Goal: Task Accomplishment & Management: Use online tool/utility

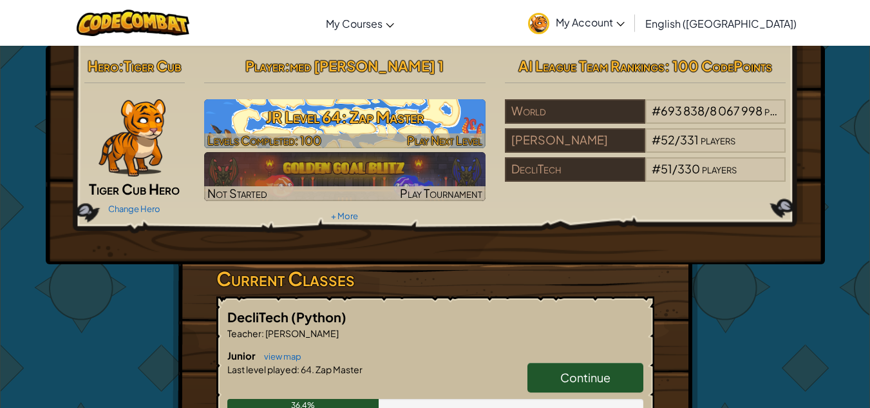
click at [347, 110] on h3 "JR Level 64: Zap Master" at bounding box center [344, 116] width 281 height 29
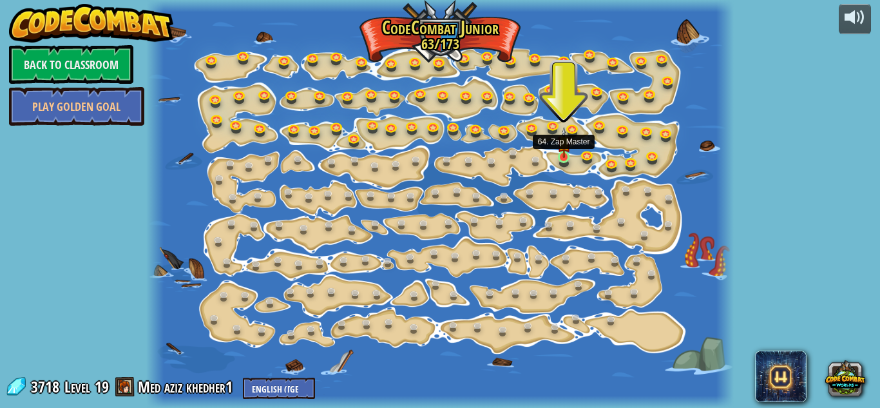
click at [564, 151] on img at bounding box center [564, 142] width 14 height 31
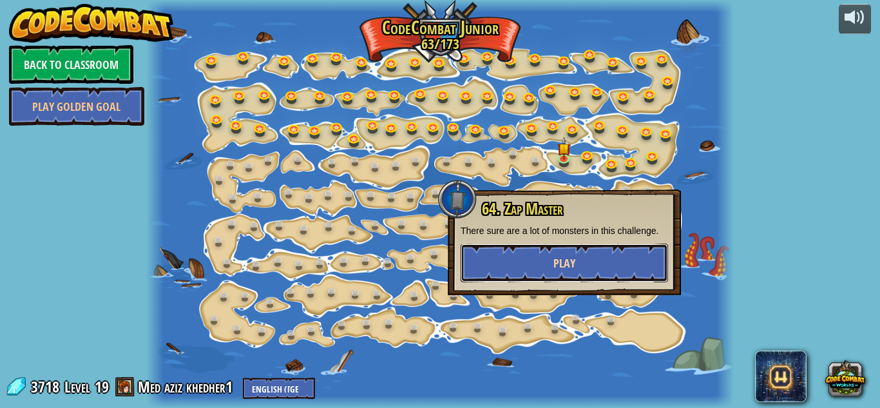
click at [566, 260] on span "Play" at bounding box center [564, 263] width 22 height 16
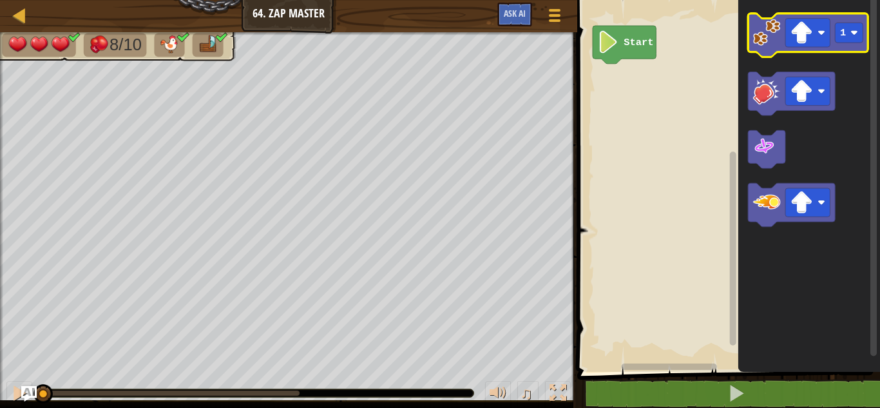
click at [758, 37] on image "Blockly Workspace" at bounding box center [766, 32] width 27 height 27
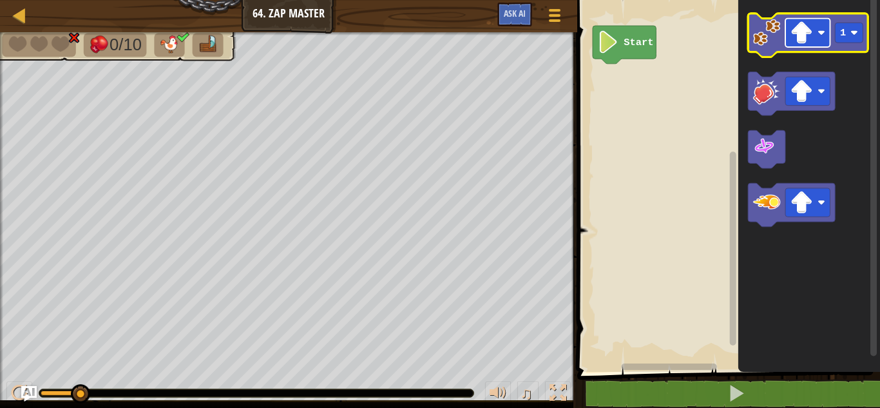
click at [803, 45] on rect "Blockly Workspace" at bounding box center [807, 33] width 44 height 28
click at [761, 32] on image "Blockly Workspace" at bounding box center [766, 32] width 27 height 27
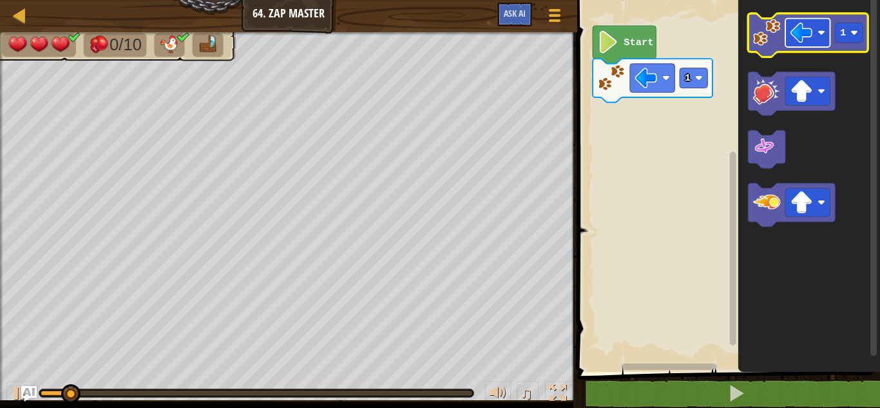
click at [799, 34] on image "Blockly Workspace" at bounding box center [801, 32] width 23 height 23
click at [838, 28] on rect "Blockly Workspace" at bounding box center [849, 33] width 28 height 20
click at [769, 36] on image "Blockly Workspace" at bounding box center [766, 32] width 27 height 27
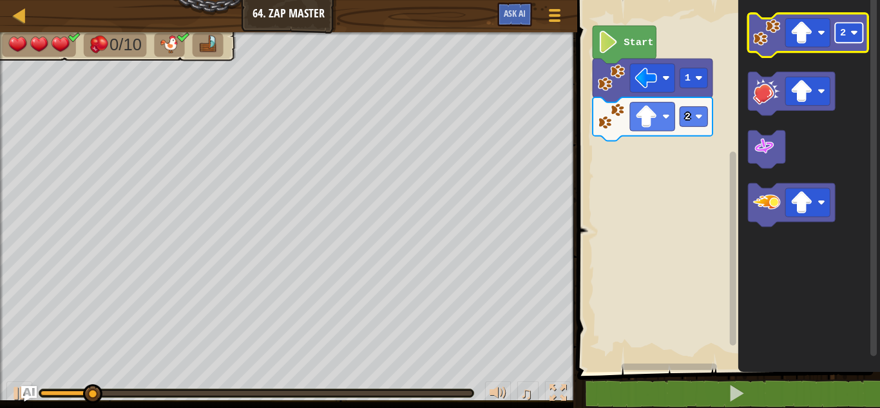
click at [850, 33] on rect "Blockly Workspace" at bounding box center [849, 33] width 28 height 20
click at [812, 36] on image "Blockly Workspace" at bounding box center [801, 32] width 23 height 23
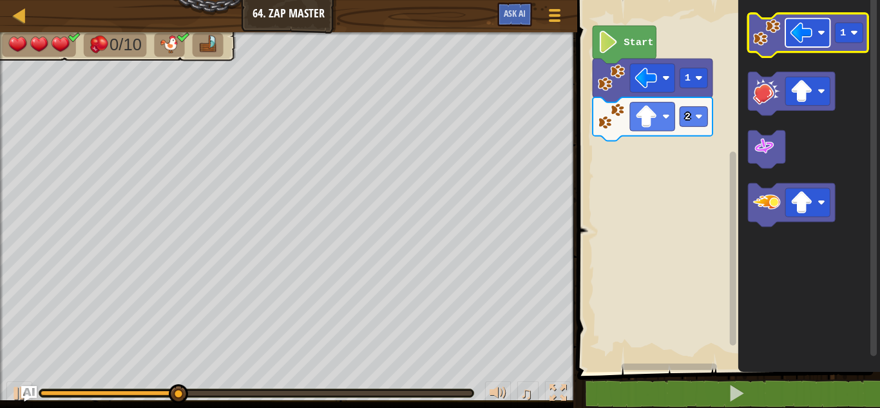
click at [797, 39] on image "Blockly Workspace" at bounding box center [801, 32] width 23 height 23
click at [758, 32] on image "Blockly Workspace" at bounding box center [766, 32] width 27 height 27
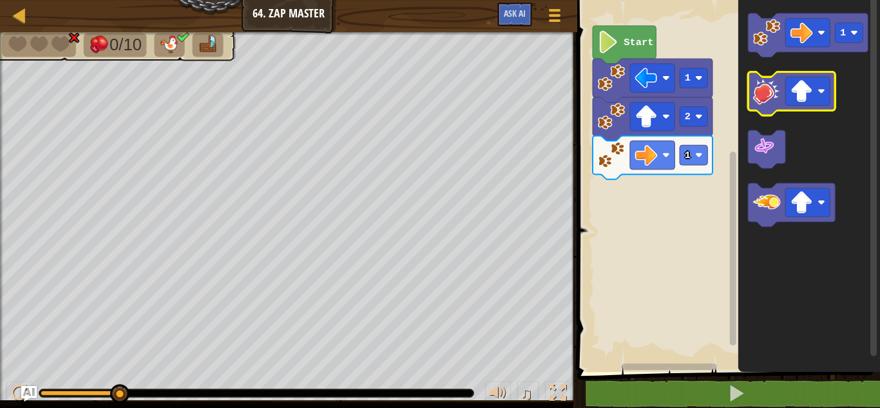
click at [768, 88] on image "Blockly Workspace" at bounding box center [766, 90] width 27 height 27
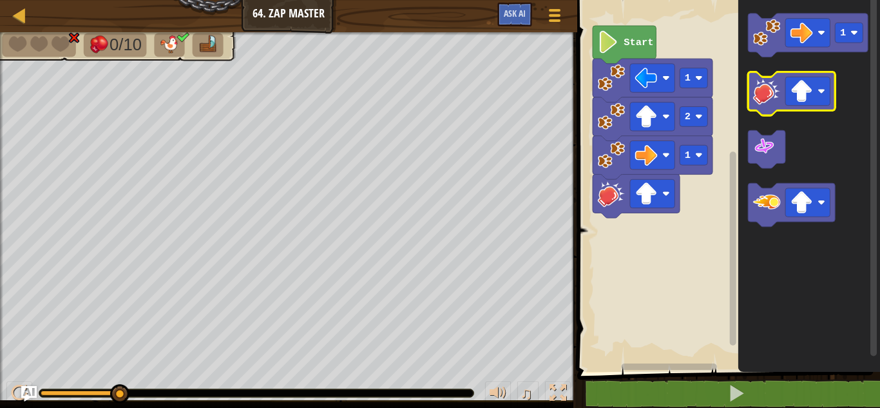
click at [768, 88] on image "Blockly Workspace" at bounding box center [766, 90] width 27 height 27
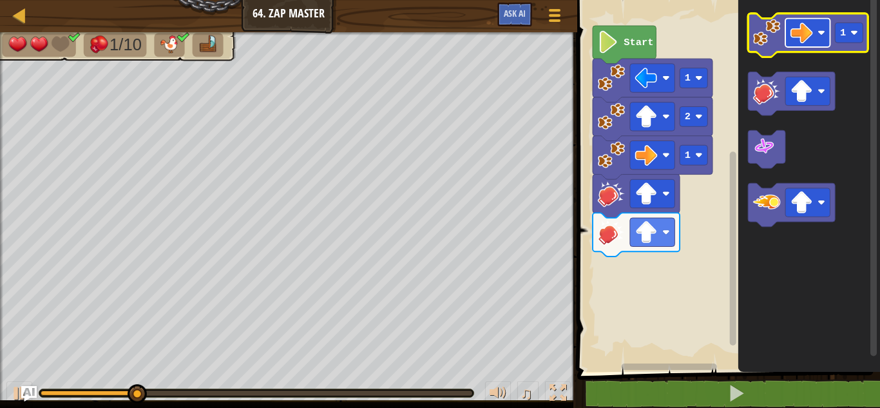
click at [799, 40] on image "Blockly Workspace" at bounding box center [801, 32] width 23 height 23
click at [767, 36] on image "Blockly Workspace" at bounding box center [766, 32] width 27 height 27
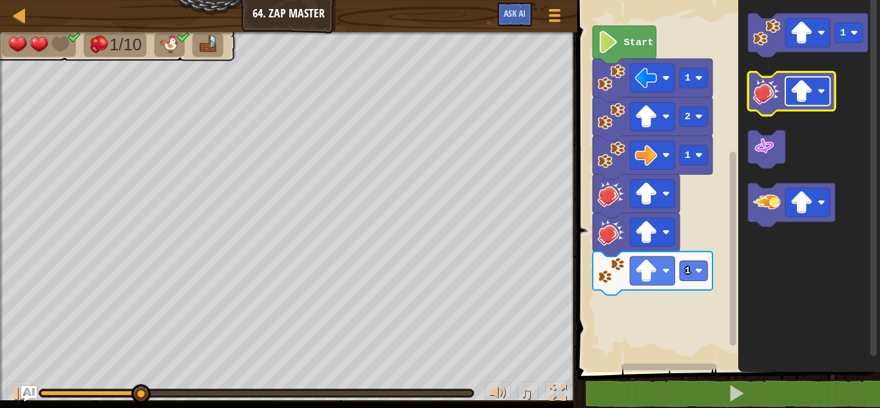
click at [803, 98] on image "Blockly Workspace" at bounding box center [801, 91] width 23 height 23
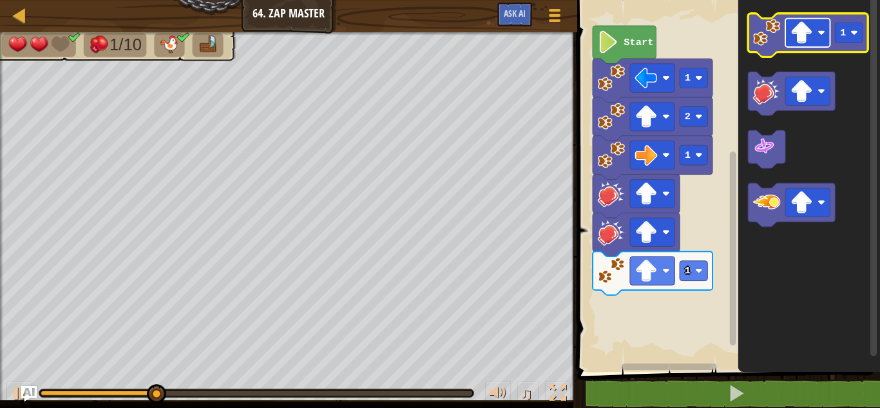
click at [795, 46] on rect "Blockly Workspace" at bounding box center [807, 33] width 44 height 28
click at [767, 40] on image "Blockly Workspace" at bounding box center [766, 32] width 27 height 27
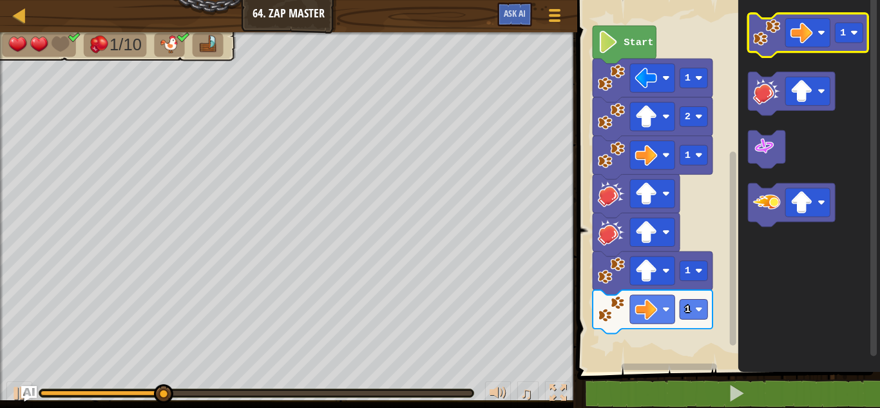
click at [772, 31] on image "Blockly Workspace" at bounding box center [766, 32] width 27 height 27
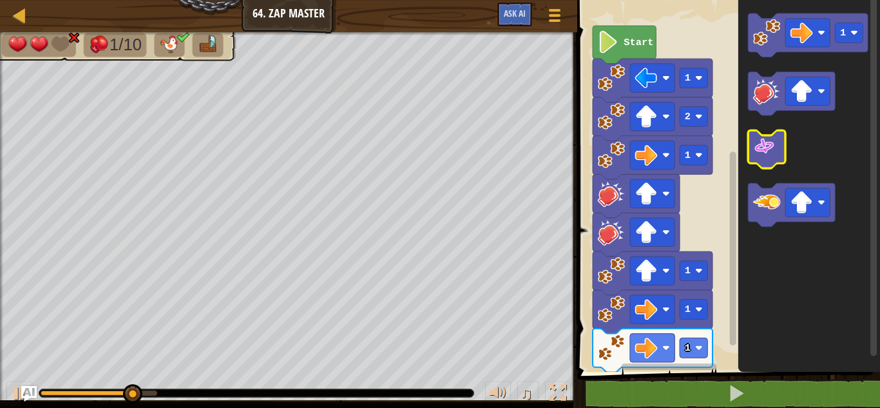
click at [765, 149] on image "Blockly Workspace" at bounding box center [764, 146] width 23 height 23
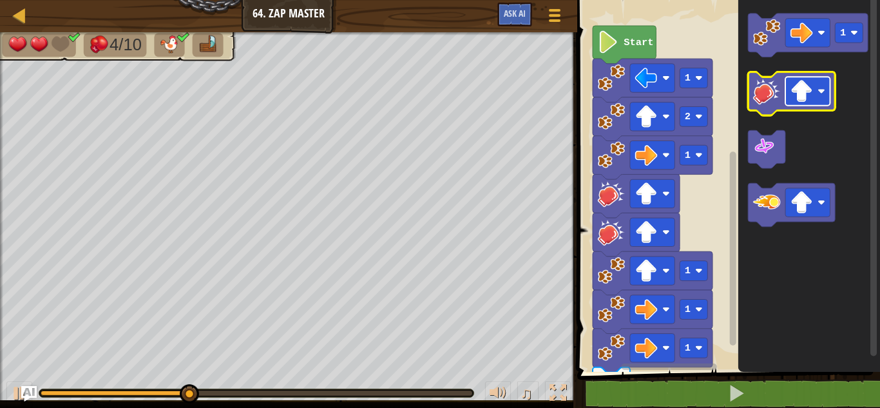
click at [799, 95] on image "Blockly Workspace" at bounding box center [801, 91] width 23 height 23
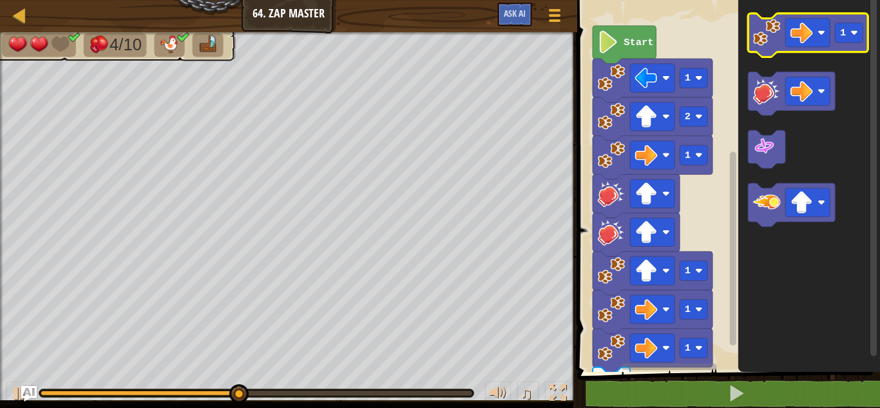
click at [758, 40] on image "Blockly Workspace" at bounding box center [766, 32] width 27 height 27
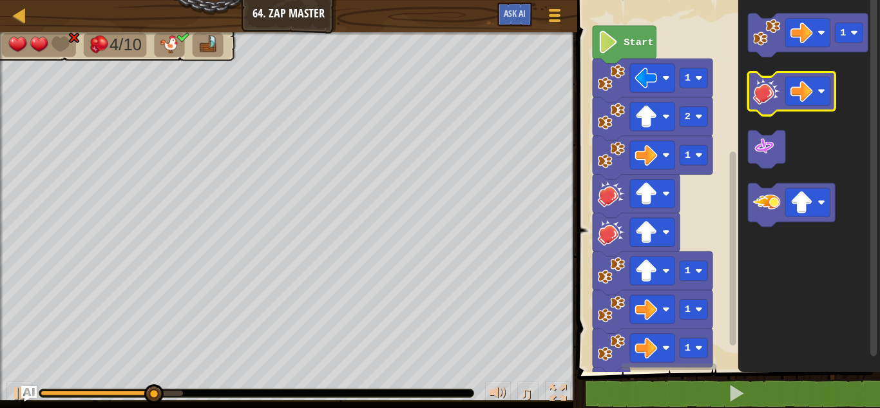
click at [762, 95] on image "Blockly Workspace" at bounding box center [766, 90] width 27 height 27
click at [765, 95] on image "Blockly Workspace" at bounding box center [766, 90] width 27 height 27
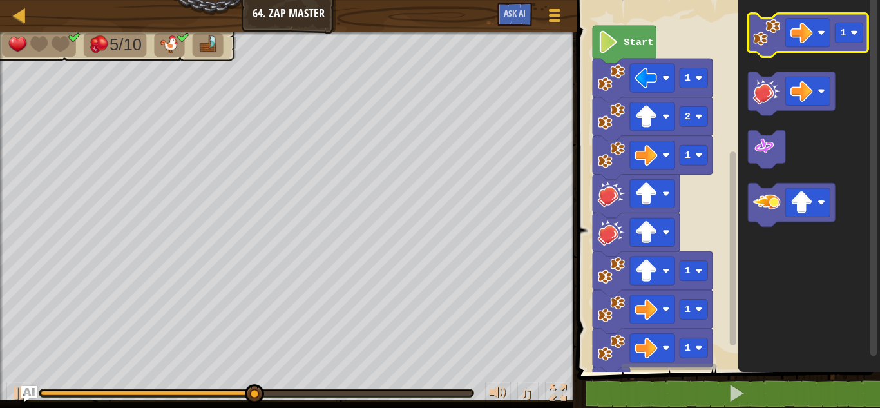
click at [764, 33] on image "Blockly Workspace" at bounding box center [766, 32] width 27 height 27
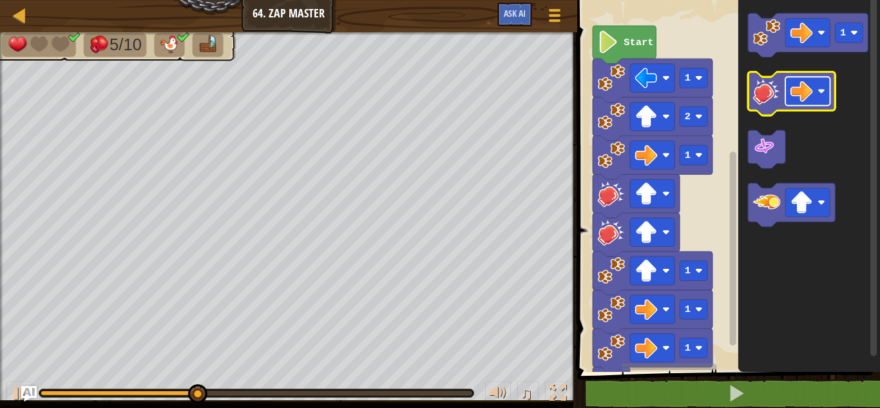
click at [796, 92] on image "Blockly Workspace" at bounding box center [801, 91] width 23 height 23
click at [768, 100] on image "Blockly Workspace" at bounding box center [766, 90] width 27 height 27
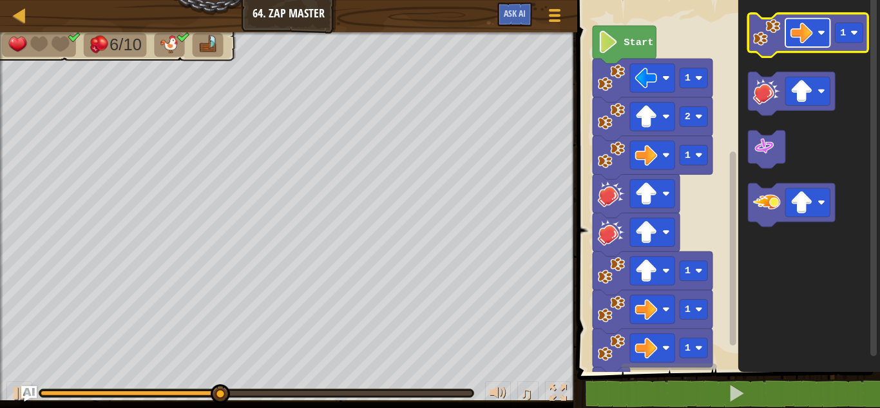
click at [797, 30] on image "Blockly Workspace" at bounding box center [801, 32] width 23 height 23
click at [761, 33] on image "Blockly Workspace" at bounding box center [766, 32] width 27 height 27
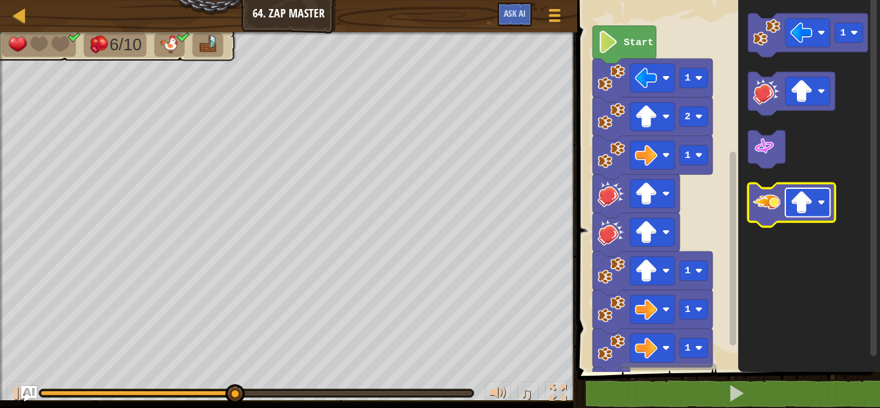
click at [805, 198] on image "Blockly Workspace" at bounding box center [801, 202] width 23 height 23
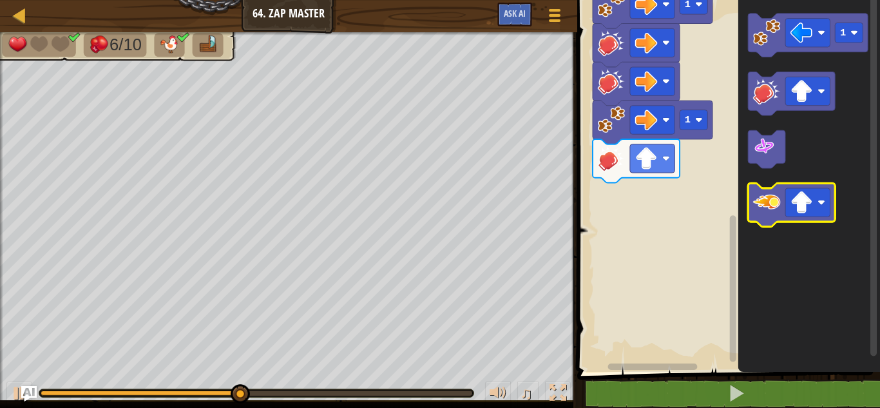
click at [757, 211] on image "Blockly Workspace" at bounding box center [766, 201] width 27 height 27
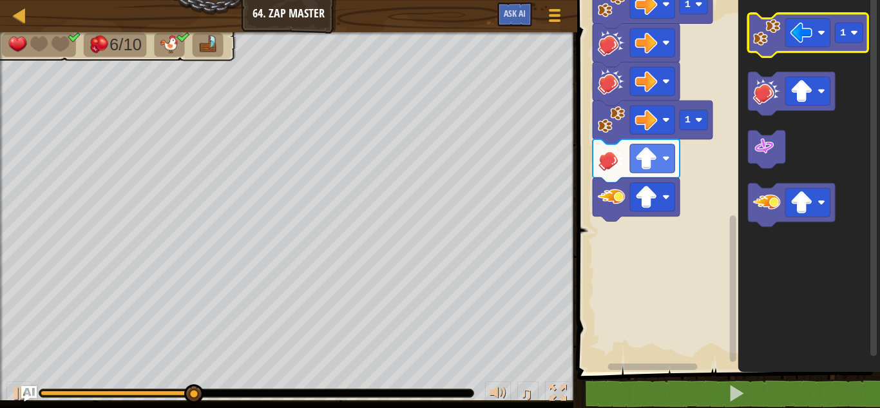
click at [759, 24] on image "Blockly Workspace" at bounding box center [766, 32] width 27 height 27
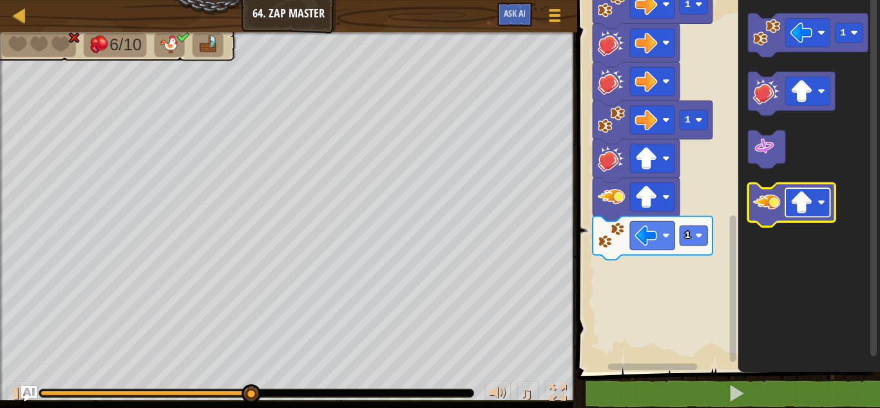
click at [808, 205] on image "Blockly Workspace" at bounding box center [801, 202] width 23 height 23
click at [772, 210] on image "Blockly Workspace" at bounding box center [766, 201] width 27 height 27
click at [778, 209] on image "Blockly Workspace" at bounding box center [766, 201] width 27 height 27
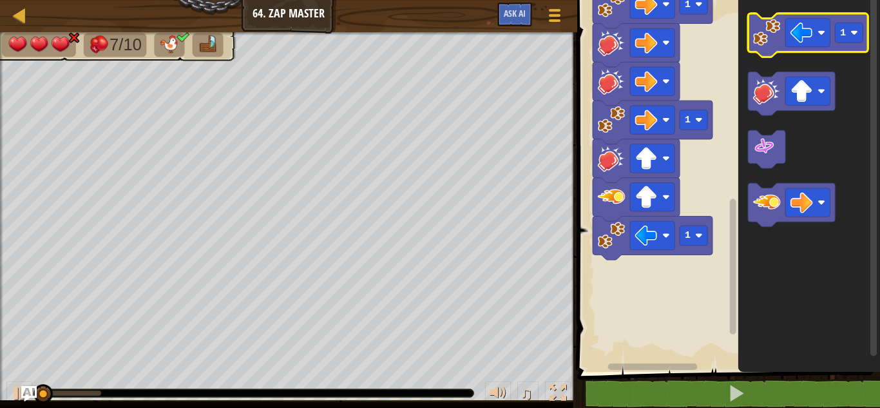
click at [794, 14] on icon "Blockly Workspace" at bounding box center [809, 36] width 120 height 44
click at [805, 41] on image "Blockly Workspace" at bounding box center [801, 32] width 23 height 23
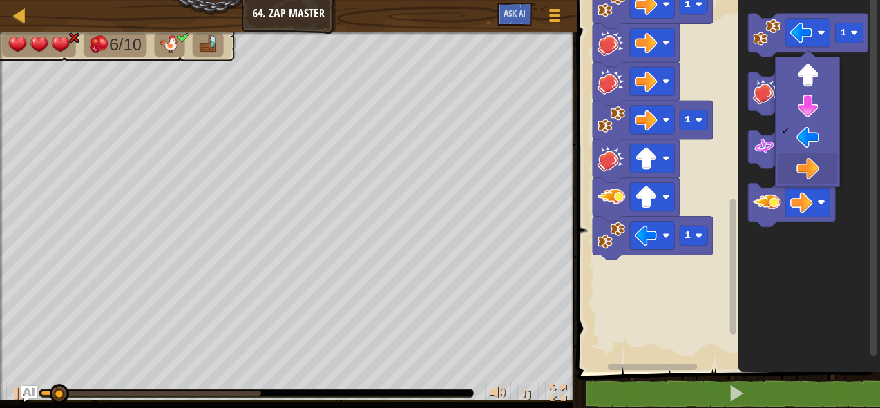
drag, startPoint x: 821, startPoint y: 175, endPoint x: 821, endPoint y: 165, distance: 10.3
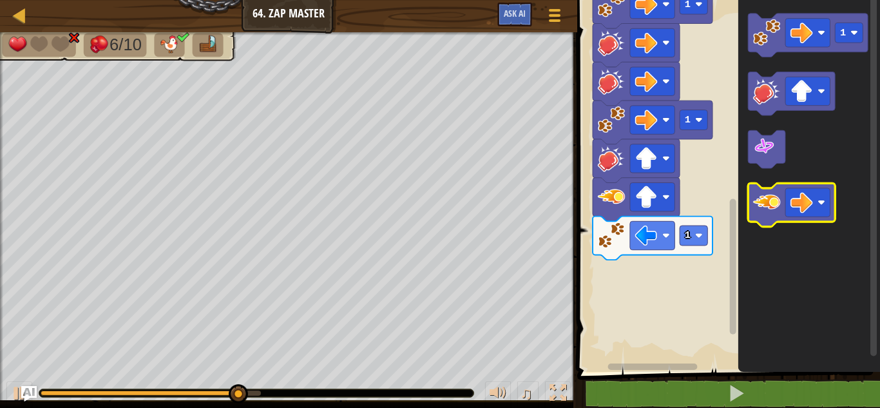
click at [768, 200] on image "Blockly Workspace" at bounding box center [766, 201] width 27 height 27
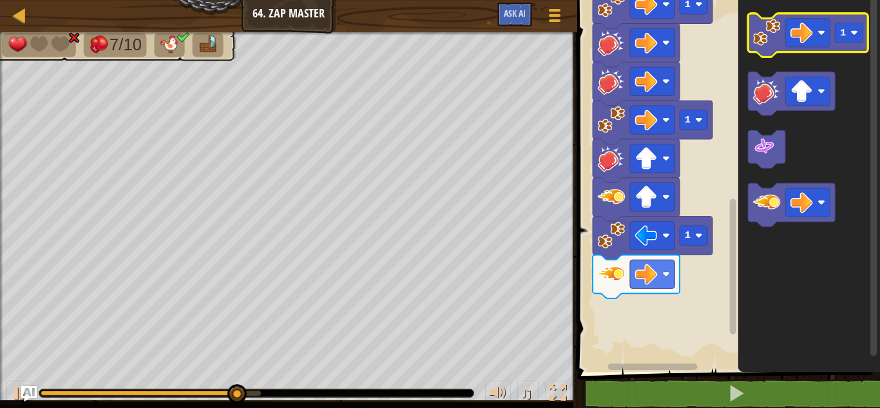
click at [772, 43] on image "Blockly Workspace" at bounding box center [766, 32] width 27 height 27
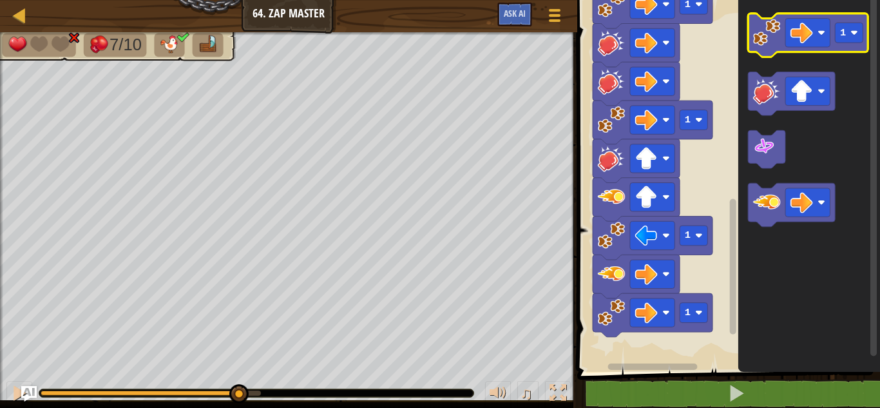
click at [772, 43] on image "Blockly Workspace" at bounding box center [766, 32] width 27 height 27
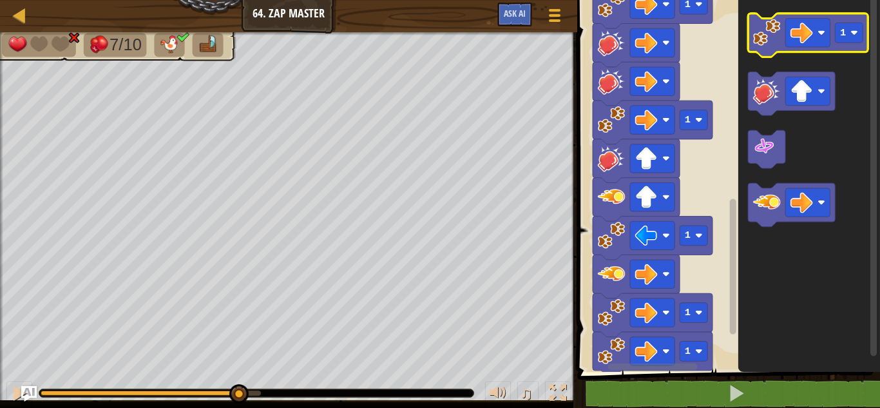
click at [772, 43] on image "Blockly Workspace" at bounding box center [766, 32] width 27 height 27
click at [767, 39] on image "Blockly Workspace" at bounding box center [766, 32] width 27 height 27
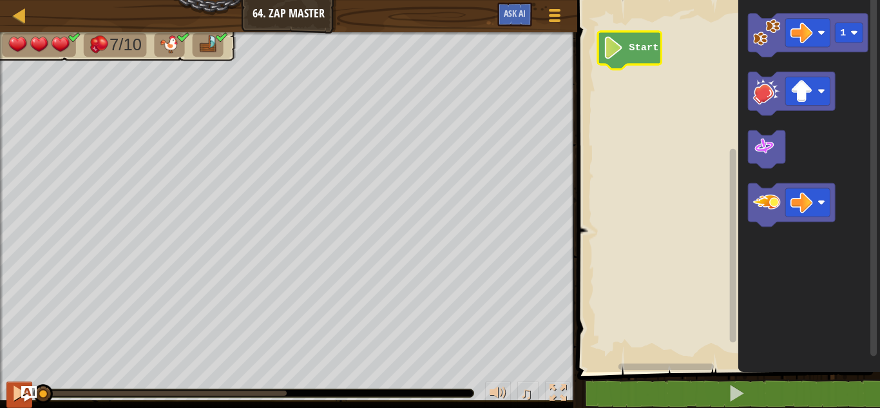
drag, startPoint x: 287, startPoint y: 392, endPoint x: 23, endPoint y: 406, distance: 263.9
click at [23, 406] on div "♫" at bounding box center [288, 389] width 577 height 39
click at [629, 106] on rect "Blockly Workspace" at bounding box center [726, 183] width 307 height 378
click at [15, 388] on div at bounding box center [19, 393] width 17 height 17
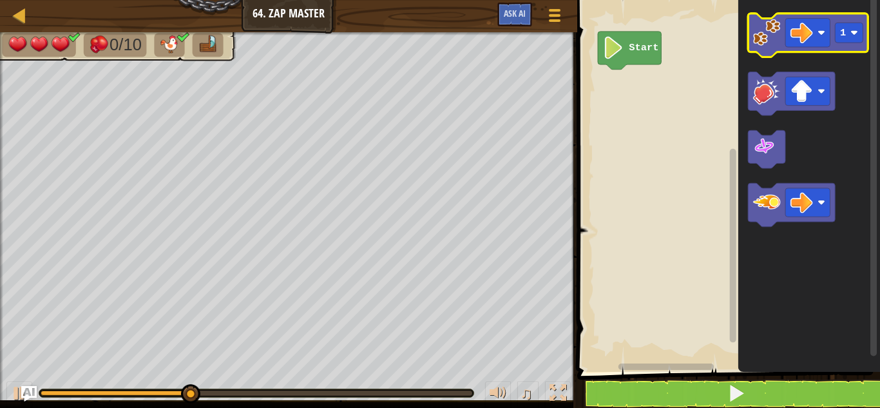
click at [797, 50] on icon "Blockly Workspace" at bounding box center [809, 36] width 120 height 44
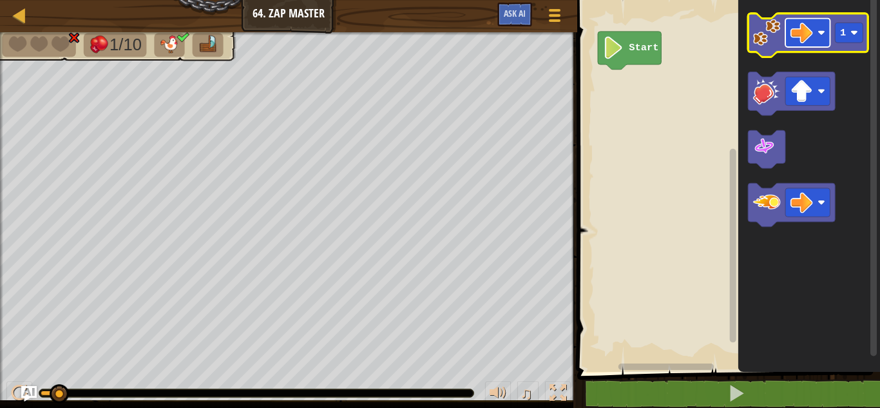
click at [809, 27] on image "Blockly Workspace" at bounding box center [801, 32] width 23 height 23
click at [767, 42] on image "Blockly Workspace" at bounding box center [766, 32] width 27 height 27
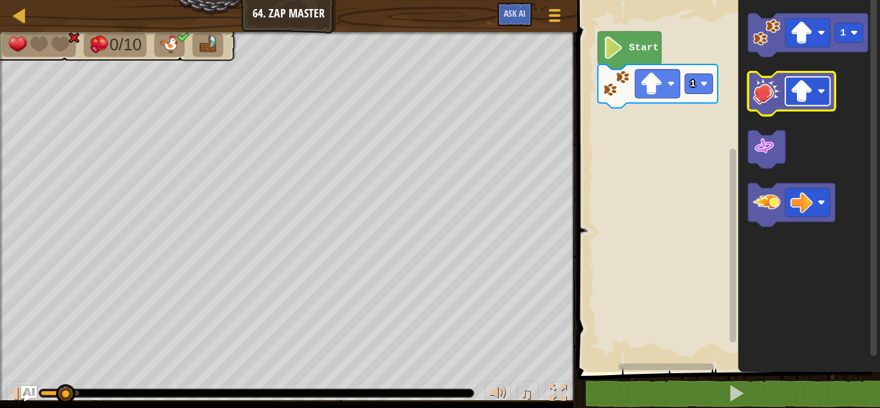
click at [794, 93] on image "Blockly Workspace" at bounding box center [801, 91] width 23 height 23
click at [755, 88] on image "Blockly Workspace" at bounding box center [766, 90] width 27 height 27
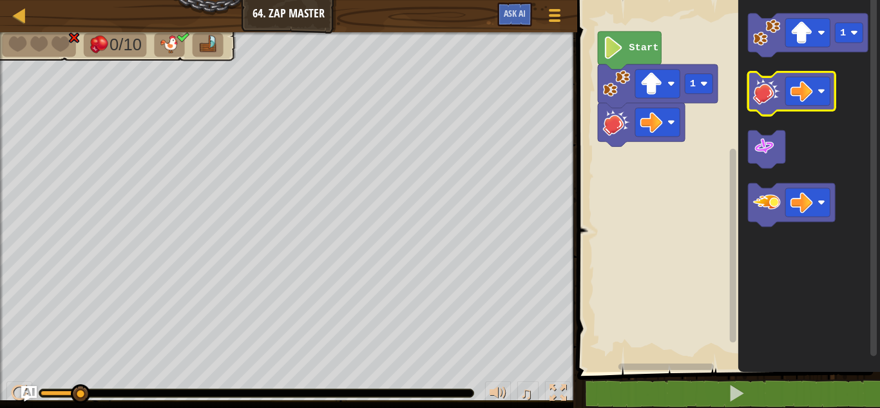
click at [755, 88] on image "Blockly Workspace" at bounding box center [766, 90] width 27 height 27
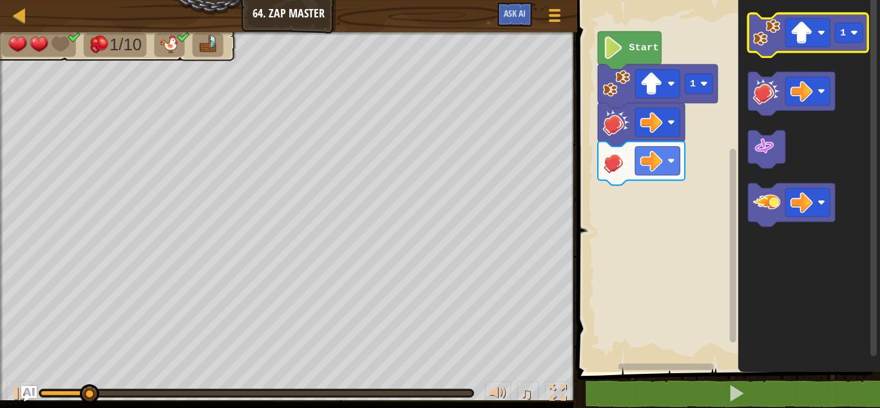
click at [770, 40] on image "Blockly Workspace" at bounding box center [766, 32] width 27 height 27
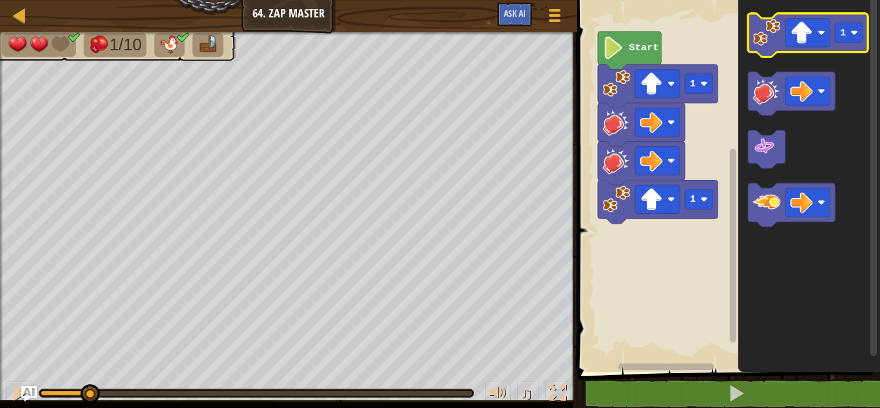
click at [770, 40] on image "Blockly Workspace" at bounding box center [766, 32] width 27 height 27
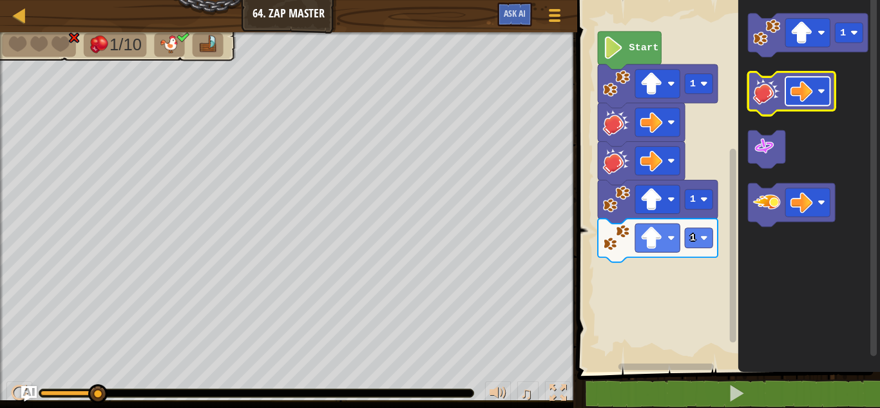
click at [792, 96] on image "Blockly Workspace" at bounding box center [801, 91] width 23 height 23
click at [763, 90] on image "Blockly Workspace" at bounding box center [766, 90] width 27 height 27
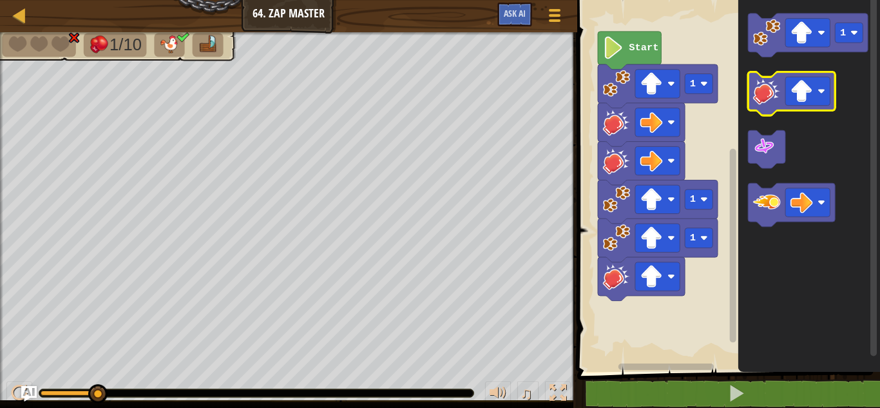
click at [763, 90] on image "Blockly Workspace" at bounding box center [766, 90] width 27 height 27
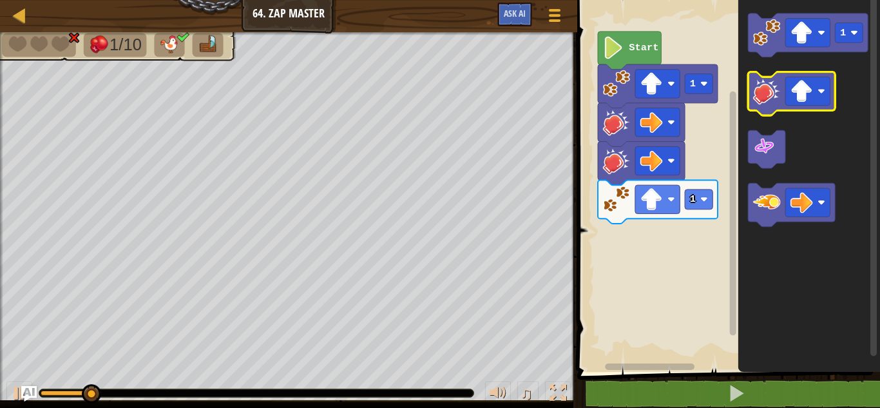
click at [768, 95] on image "Blockly Workspace" at bounding box center [766, 90] width 27 height 27
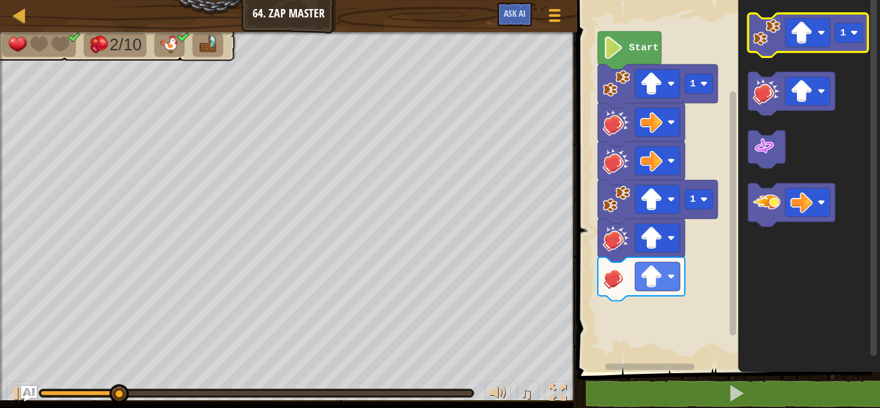
click at [768, 39] on image "Blockly Workspace" at bounding box center [766, 32] width 27 height 27
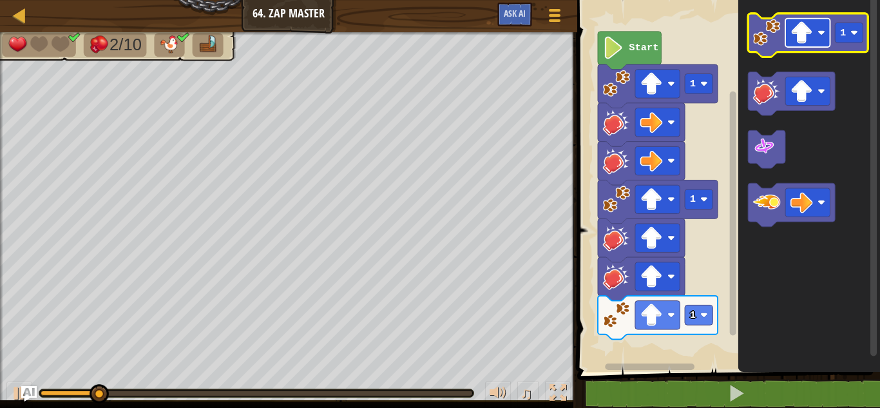
click at [799, 34] on image "Blockly Workspace" at bounding box center [801, 32] width 23 height 23
click at [768, 43] on image "Blockly Workspace" at bounding box center [766, 32] width 27 height 27
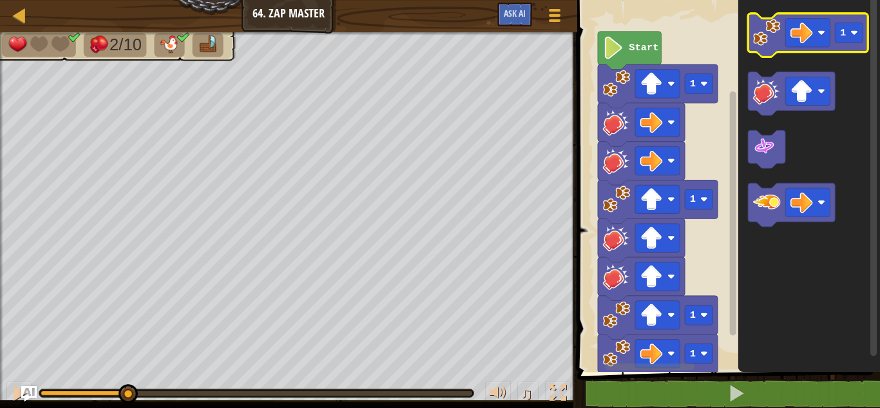
click at [768, 43] on image "Blockly Workspace" at bounding box center [766, 32] width 27 height 27
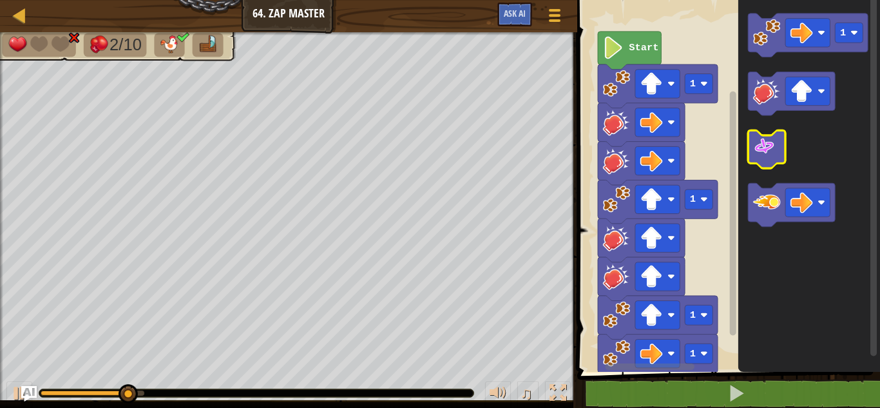
click at [766, 145] on image "Blockly Workspace" at bounding box center [764, 146] width 23 height 23
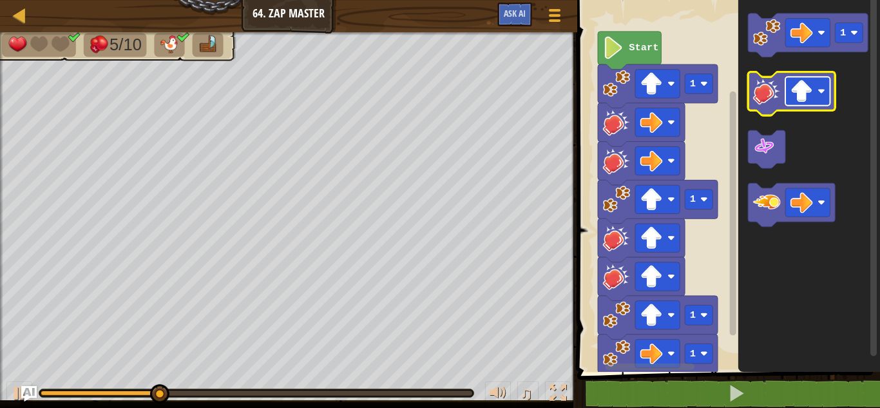
click at [812, 95] on image "Blockly Workspace" at bounding box center [801, 91] width 23 height 23
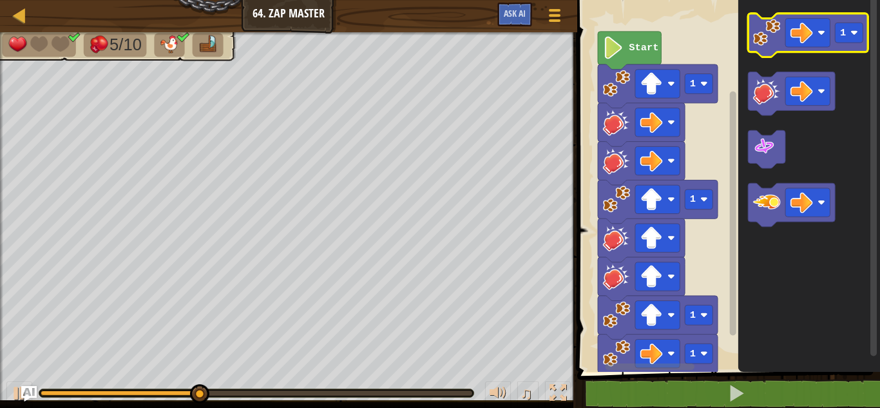
click at [757, 39] on image "Blockly Workspace" at bounding box center [766, 32] width 27 height 27
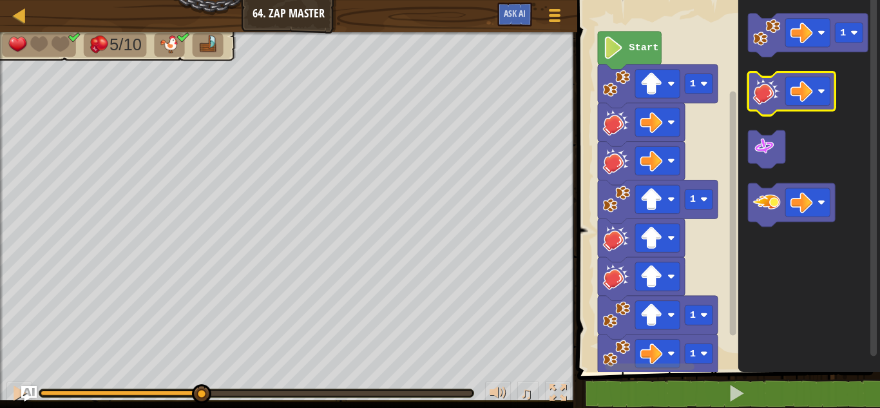
click at [765, 104] on image "Blockly Workspace" at bounding box center [766, 90] width 27 height 27
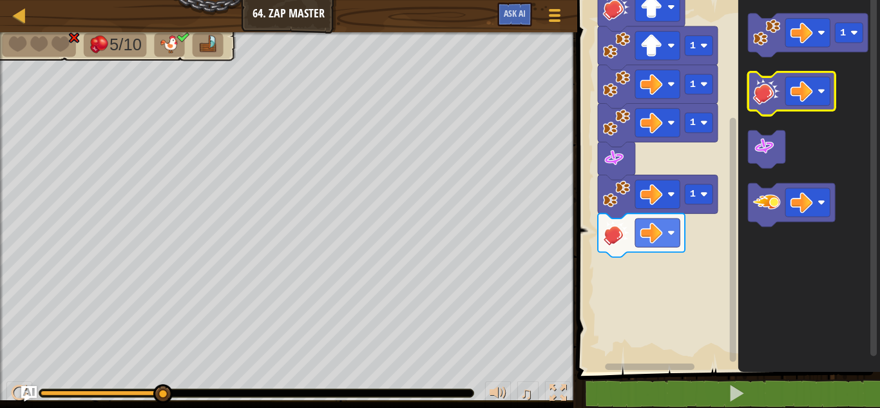
click at [781, 108] on icon "Blockly Workspace" at bounding box center [792, 94] width 87 height 44
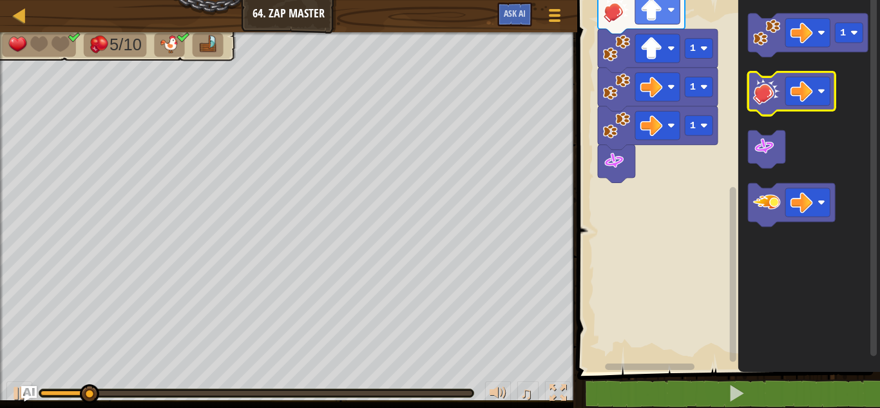
click at [767, 89] on image "Blockly Workspace" at bounding box center [766, 90] width 27 height 27
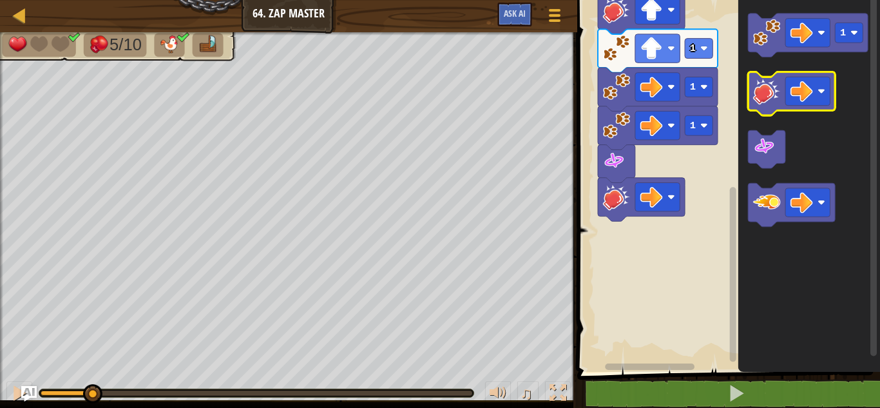
click at [767, 90] on image "Blockly Workspace" at bounding box center [766, 90] width 27 height 27
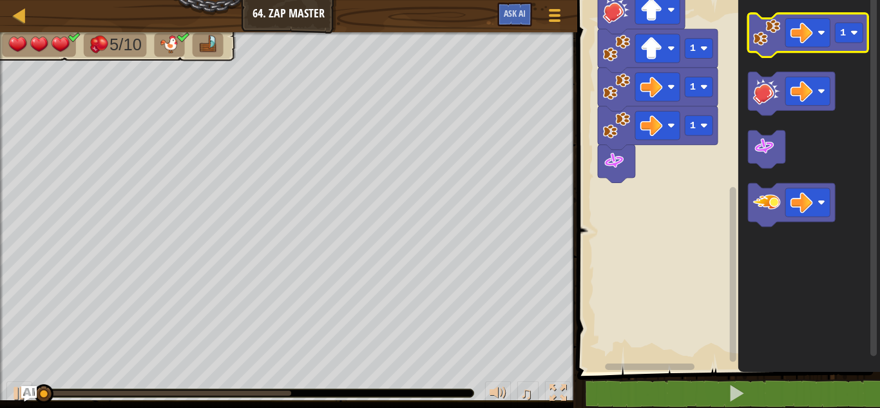
click at [760, 34] on image "Blockly Workspace" at bounding box center [766, 32] width 27 height 27
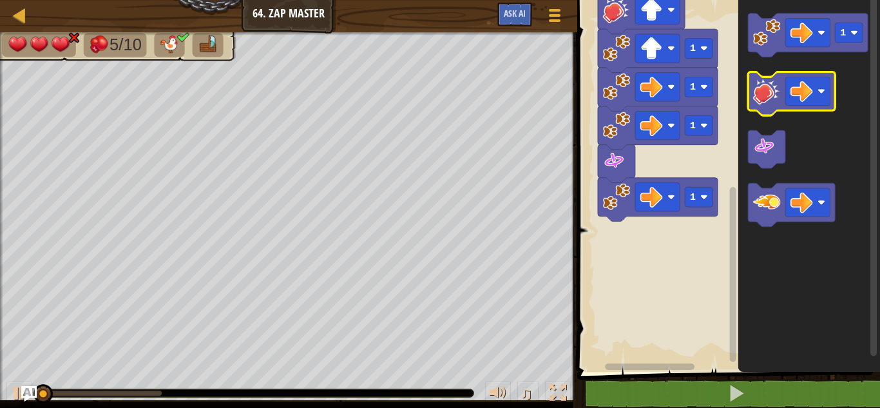
click at [766, 108] on icon "Blockly Workspace" at bounding box center [792, 94] width 87 height 44
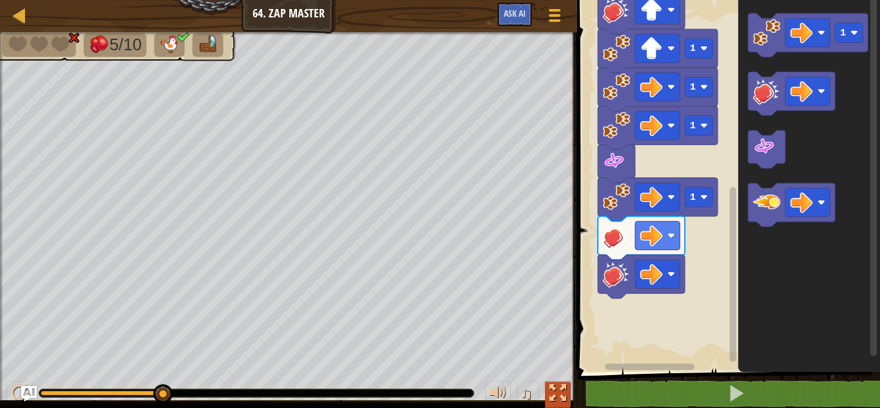
click at [560, 395] on div at bounding box center [557, 393] width 17 height 17
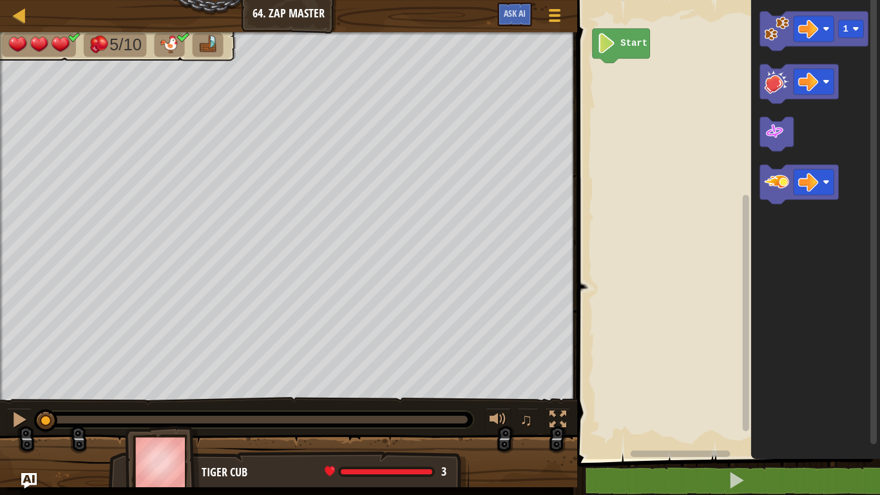
drag, startPoint x: 206, startPoint y: 416, endPoint x: 0, endPoint y: 416, distance: 206.1
click at [0, 407] on div "♫" at bounding box center [288, 416] width 577 height 39
click at [7, 407] on button at bounding box center [19, 421] width 26 height 26
click at [773, 33] on image "Blockly Workspace" at bounding box center [777, 28] width 24 height 24
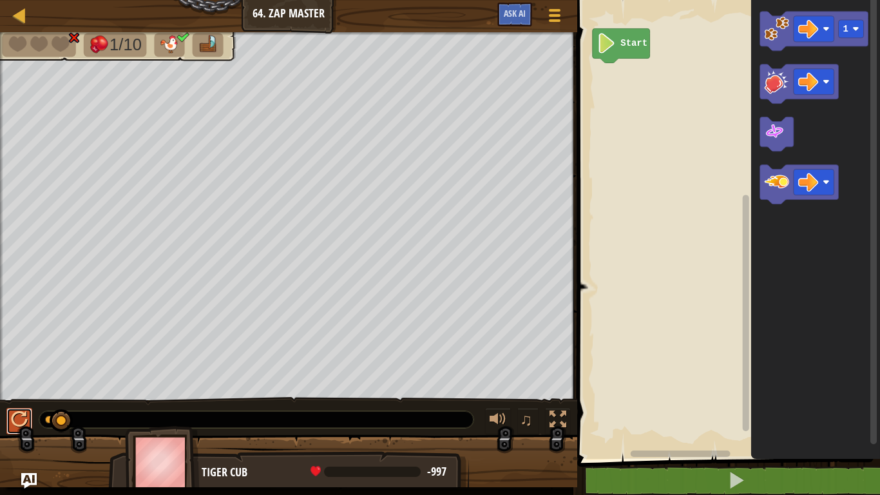
click at [14, 407] on div at bounding box center [19, 419] width 17 height 17
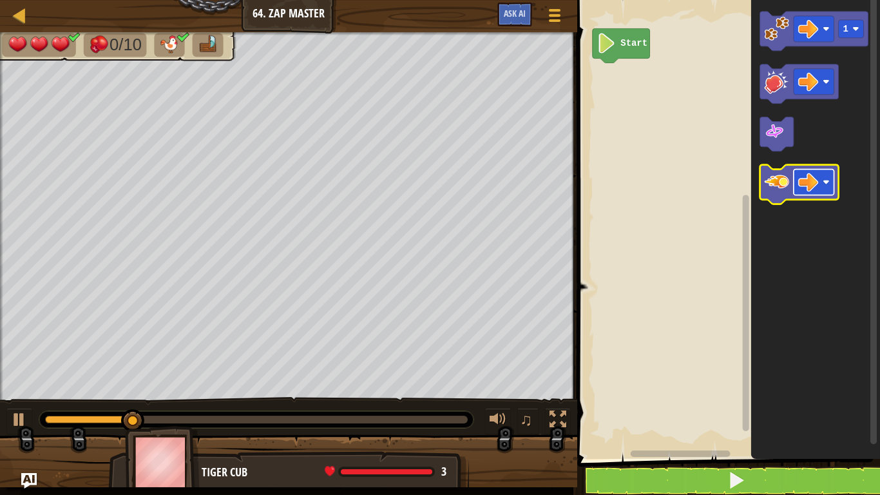
click at [805, 183] on image "Blockly Workspace" at bounding box center [808, 182] width 20 height 20
click at [781, 186] on image "Blockly Workspace" at bounding box center [777, 181] width 24 height 24
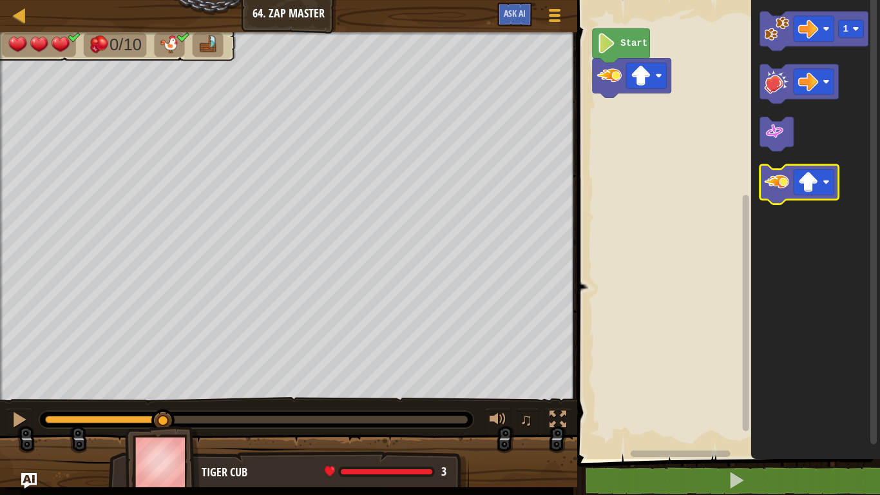
click at [781, 186] on image "Blockly Workspace" at bounding box center [777, 181] width 24 height 24
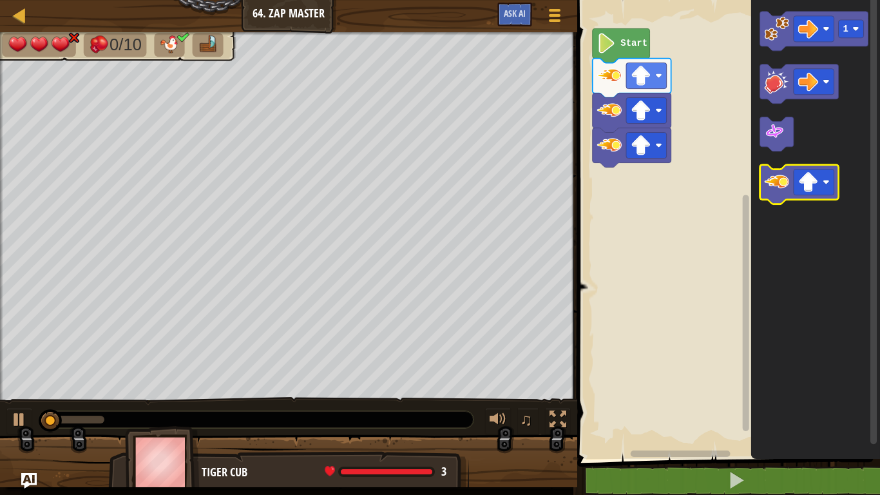
click at [781, 186] on image "Blockly Workspace" at bounding box center [777, 181] width 24 height 24
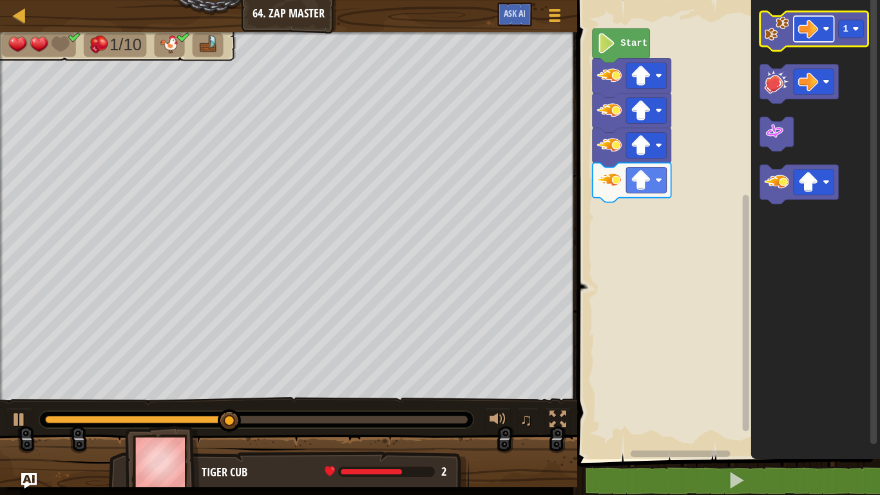
click at [800, 32] on image "Blockly Workspace" at bounding box center [808, 29] width 20 height 20
click at [776, 43] on icon "Blockly Workspace" at bounding box center [814, 31] width 108 height 39
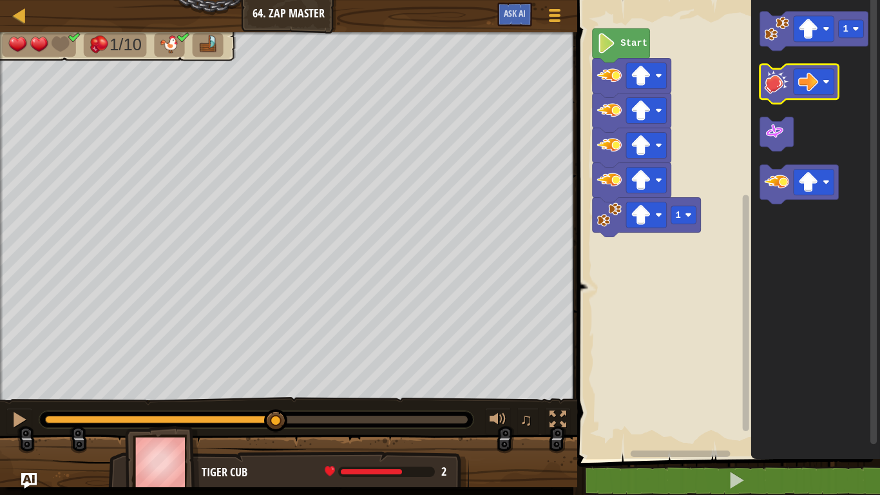
click at [784, 92] on image "Blockly Workspace" at bounding box center [777, 81] width 24 height 24
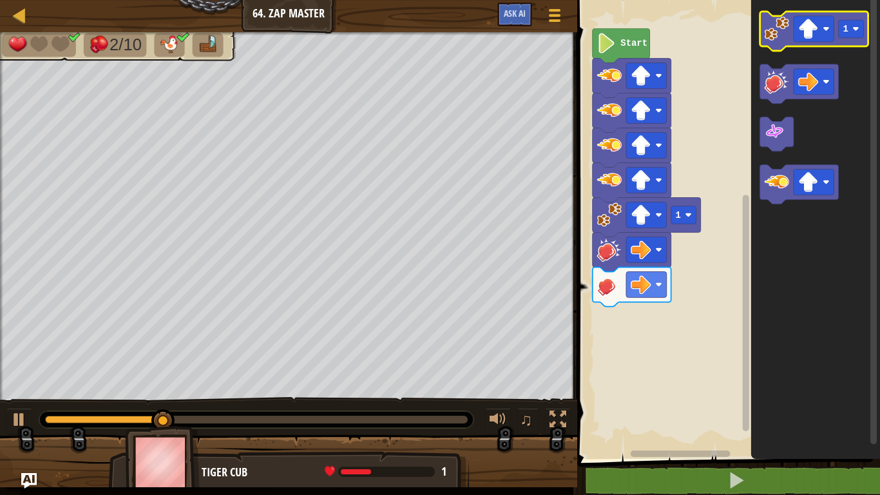
click at [780, 32] on image "Blockly Workspace" at bounding box center [777, 28] width 24 height 24
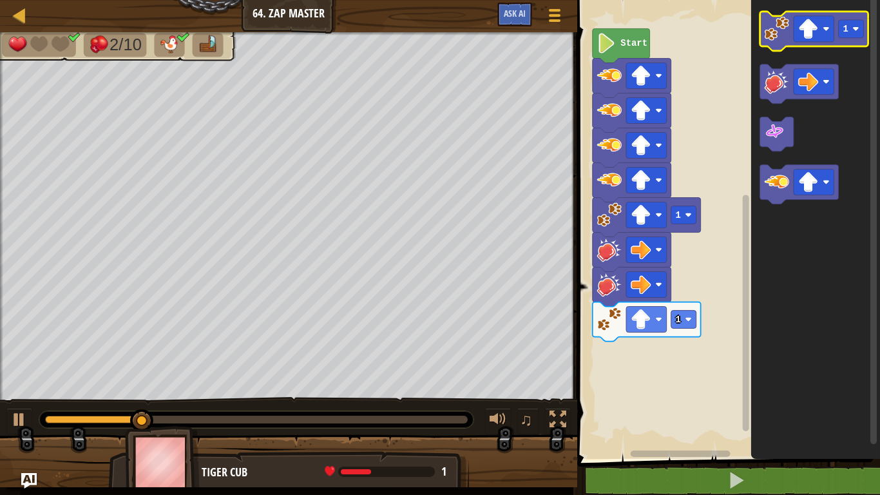
click at [780, 32] on image "Blockly Workspace" at bounding box center [777, 28] width 24 height 24
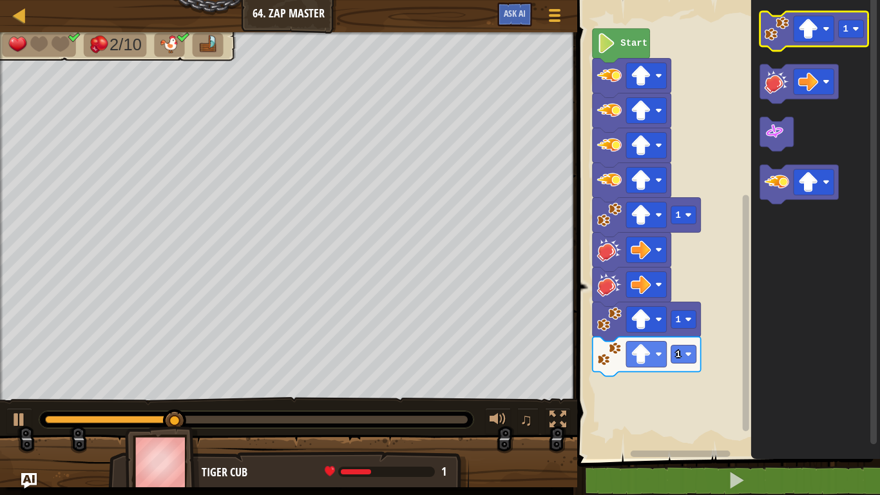
click at [783, 37] on image "Blockly Workspace" at bounding box center [777, 28] width 24 height 24
click at [806, 35] on image "Blockly Workspace" at bounding box center [808, 29] width 20 height 20
click at [777, 23] on image "Blockly Workspace" at bounding box center [777, 28] width 24 height 24
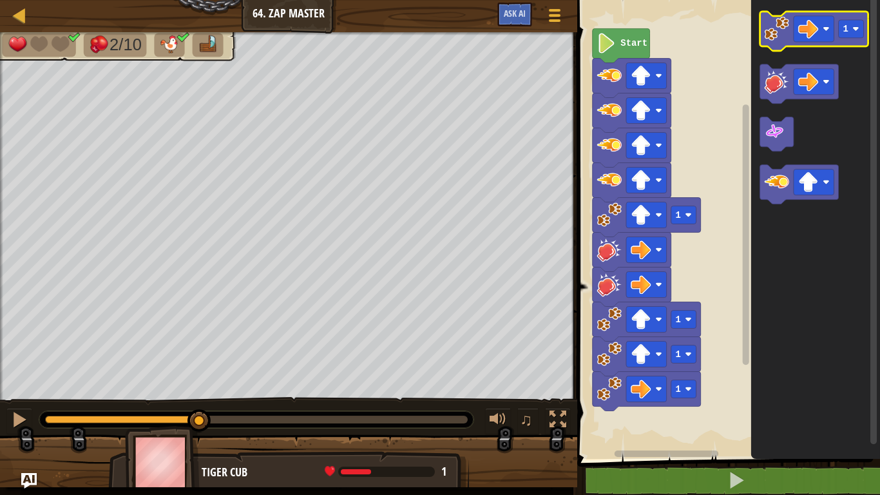
click at [777, 23] on image "Blockly Workspace" at bounding box center [777, 28] width 24 height 24
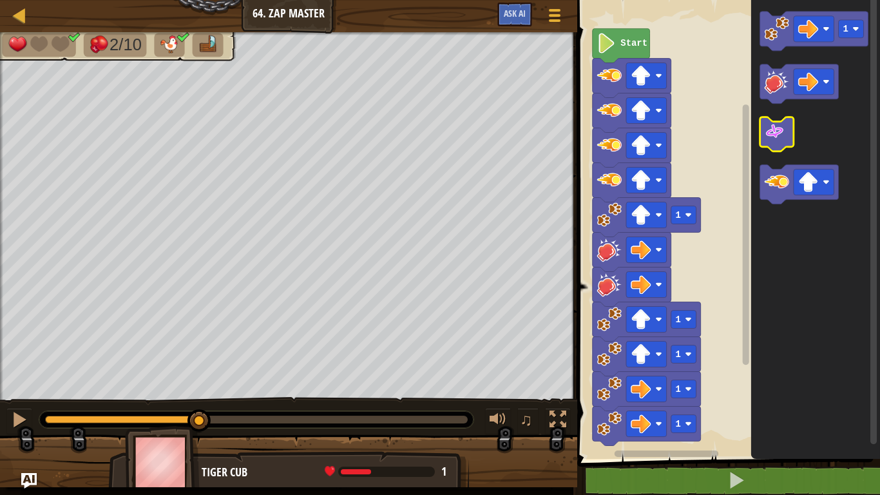
click at [770, 140] on image "Blockly Workspace" at bounding box center [775, 132] width 20 height 20
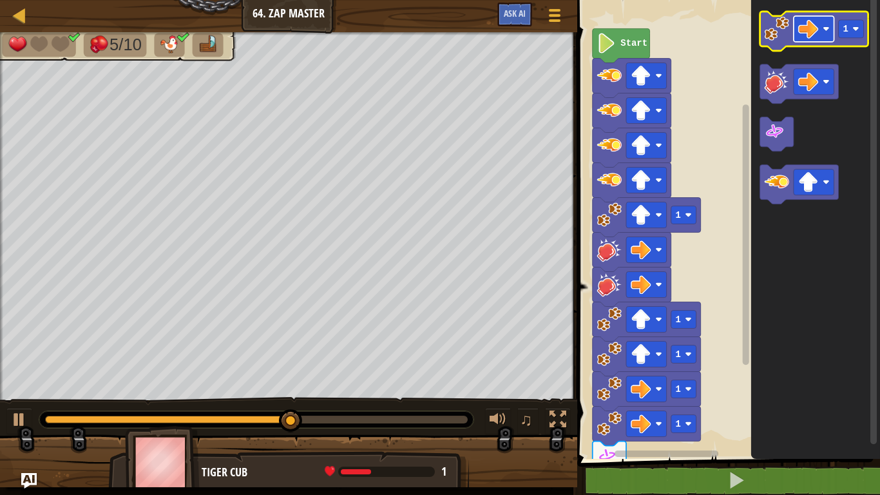
click at [805, 33] on image "Blockly Workspace" at bounding box center [808, 29] width 20 height 20
click at [780, 41] on icon "Blockly Workspace" at bounding box center [814, 31] width 108 height 39
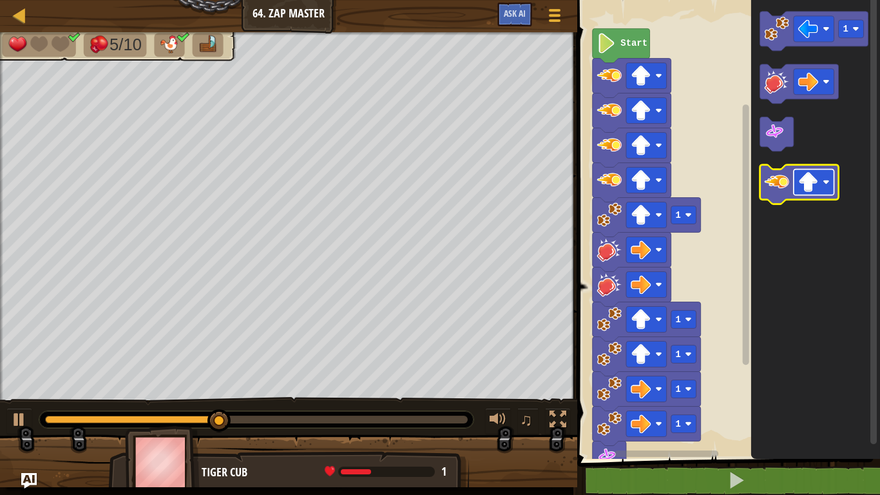
click at [800, 193] on rect "Blockly Workspace" at bounding box center [814, 182] width 41 height 26
click at [777, 184] on image "Blockly Workspace" at bounding box center [777, 181] width 24 height 24
click at [779, 184] on image "Blockly Workspace" at bounding box center [777, 181] width 24 height 24
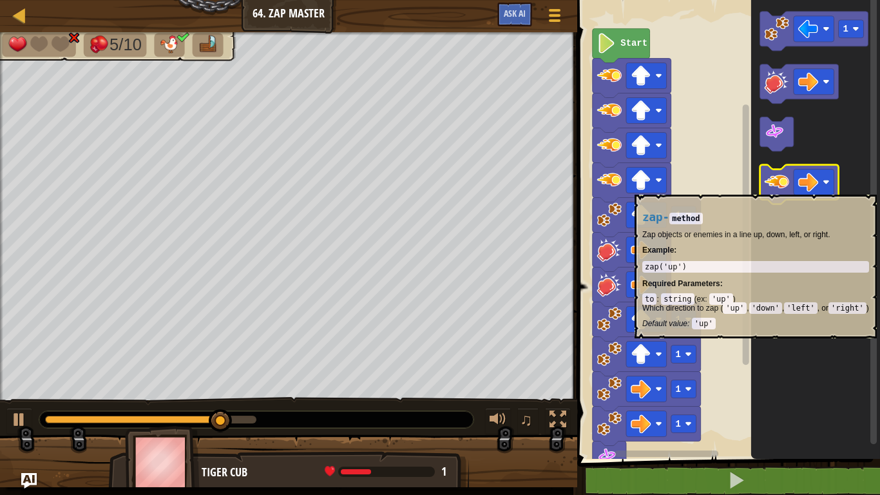
click at [779, 188] on image "Blockly Workspace" at bounding box center [777, 181] width 24 height 24
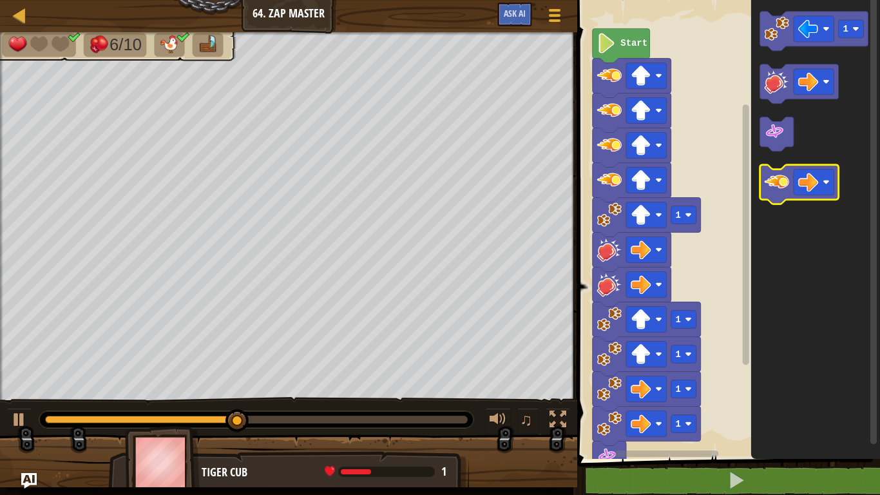
click at [779, 188] on image "Blockly Workspace" at bounding box center [777, 181] width 24 height 24
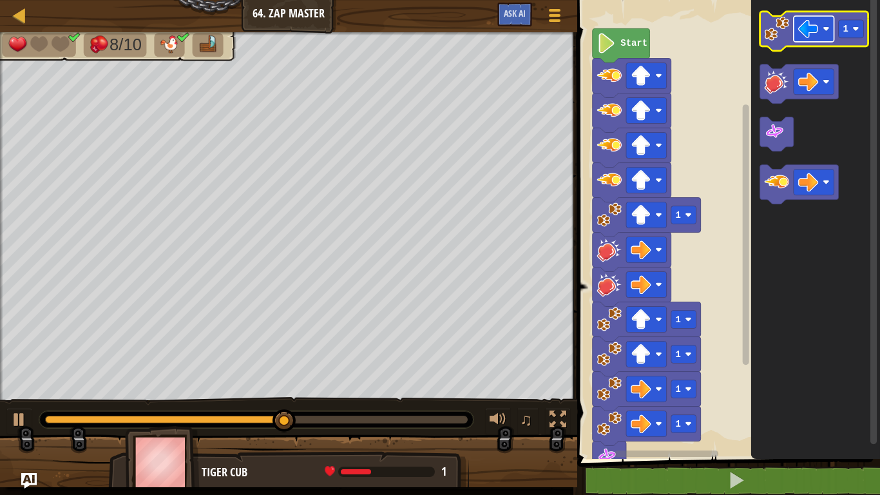
click at [802, 34] on image "Blockly Workspace" at bounding box center [808, 29] width 20 height 20
click at [778, 30] on image "Blockly Workspace" at bounding box center [777, 28] width 24 height 24
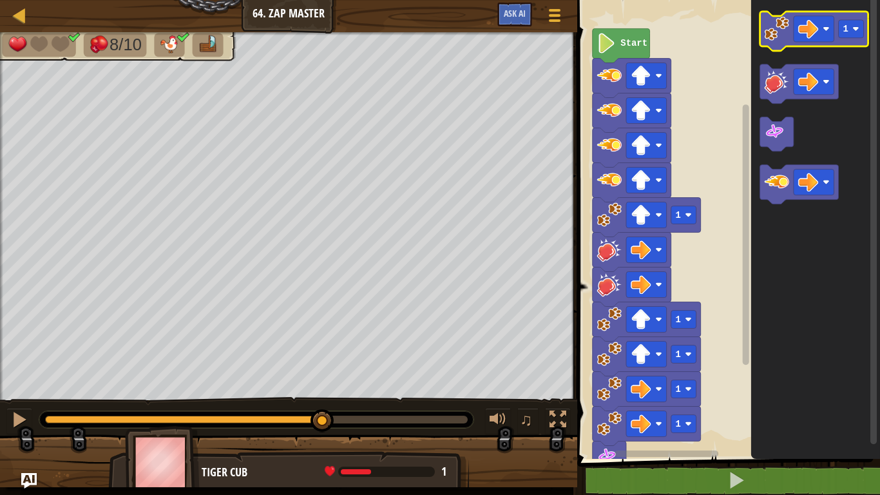
click at [778, 30] on image "Blockly Workspace" at bounding box center [777, 28] width 24 height 24
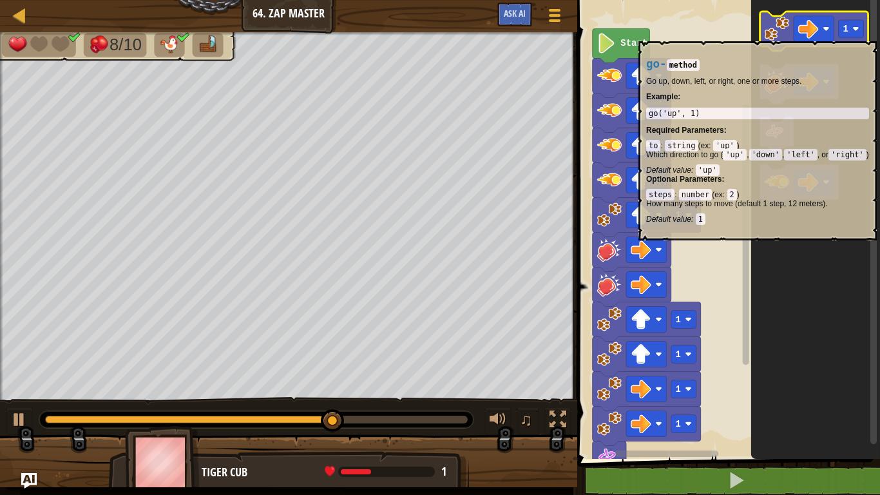
click at [768, 32] on image "Blockly Workspace" at bounding box center [777, 28] width 24 height 24
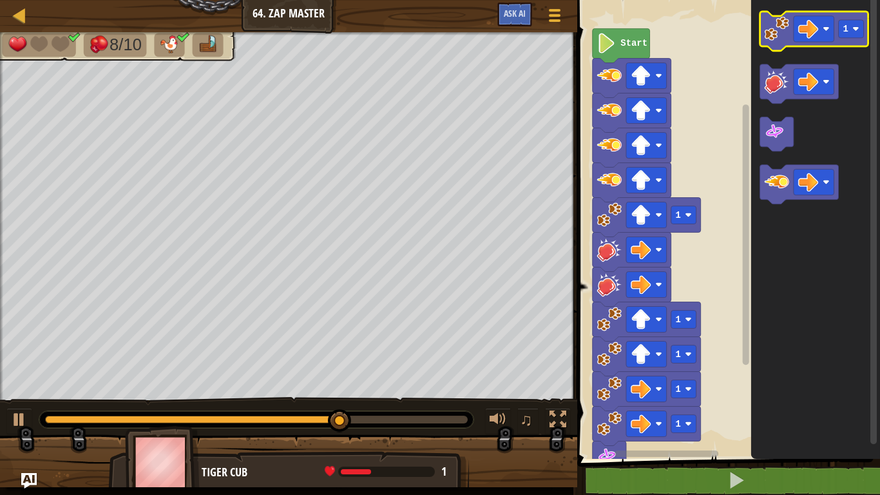
click at [769, 41] on image "Blockly Workspace" at bounding box center [777, 28] width 24 height 24
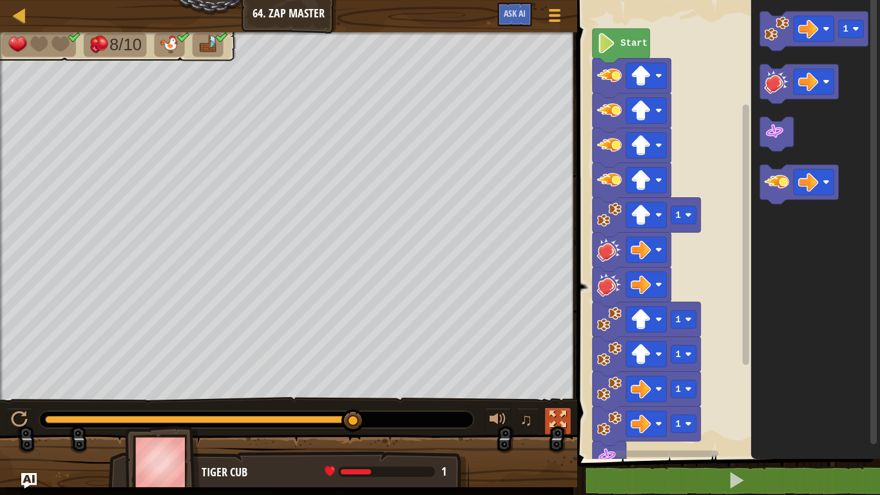
click at [558, 407] on div at bounding box center [557, 419] width 17 height 17
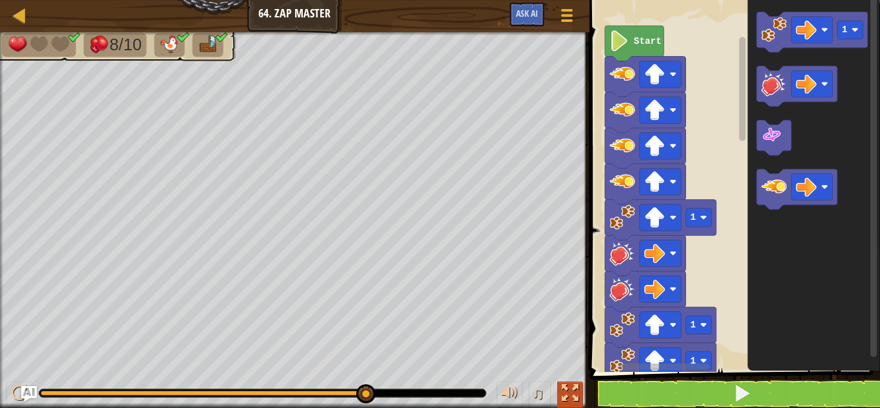
click at [565, 390] on div at bounding box center [570, 393] width 17 height 17
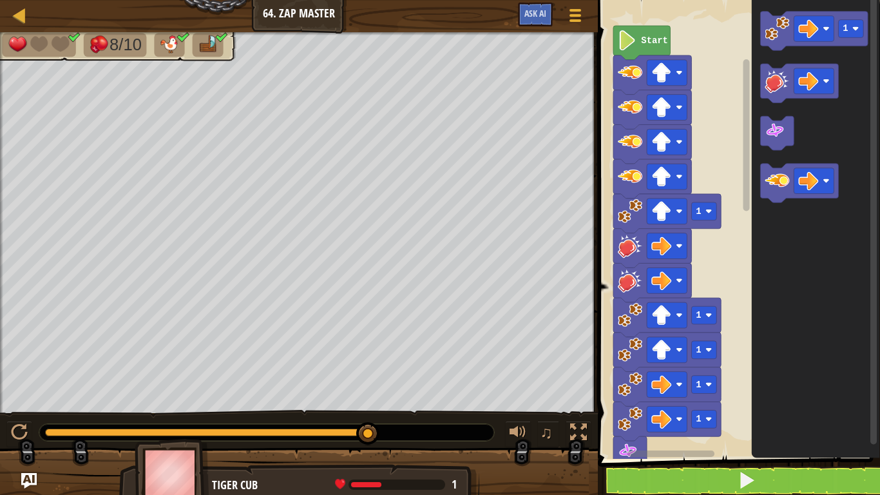
click at [803, 61] on div "Map Junior 64. Zap Master Game Menu Ask AI 1 הההההההההההההההההההההההההההההההההה…" at bounding box center [440, 247] width 880 height 495
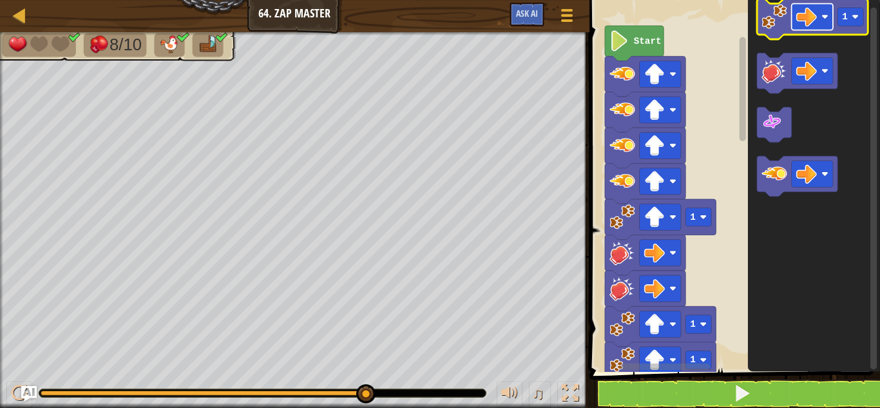
click at [816, 18] on image "Blockly Workspace" at bounding box center [806, 16] width 21 height 21
click at [776, 21] on image "Blockly Workspace" at bounding box center [773, 16] width 25 height 25
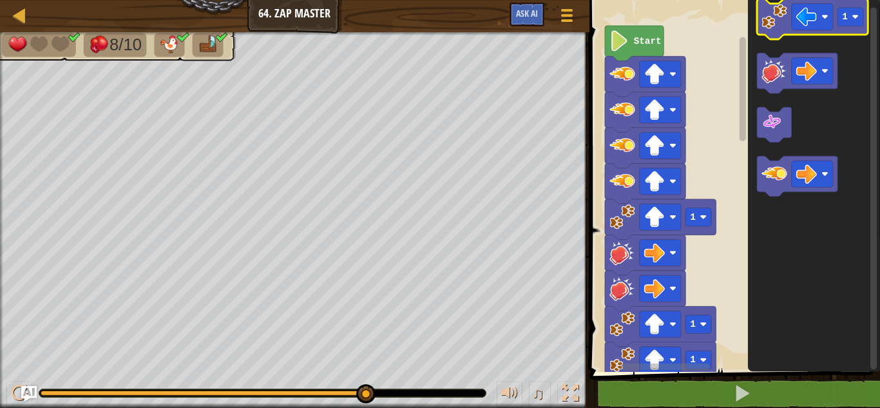
click at [777, 21] on image "Blockly Workspace" at bounding box center [773, 16] width 25 height 25
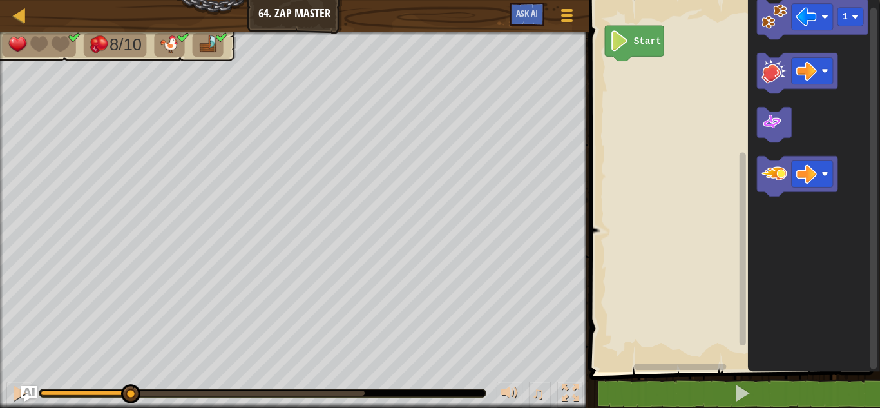
drag, startPoint x: 363, startPoint y: 388, endPoint x: 122, endPoint y: 374, distance: 242.0
click at [122, 374] on div "♫" at bounding box center [294, 389] width 589 height 39
drag, startPoint x: 122, startPoint y: 392, endPoint x: 8, endPoint y: 376, distance: 114.5
click at [8, 376] on div "♫" at bounding box center [294, 389] width 589 height 39
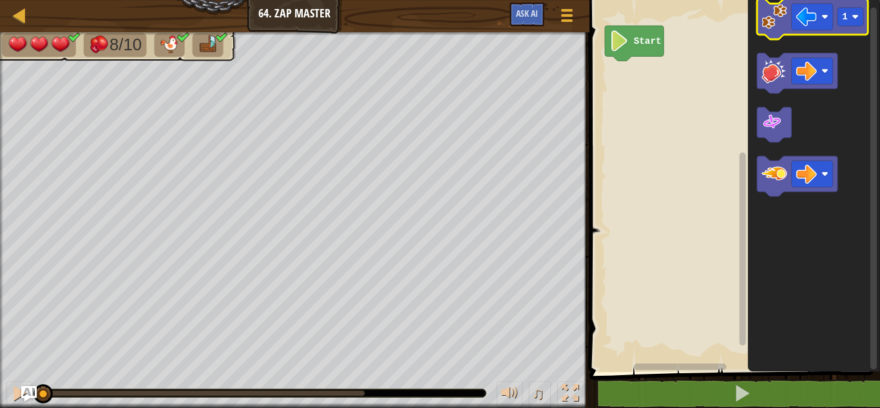
click at [764, 26] on image "Blockly Workspace" at bounding box center [773, 16] width 25 height 25
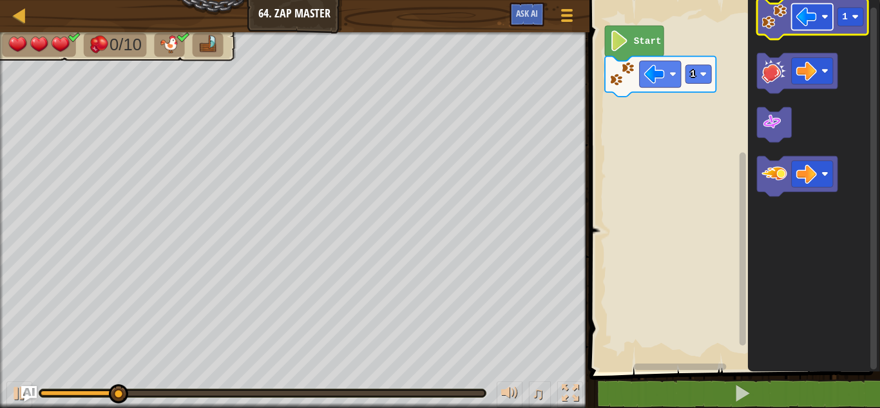
click at [807, 24] on image "Blockly Workspace" at bounding box center [806, 16] width 21 height 21
click at [777, 27] on image "Blockly Workspace" at bounding box center [773, 16] width 25 height 25
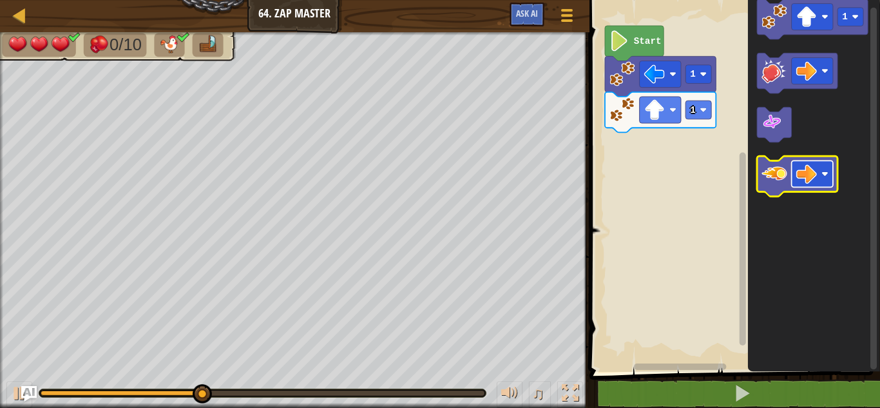
click at [806, 178] on image "Blockly Workspace" at bounding box center [806, 174] width 21 height 21
click at [780, 194] on icon "Blockly Workspace" at bounding box center [797, 176] width 81 height 41
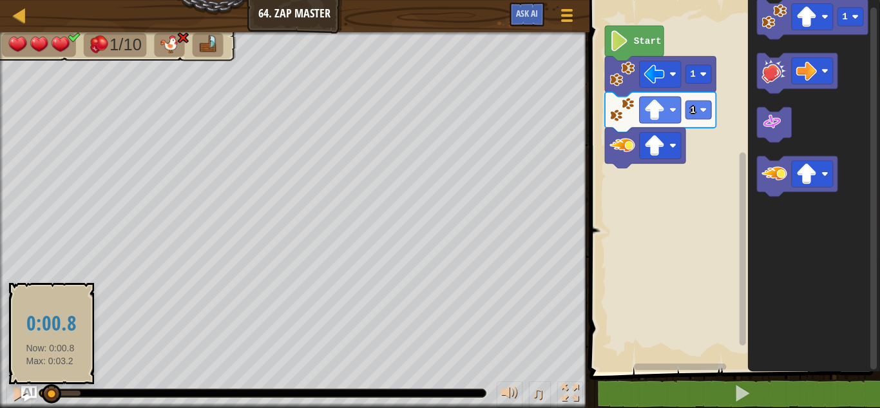
drag, startPoint x: 91, startPoint y: 388, endPoint x: 37, endPoint y: 386, distance: 54.1
click at [42, 386] on div at bounding box center [51, 393] width 19 height 19
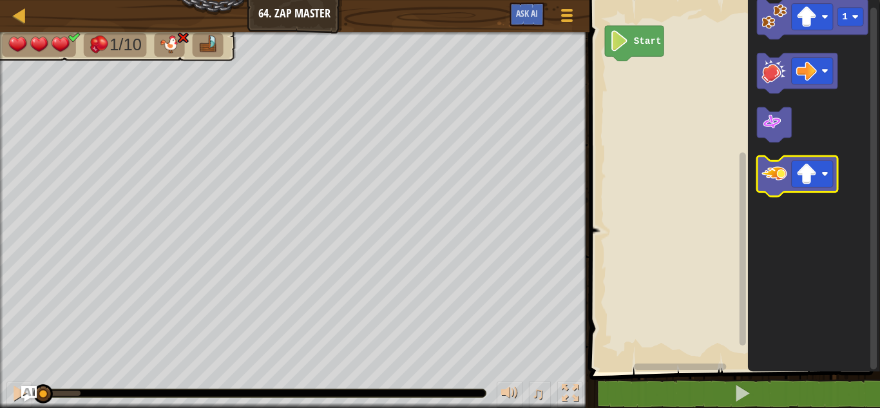
click at [781, 183] on image "Blockly Workspace" at bounding box center [773, 173] width 25 height 25
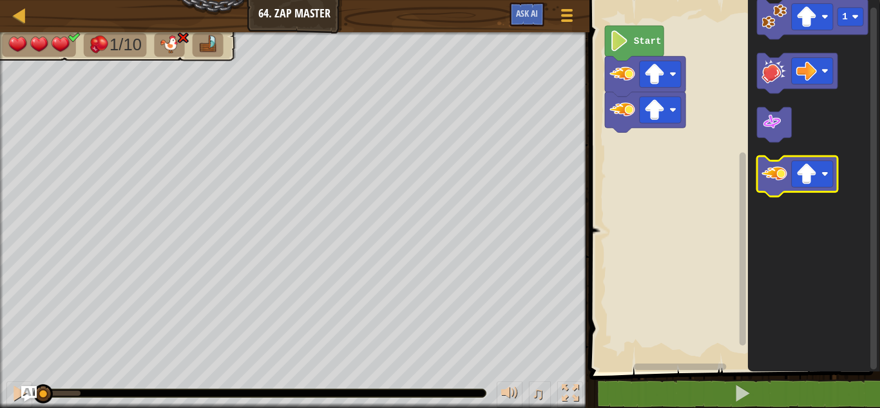
click at [781, 183] on image "Blockly Workspace" at bounding box center [773, 173] width 25 height 25
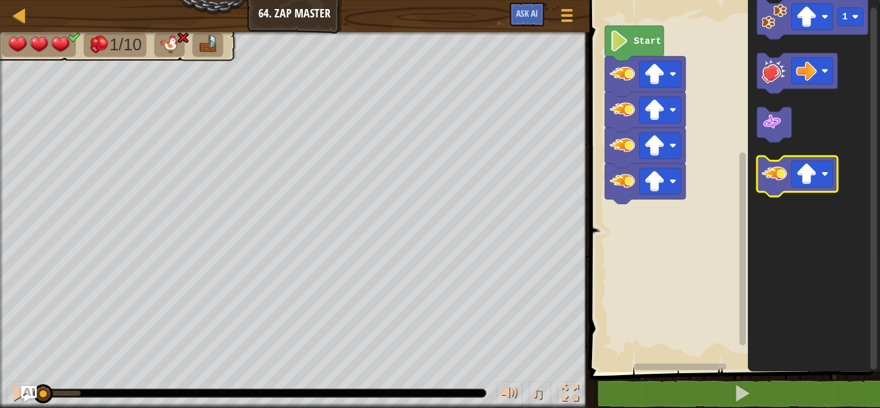
click at [781, 183] on image "Blockly Workspace" at bounding box center [773, 173] width 25 height 25
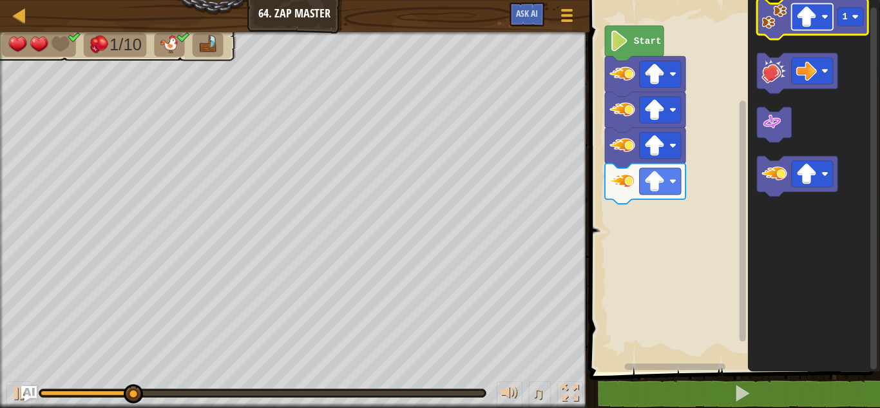
click at [805, 16] on image "Blockly Workspace" at bounding box center [806, 16] width 21 height 21
click at [771, 20] on image "Blockly Workspace" at bounding box center [773, 16] width 25 height 25
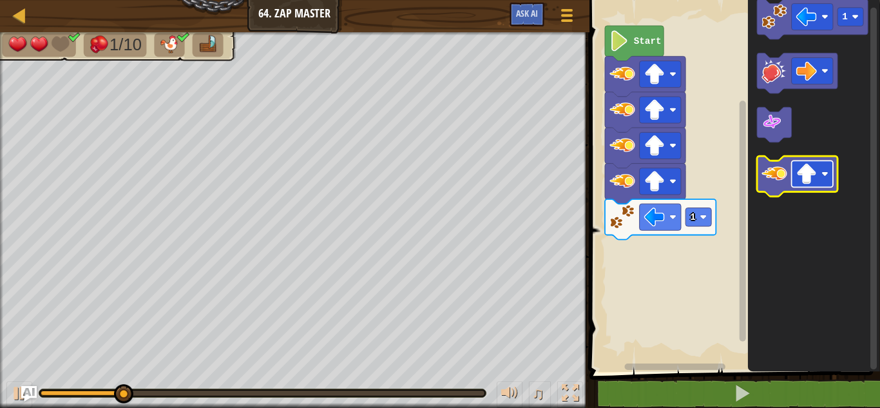
click at [797, 173] on image "Blockly Workspace" at bounding box center [806, 174] width 21 height 21
click at [776, 170] on image "Blockly Workspace" at bounding box center [773, 173] width 25 height 25
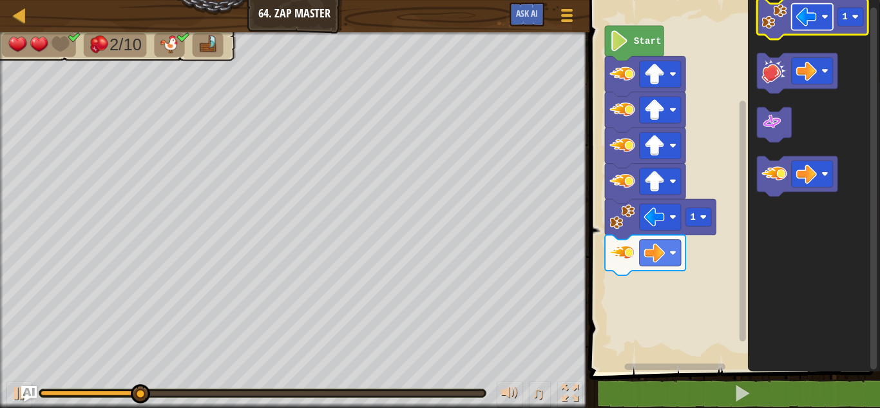
click at [806, 18] on image "Blockly Workspace" at bounding box center [806, 16] width 21 height 21
click at [782, 21] on image "Blockly Workspace" at bounding box center [773, 16] width 25 height 25
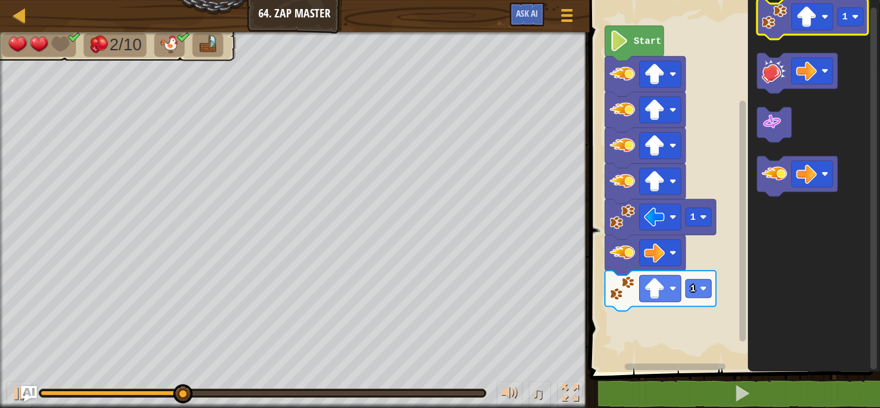
click at [777, 26] on image "Blockly Workspace" at bounding box center [773, 16] width 25 height 25
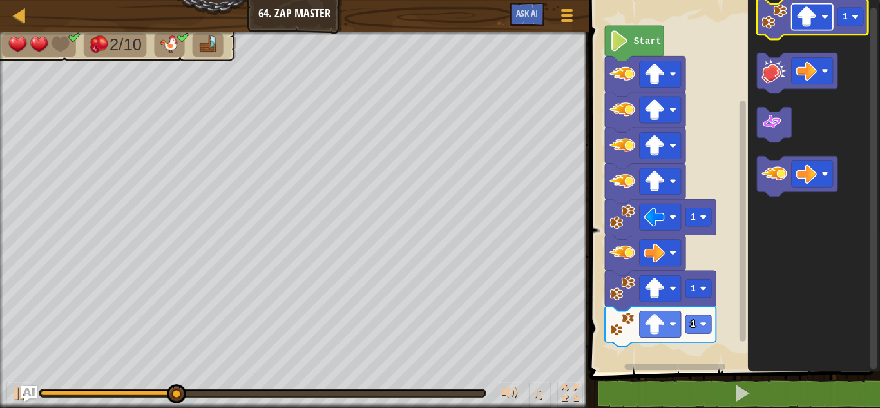
click at [803, 13] on image "Blockly Workspace" at bounding box center [806, 16] width 21 height 21
click at [781, 12] on image "Blockly Workspace" at bounding box center [773, 16] width 25 height 25
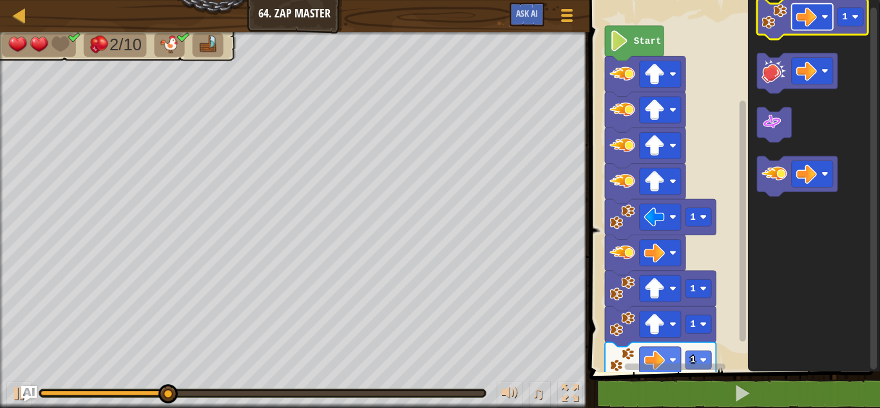
click at [806, 17] on image "Blockly Workspace" at bounding box center [806, 16] width 21 height 21
click at [785, 21] on image "Blockly Workspace" at bounding box center [773, 16] width 25 height 25
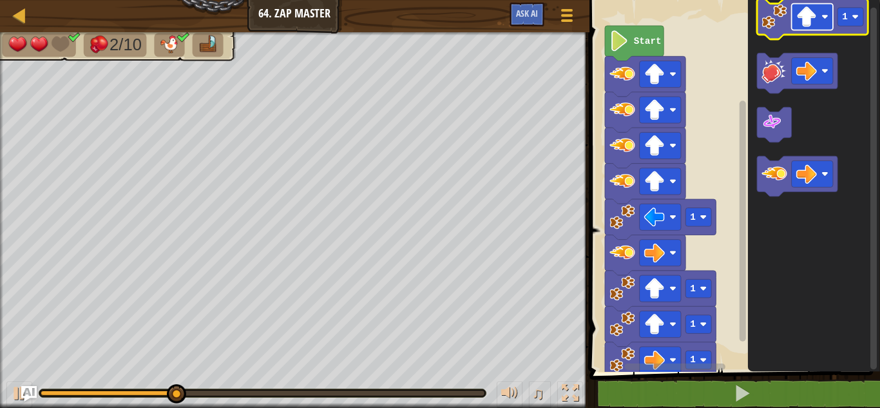
click at [802, 22] on image "Blockly Workspace" at bounding box center [806, 16] width 21 height 21
click at [771, 25] on image "Blockly Workspace" at bounding box center [773, 16] width 25 height 25
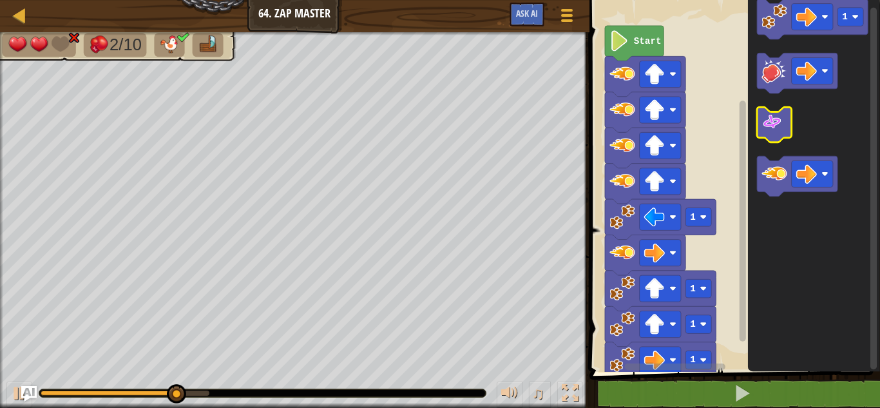
click at [781, 132] on image "Blockly Workspace" at bounding box center [771, 122] width 21 height 21
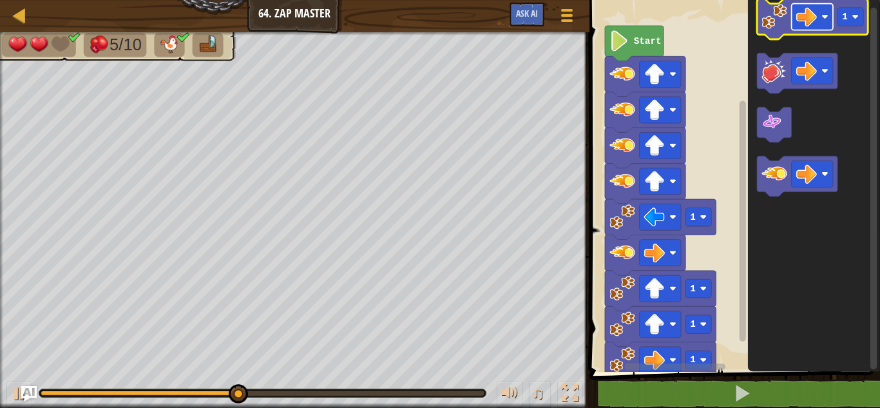
click at [798, 26] on image "Blockly Workspace" at bounding box center [806, 16] width 21 height 21
click at [770, 16] on image "Blockly Workspace" at bounding box center [773, 16] width 25 height 25
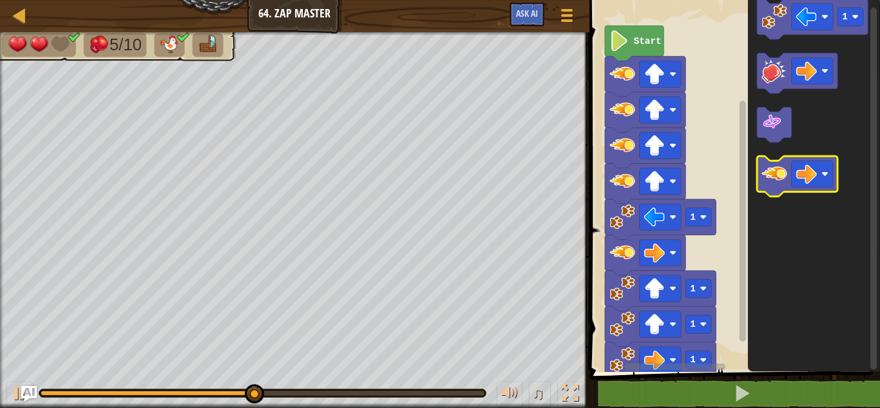
click at [776, 172] on image "Blockly Workspace" at bounding box center [773, 173] width 25 height 25
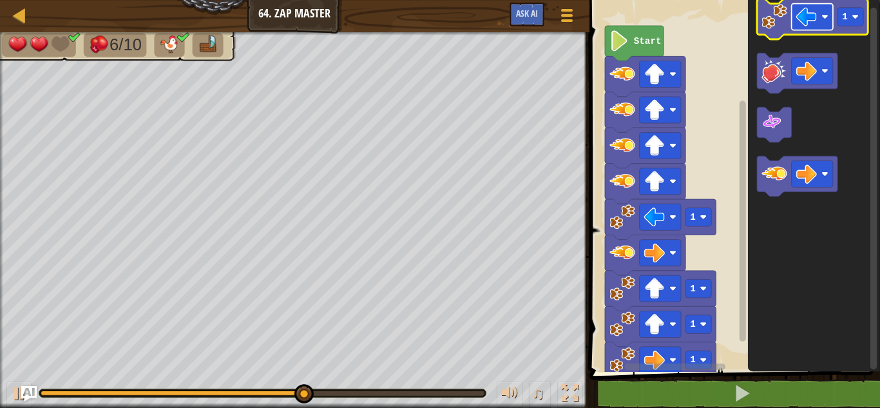
click at [800, 18] on image "Blockly Workspace" at bounding box center [806, 16] width 21 height 21
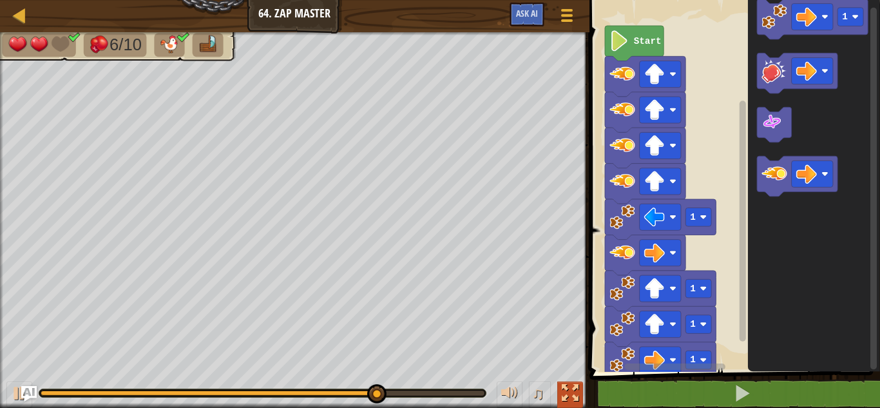
click at [567, 385] on div at bounding box center [570, 393] width 17 height 17
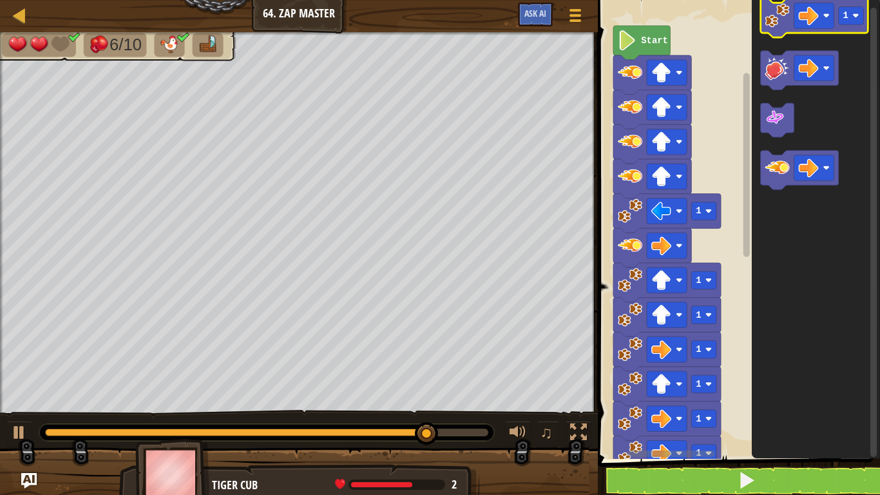
click at [786, 22] on image "Blockly Workspace" at bounding box center [777, 15] width 24 height 24
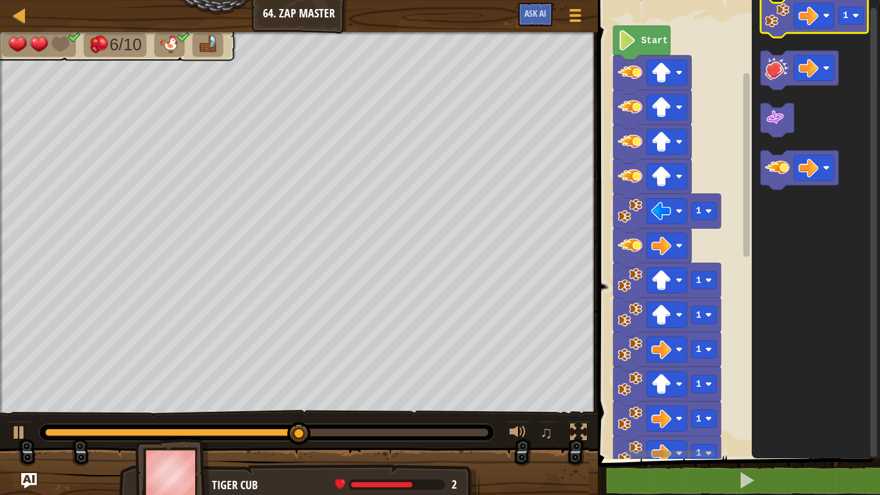
click at [786, 16] on image "Blockly Workspace" at bounding box center [777, 15] width 24 height 24
click at [786, 17] on image "Blockly Workspace" at bounding box center [777, 15] width 24 height 24
click at [779, 20] on image "Blockly Workspace" at bounding box center [777, 15] width 24 height 24
click at [801, 10] on image "Blockly Workspace" at bounding box center [808, 16] width 20 height 20
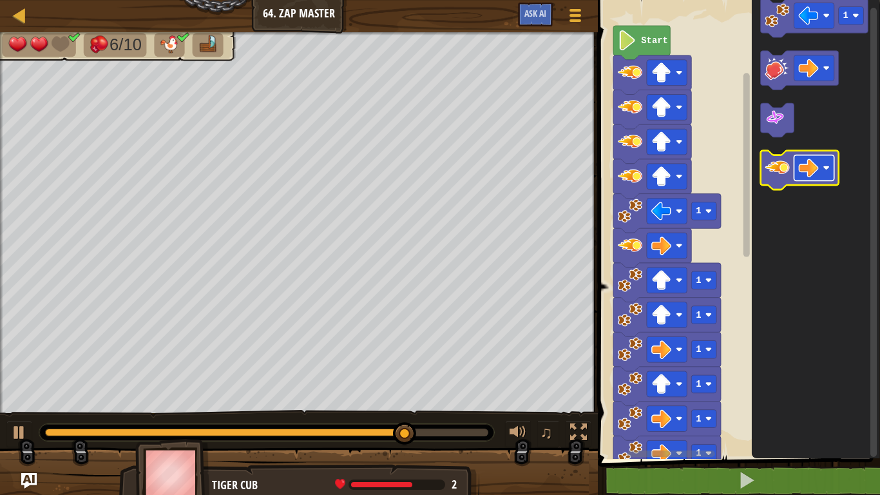
click at [813, 164] on image "Blockly Workspace" at bounding box center [808, 168] width 20 height 20
click at [774, 167] on image "Blockly Workspace" at bounding box center [777, 167] width 24 height 24
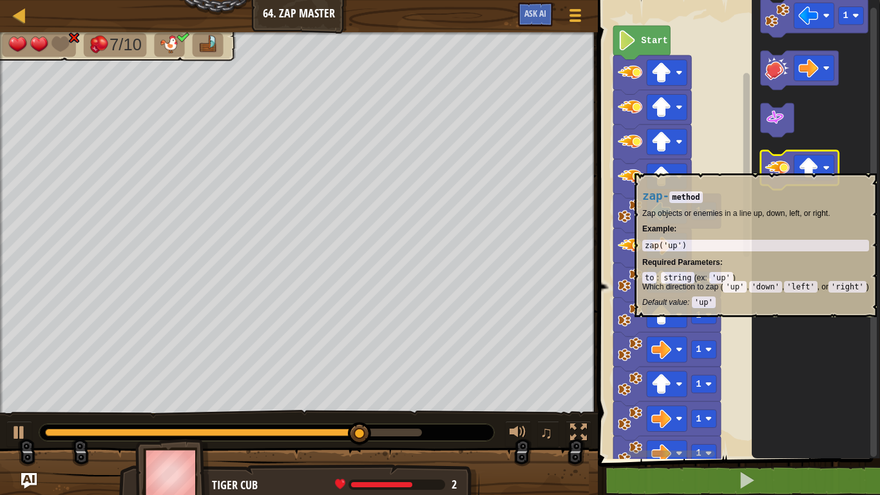
click at [771, 165] on image "Blockly Workspace" at bounding box center [777, 167] width 24 height 24
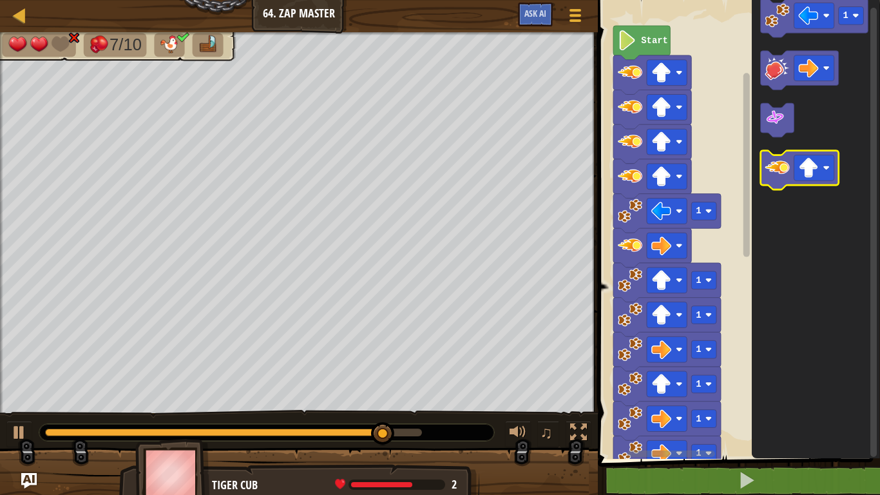
click at [771, 165] on image "Blockly Workspace" at bounding box center [777, 167] width 24 height 24
click at [769, 165] on image "Blockly Workspace" at bounding box center [777, 167] width 24 height 24
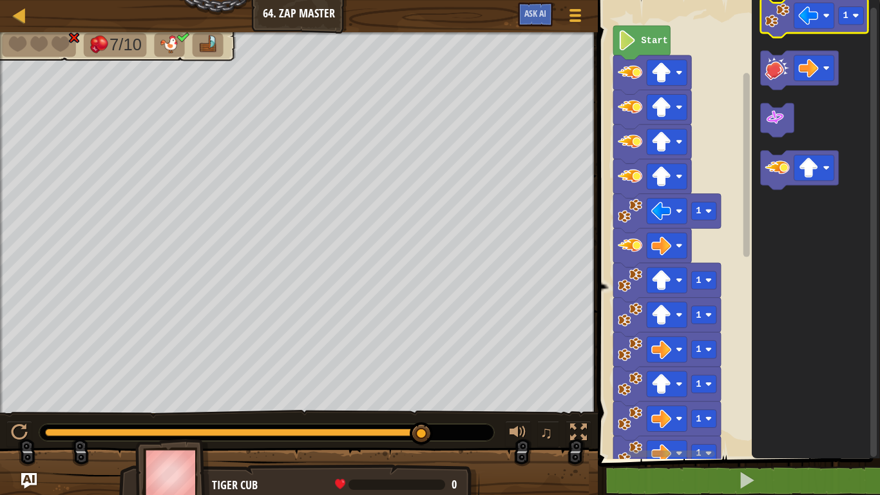
click at [770, 26] on image "Blockly Workspace" at bounding box center [777, 15] width 24 height 24
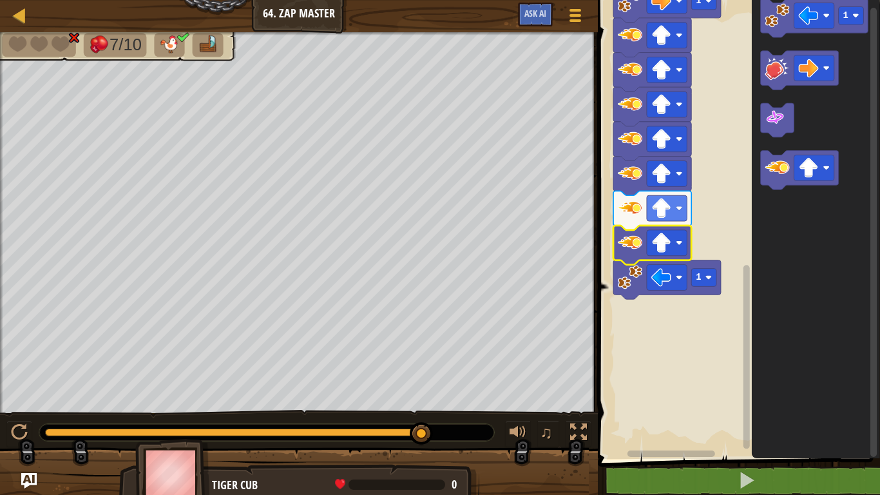
click at [632, 246] on image "Blockly Workspace" at bounding box center [630, 242] width 24 height 24
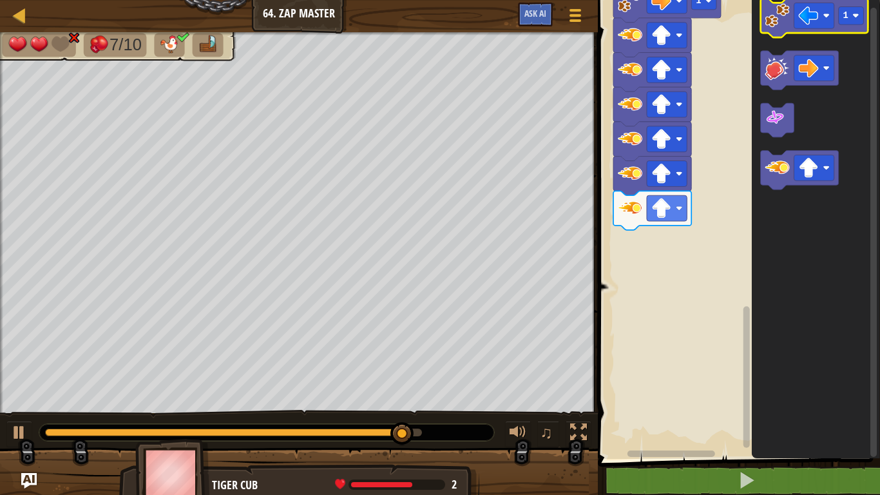
click at [770, 15] on image "Blockly Workspace" at bounding box center [777, 15] width 24 height 24
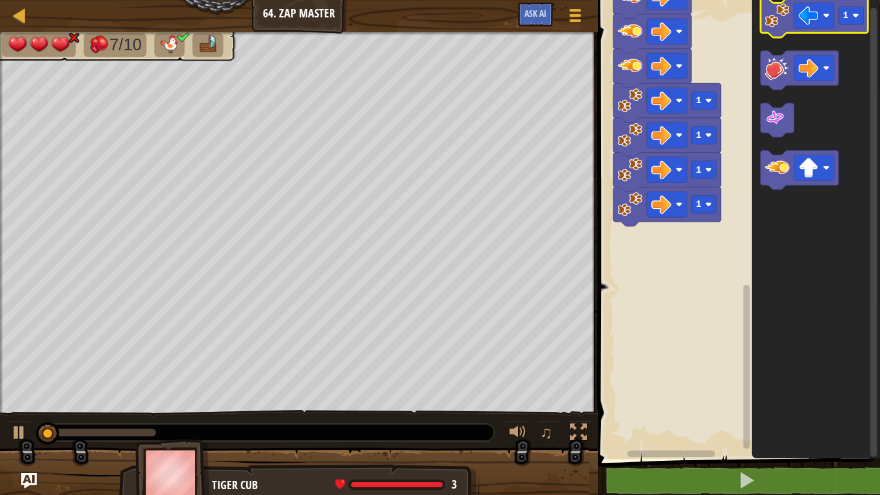
click at [774, 21] on image "Blockly Workspace" at bounding box center [777, 15] width 24 height 24
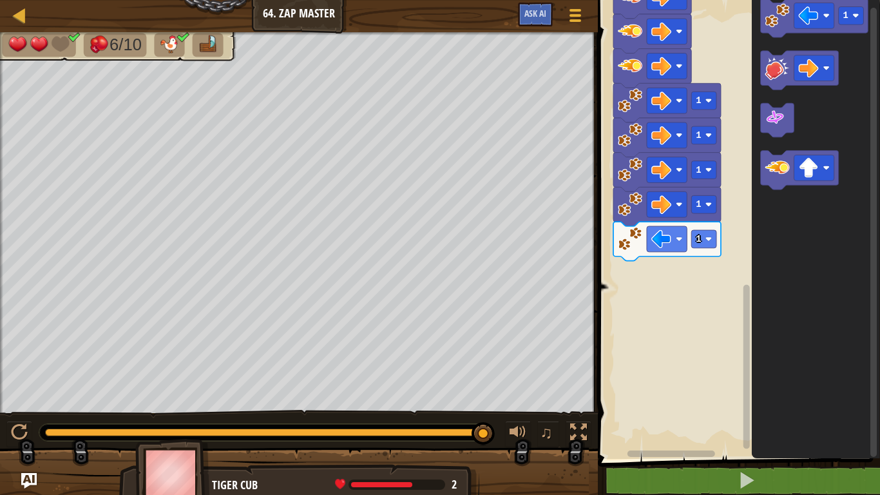
drag, startPoint x: 71, startPoint y: 426, endPoint x: 488, endPoint y: 466, distance: 419.4
click at [488, 407] on div "6/10 ♫ Tiger Cub 2 x: 38 y: 30 No target action: idle" at bounding box center [440, 266] width 880 height 468
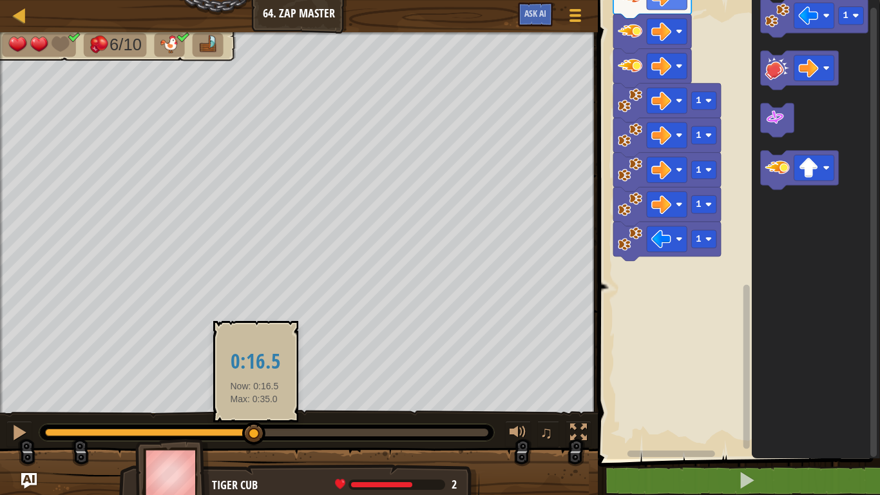
drag, startPoint x: 79, startPoint y: 438, endPoint x: 262, endPoint y: 440, distance: 182.3
click at [262, 407] on div at bounding box center [253, 433] width 23 height 23
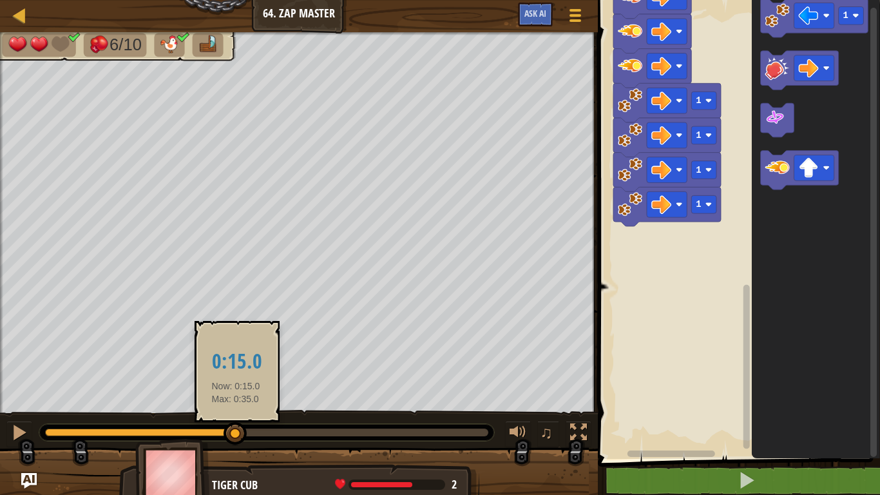
drag, startPoint x: 66, startPoint y: 427, endPoint x: 249, endPoint y: 437, distance: 182.6
click at [247, 407] on div at bounding box center [235, 433] width 23 height 23
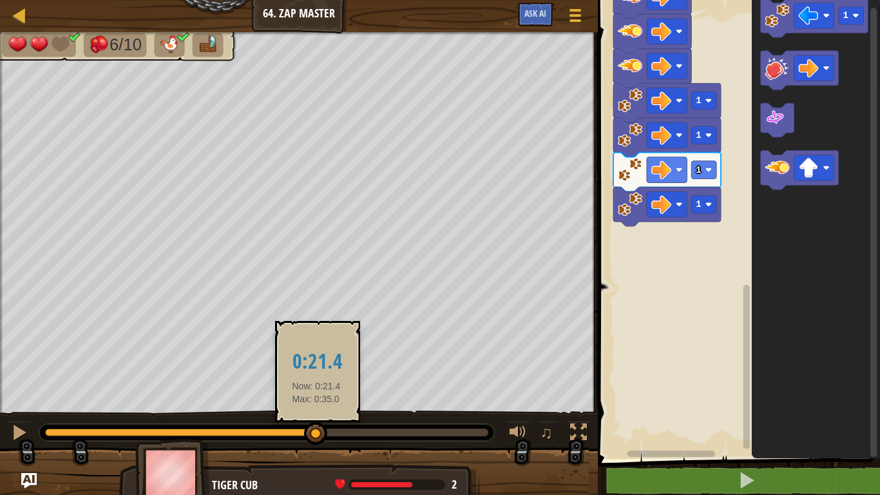
click at [316, 407] on div at bounding box center [266, 432] width 443 height 8
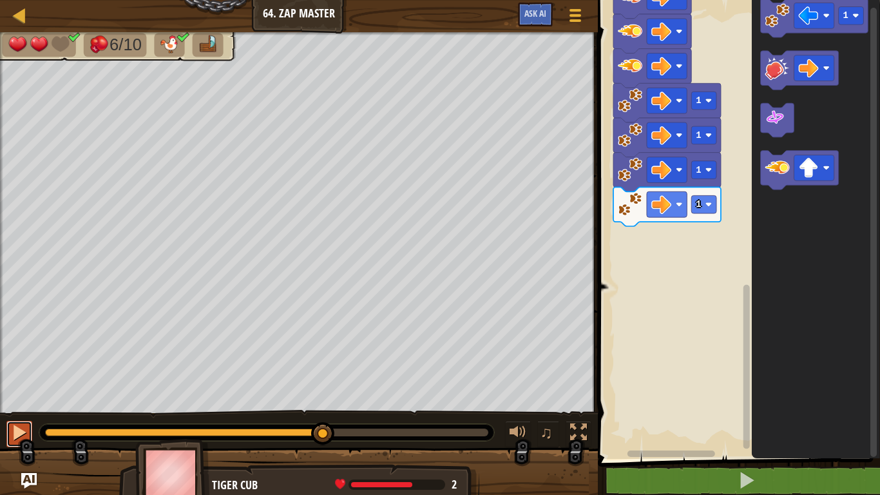
click at [16, 407] on div at bounding box center [19, 432] width 17 height 17
click at [771, 173] on image "Blockly Workspace" at bounding box center [777, 167] width 24 height 24
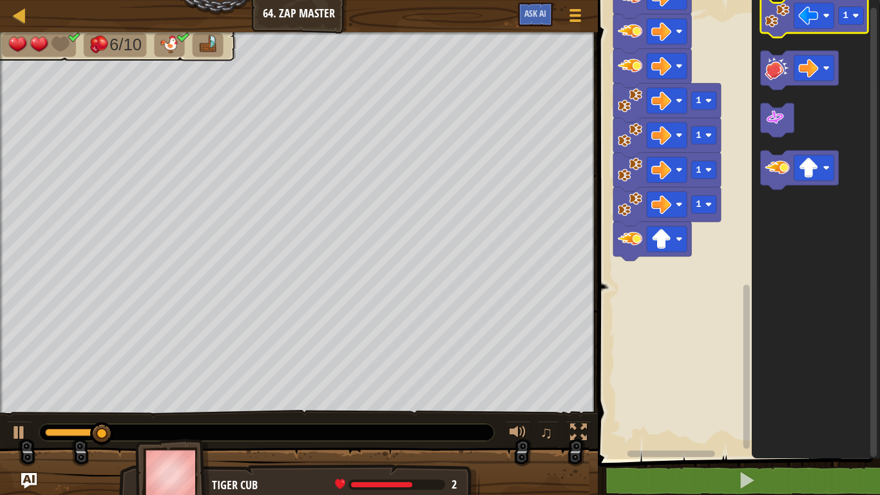
click at [774, 12] on image "Blockly Workspace" at bounding box center [777, 15] width 24 height 24
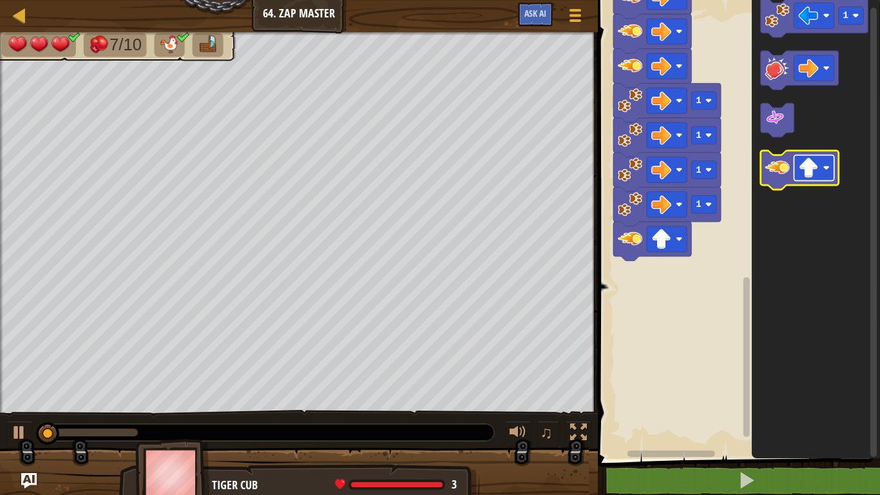
click at [817, 167] on image "Blockly Workspace" at bounding box center [808, 168] width 20 height 20
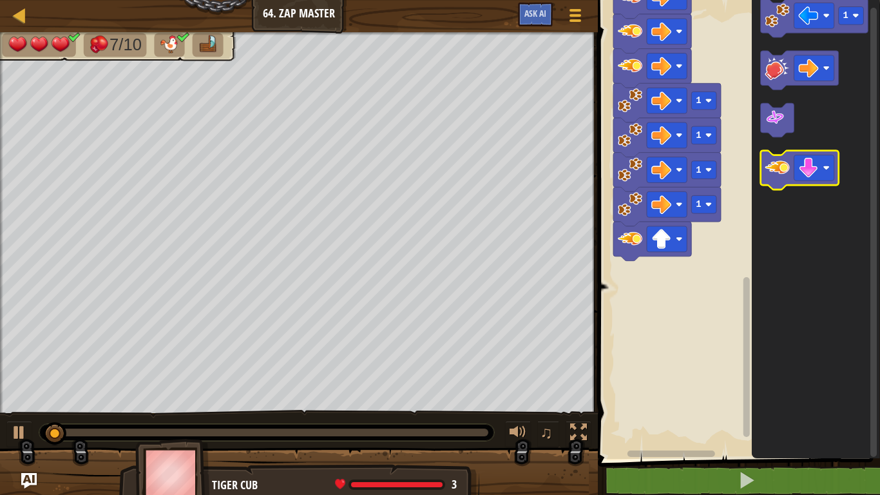
click at [772, 164] on image "Blockly Workspace" at bounding box center [777, 167] width 24 height 24
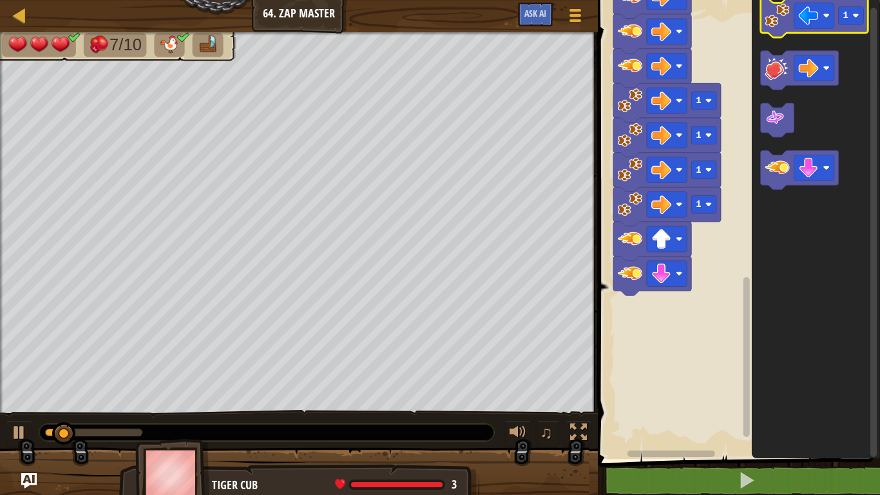
click at [777, 18] on image "Blockly Workspace" at bounding box center [777, 15] width 24 height 24
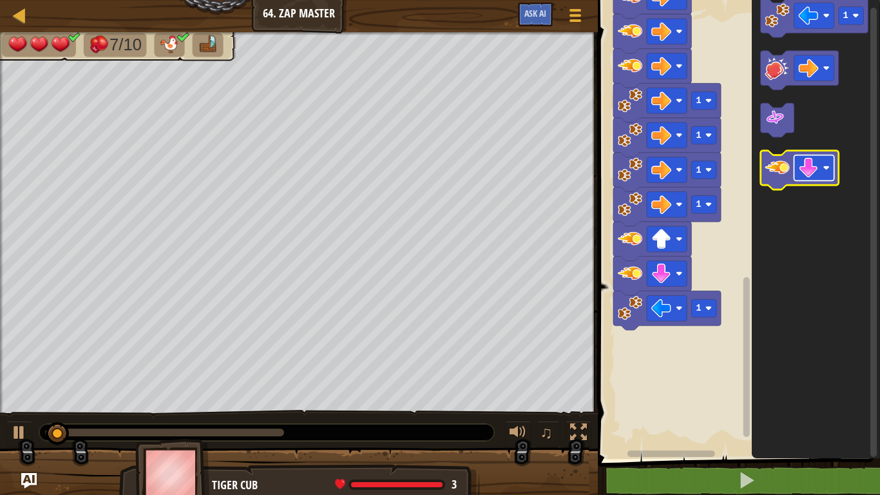
click at [806, 168] on image "Blockly Workspace" at bounding box center [808, 168] width 20 height 20
click at [783, 180] on icon "Blockly Workspace" at bounding box center [799, 170] width 78 height 39
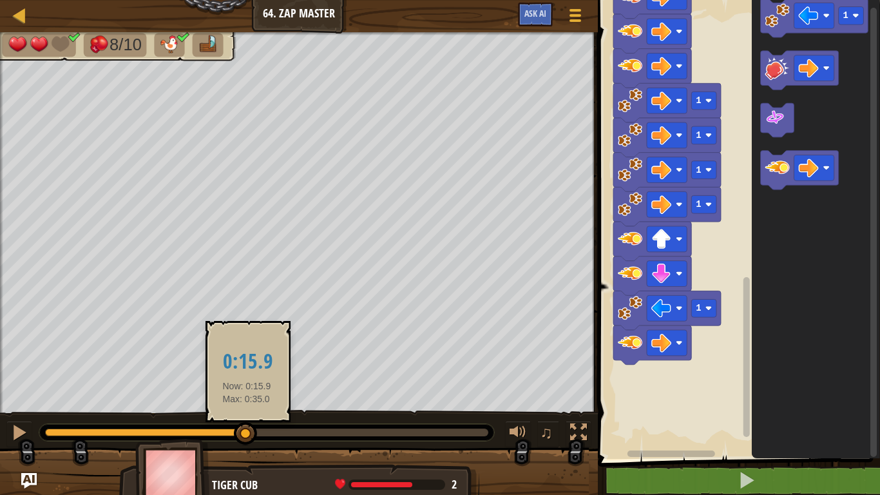
drag, startPoint x: 184, startPoint y: 431, endPoint x: 273, endPoint y: 436, distance: 89.0
click at [257, 407] on div at bounding box center [245, 433] width 23 height 23
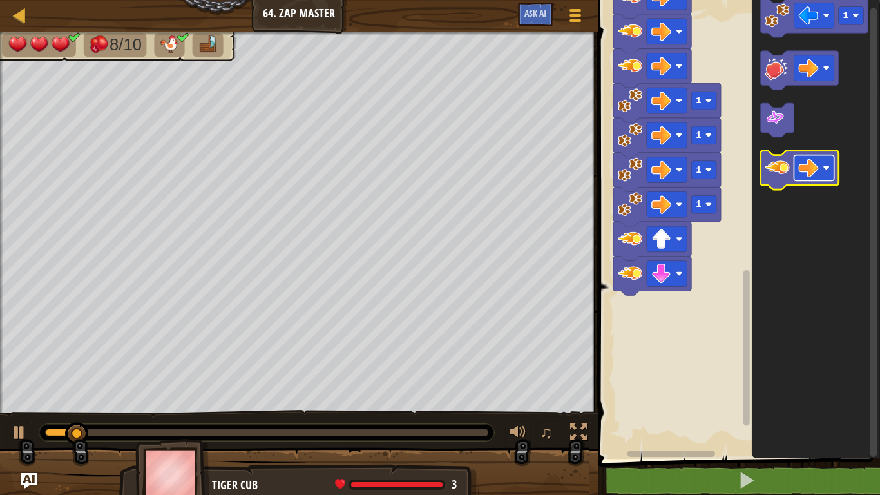
click at [816, 167] on image "Blockly Workspace" at bounding box center [808, 168] width 20 height 20
click at [769, 181] on icon "Blockly Workspace" at bounding box center [799, 170] width 78 height 39
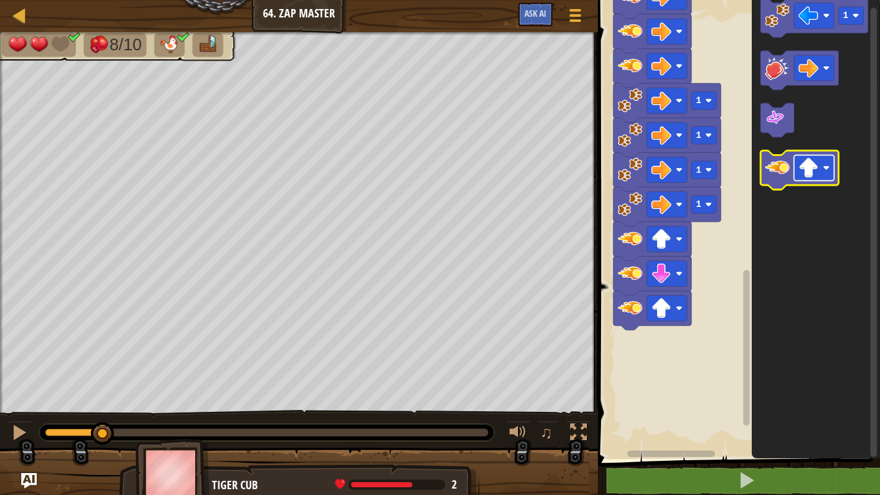
click at [805, 169] on image "Blockly Workspace" at bounding box center [808, 168] width 20 height 20
click at [773, 163] on image "Blockly Workspace" at bounding box center [777, 167] width 24 height 24
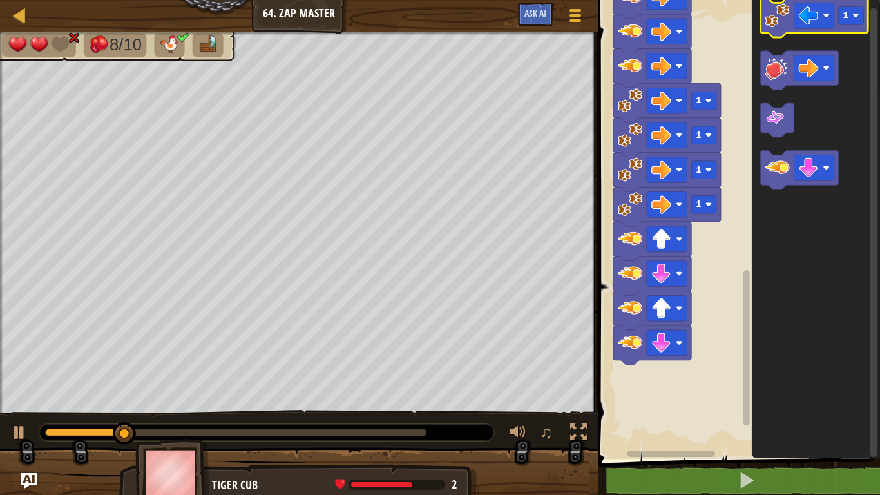
click at [778, 19] on image "Blockly Workspace" at bounding box center [777, 15] width 24 height 24
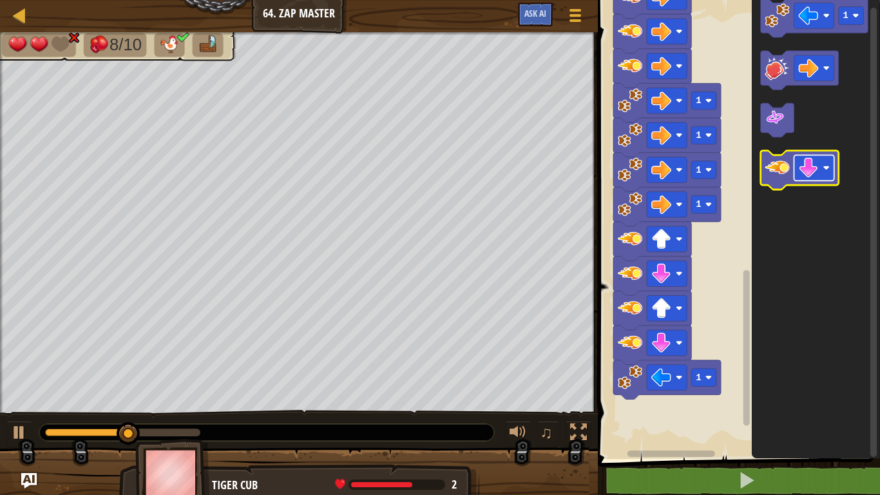
click at [812, 164] on image "Blockly Workspace" at bounding box center [808, 168] width 20 height 20
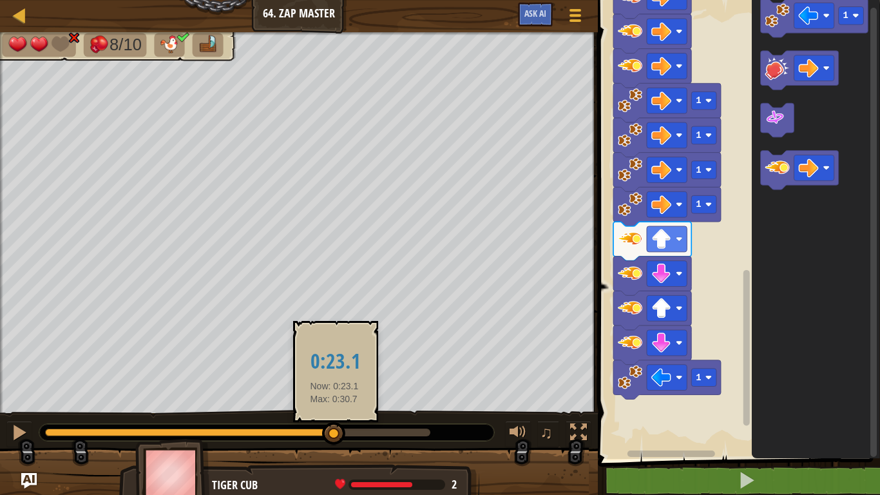
drag, startPoint x: 192, startPoint y: 436, endPoint x: 334, endPoint y: 443, distance: 142.5
click at [334, 407] on div at bounding box center [333, 433] width 23 height 23
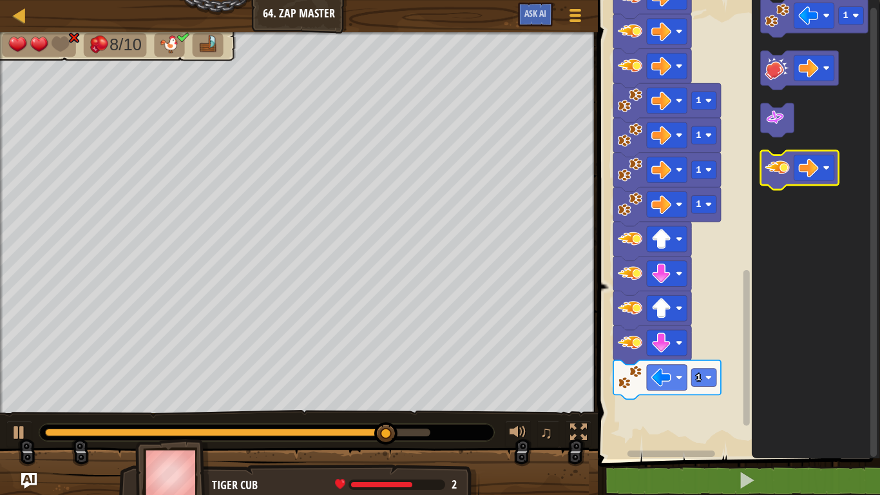
click at [775, 174] on image "Blockly Workspace" at bounding box center [777, 167] width 24 height 24
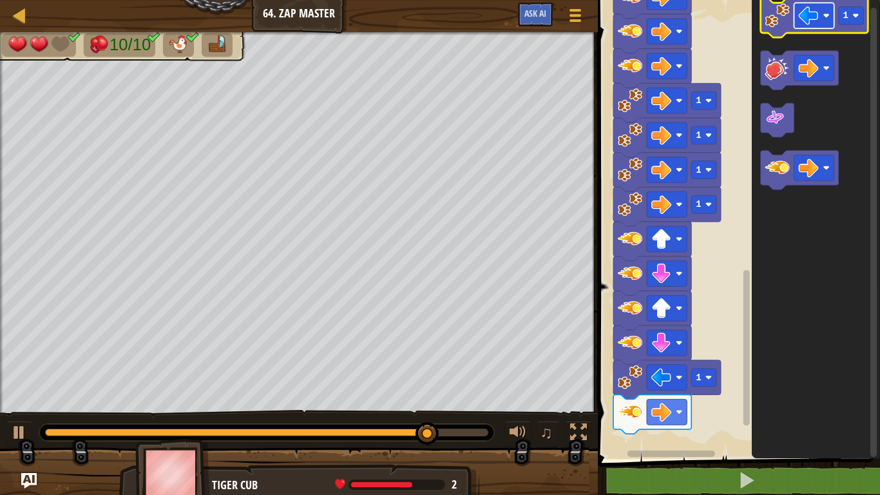
click at [805, 11] on image "Blockly Workspace" at bounding box center [808, 16] width 20 height 20
click at [777, 24] on image "Blockly Workspace" at bounding box center [777, 15] width 24 height 24
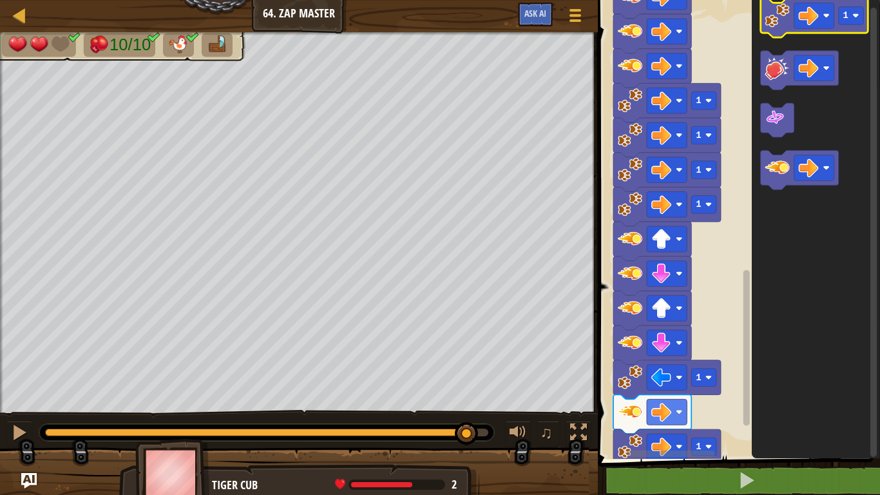
click at [777, 24] on image "Blockly Workspace" at bounding box center [777, 15] width 24 height 24
click at [777, 21] on image "Blockly Workspace" at bounding box center [777, 15] width 24 height 24
click at [781, 14] on image "Blockly Workspace" at bounding box center [777, 15] width 24 height 24
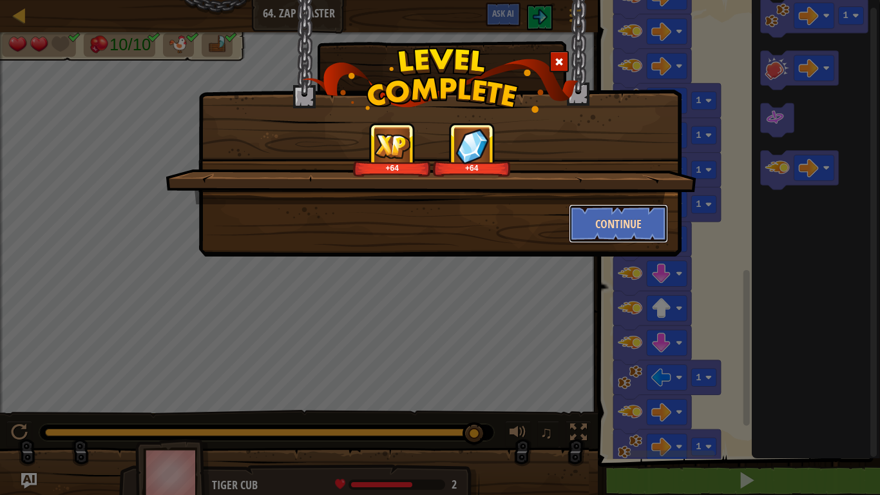
click at [619, 220] on button "Continue" at bounding box center [619, 223] width 100 height 39
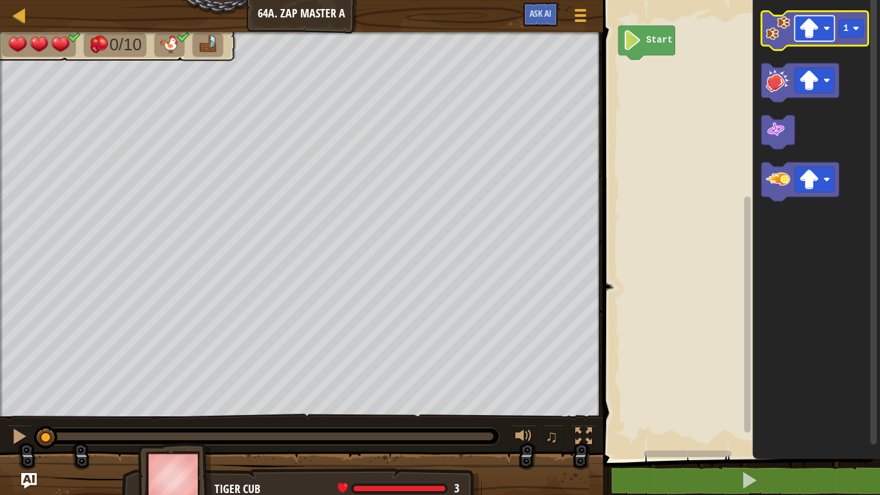
click at [812, 26] on image "Blockly Workspace" at bounding box center [809, 29] width 20 height 20
click at [773, 37] on image "Blockly Workspace" at bounding box center [778, 28] width 24 height 24
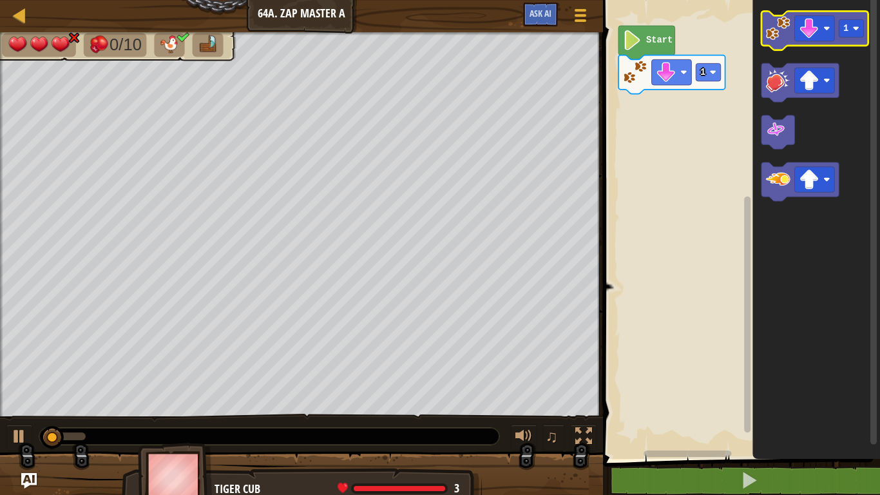
click at [777, 49] on icon "Blockly Workspace" at bounding box center [814, 30] width 107 height 39
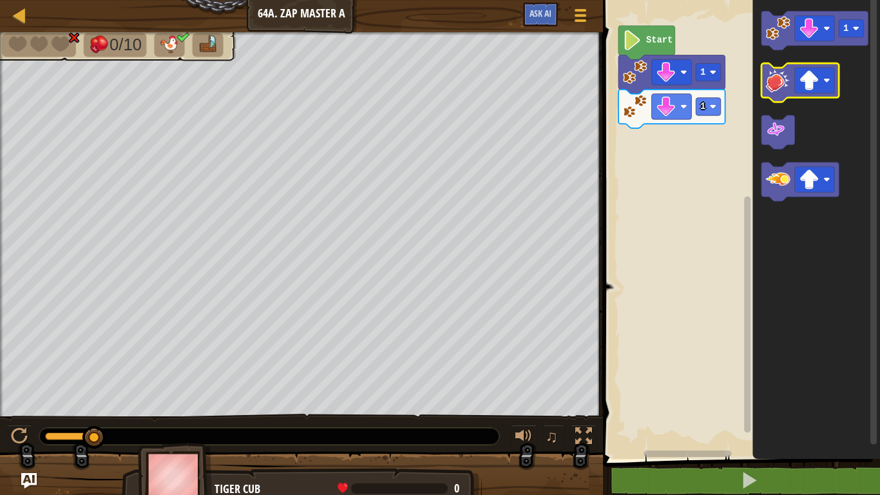
click at [785, 90] on image "Blockly Workspace" at bounding box center [778, 80] width 24 height 24
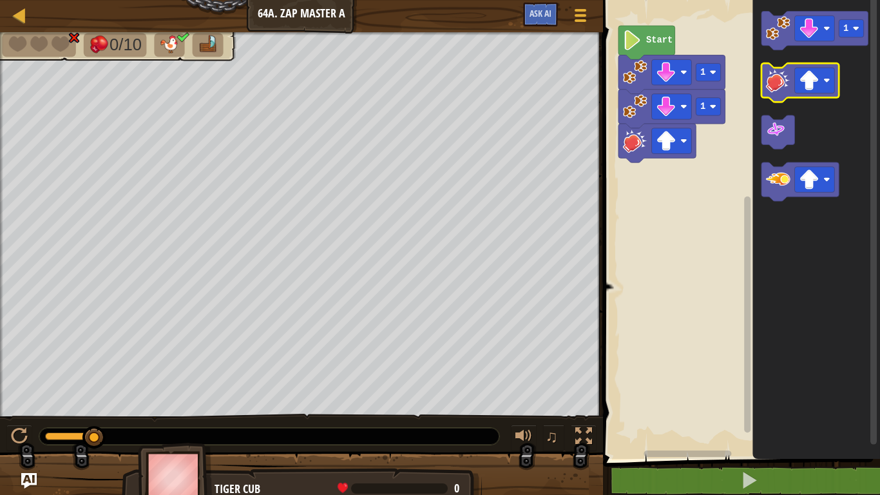
click at [785, 90] on image "Blockly Workspace" at bounding box center [778, 80] width 24 height 24
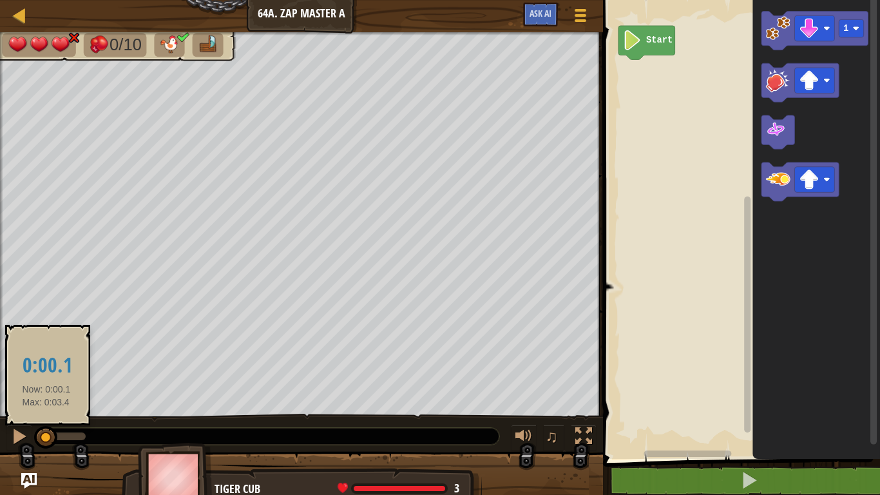
drag, startPoint x: 89, startPoint y: 428, endPoint x: 38, endPoint y: 428, distance: 50.9
click at [38, 407] on div at bounding box center [45, 437] width 23 height 23
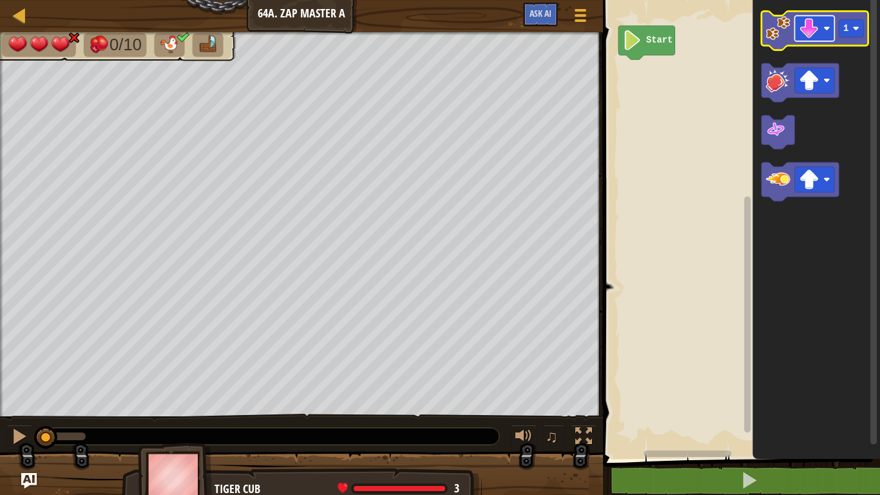
click at [805, 28] on image "Blockly Workspace" at bounding box center [809, 29] width 20 height 20
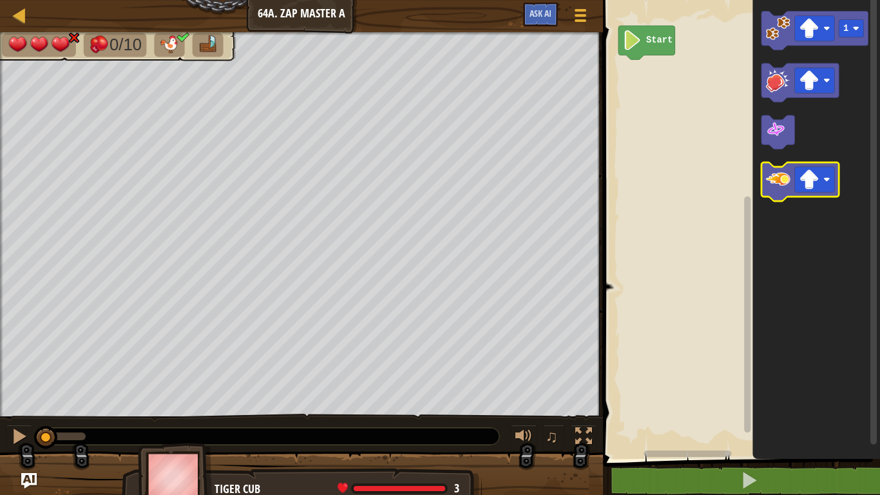
click at [776, 184] on image "Blockly Workspace" at bounding box center [778, 179] width 24 height 24
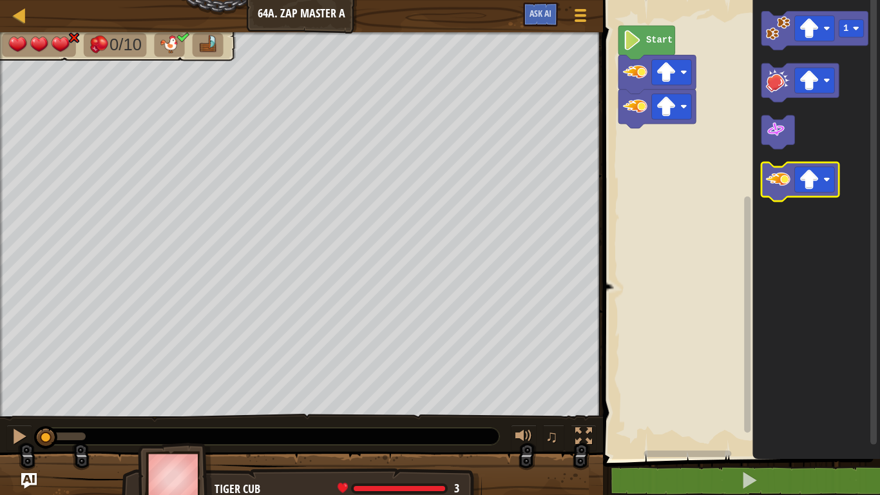
click at [776, 184] on image "Blockly Workspace" at bounding box center [778, 179] width 24 height 24
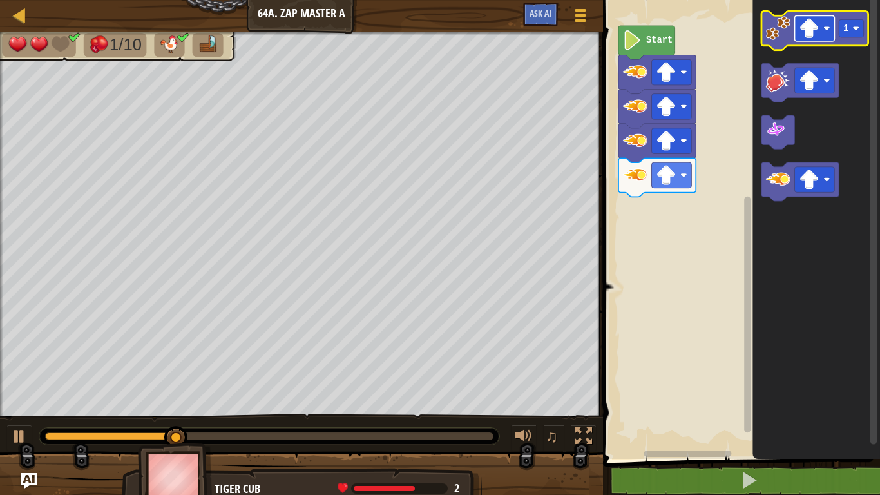
click at [805, 41] on rect "Blockly Workspace" at bounding box center [815, 28] width 40 height 26
click at [783, 38] on image "Blockly Workspace" at bounding box center [778, 28] width 24 height 24
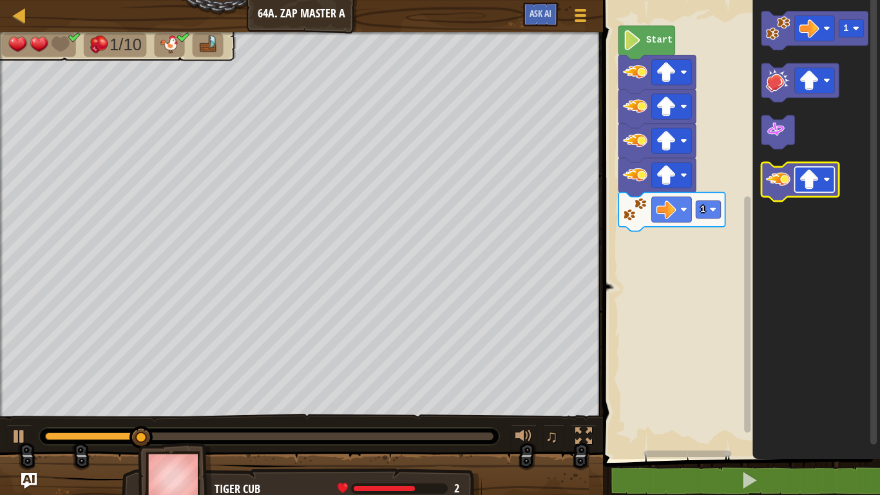
click at [811, 175] on image "Blockly Workspace" at bounding box center [809, 179] width 20 height 20
click at [776, 188] on image "Blockly Workspace" at bounding box center [778, 179] width 24 height 24
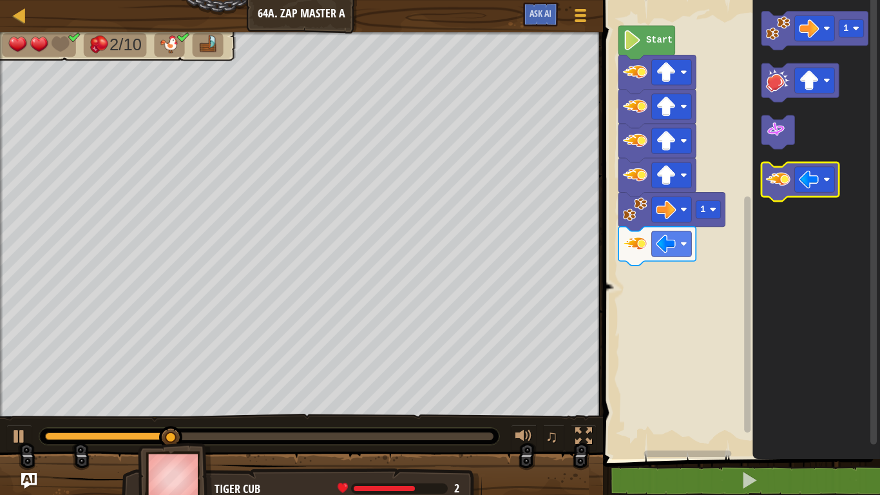
click at [778, 184] on image "Blockly Workspace" at bounding box center [778, 179] width 24 height 24
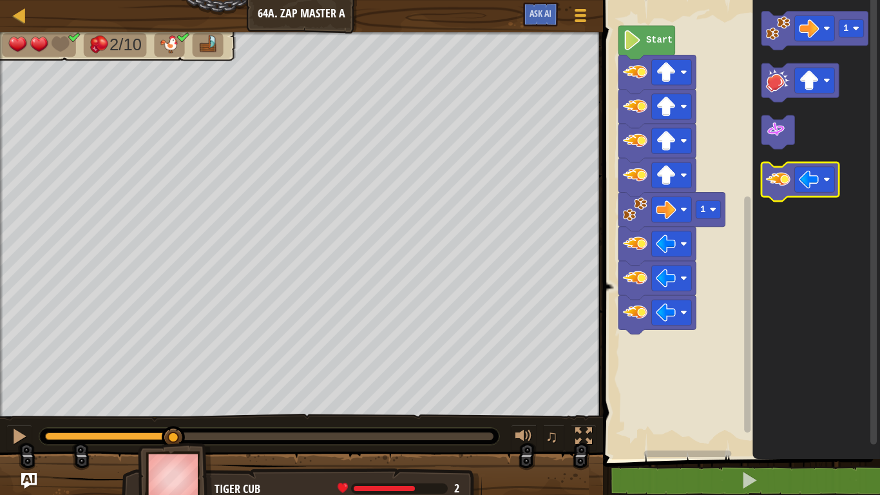
click at [778, 184] on image "Blockly Workspace" at bounding box center [778, 179] width 24 height 24
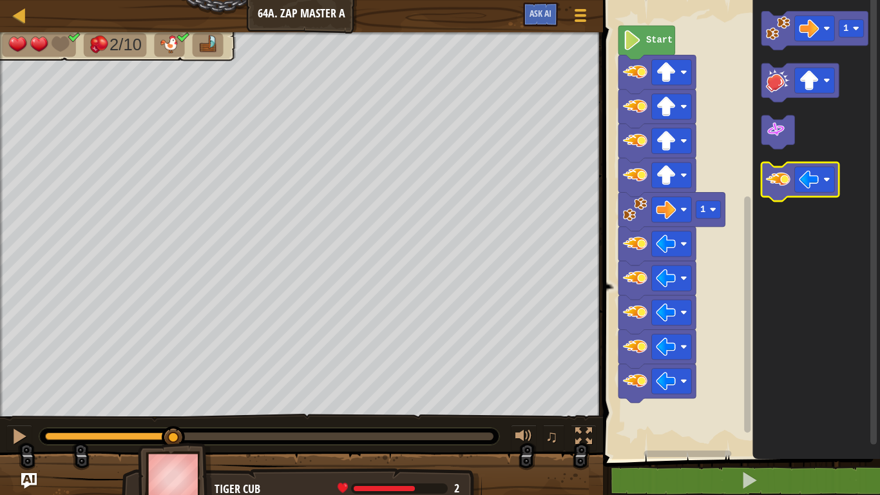
click at [778, 184] on image "Blockly Workspace" at bounding box center [778, 179] width 24 height 24
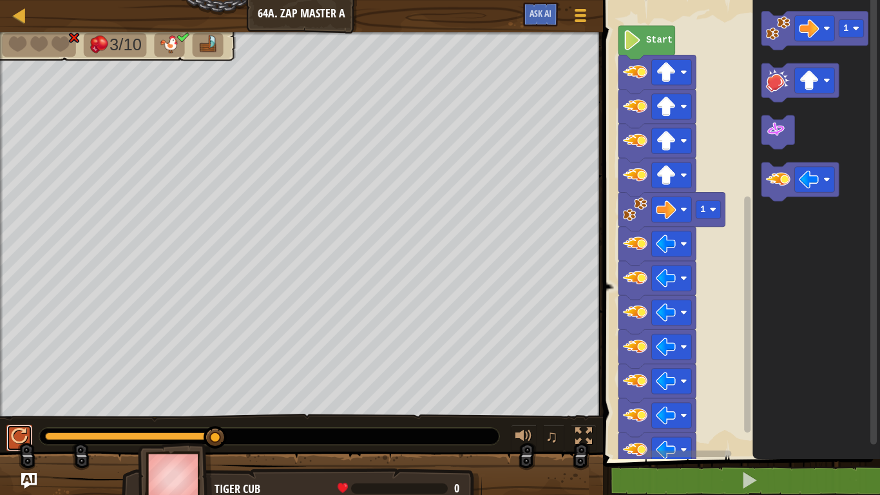
click at [12, 407] on div at bounding box center [19, 436] width 17 height 17
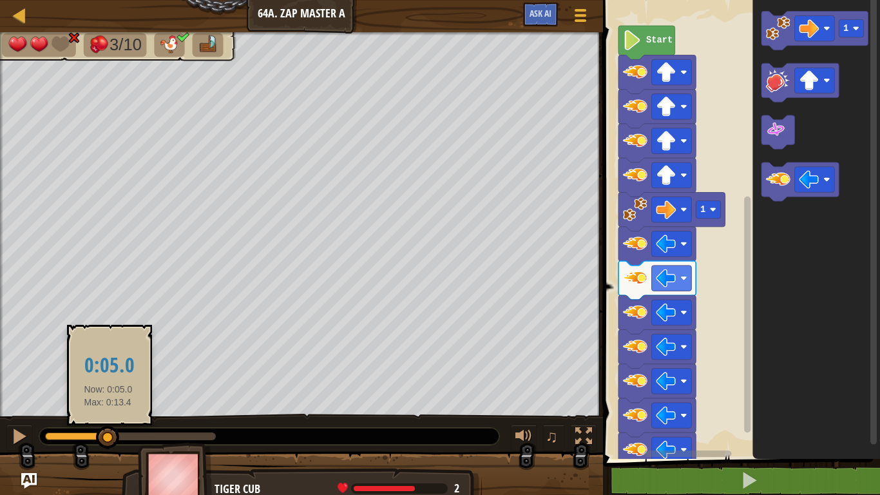
drag, startPoint x: 211, startPoint y: 427, endPoint x: 74, endPoint y: 434, distance: 136.7
click at [96, 407] on div at bounding box center [107, 437] width 23 height 23
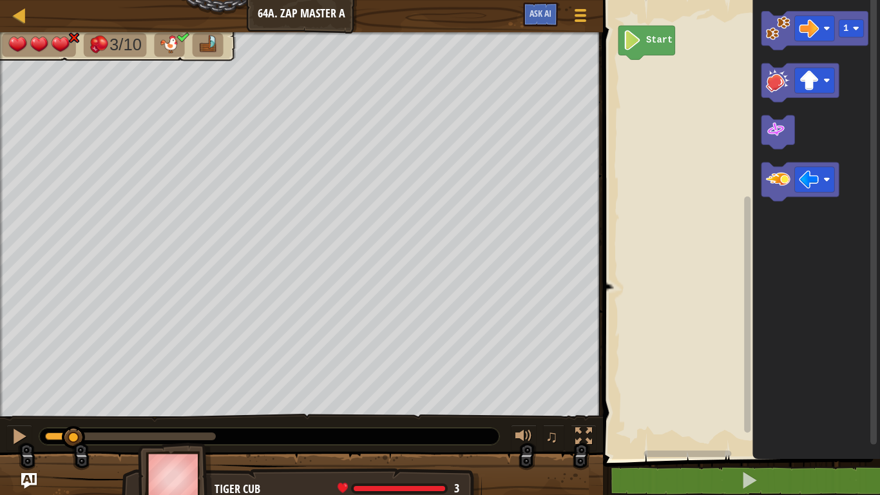
drag, startPoint x: 73, startPoint y: 424, endPoint x: 36, endPoint y: 430, distance: 37.2
click at [36, 407] on div "♫" at bounding box center [301, 433] width 603 height 39
drag, startPoint x: 72, startPoint y: 432, endPoint x: 29, endPoint y: 428, distance: 43.3
click at [29, 407] on div "♫" at bounding box center [301, 433] width 603 height 39
click at [808, 175] on image "Blockly Workspace" at bounding box center [809, 179] width 20 height 20
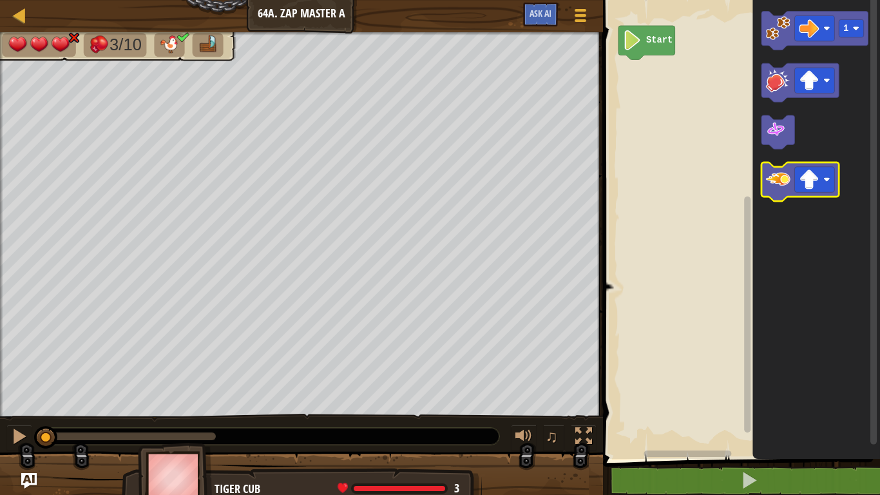
click at [772, 181] on image "Blockly Workspace" at bounding box center [778, 179] width 24 height 24
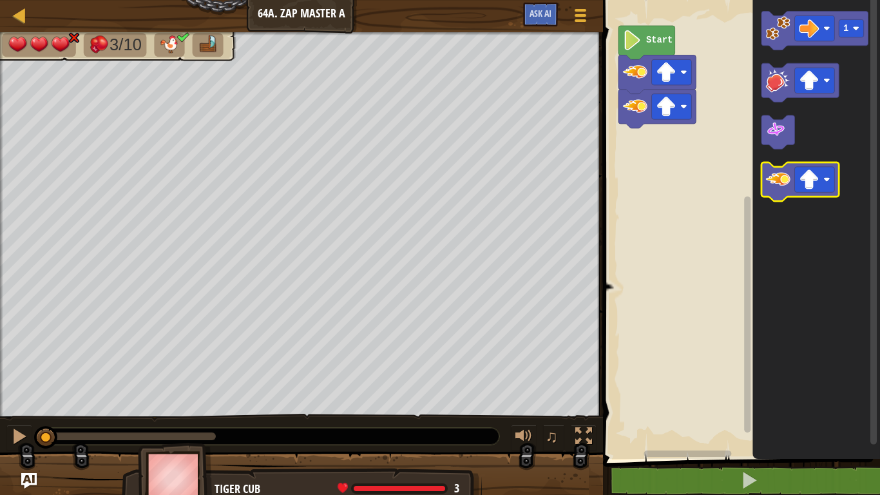
click at [772, 181] on image "Blockly Workspace" at bounding box center [778, 179] width 24 height 24
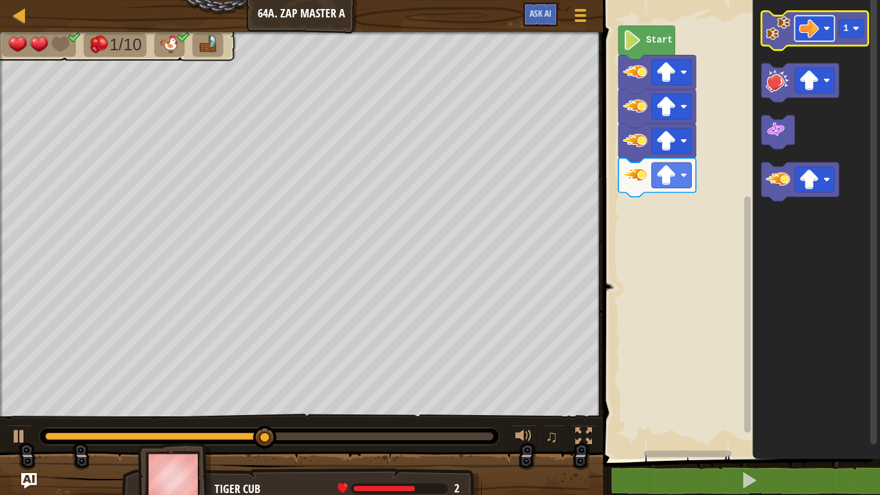
click at [806, 33] on image "Blockly Workspace" at bounding box center [809, 29] width 20 height 20
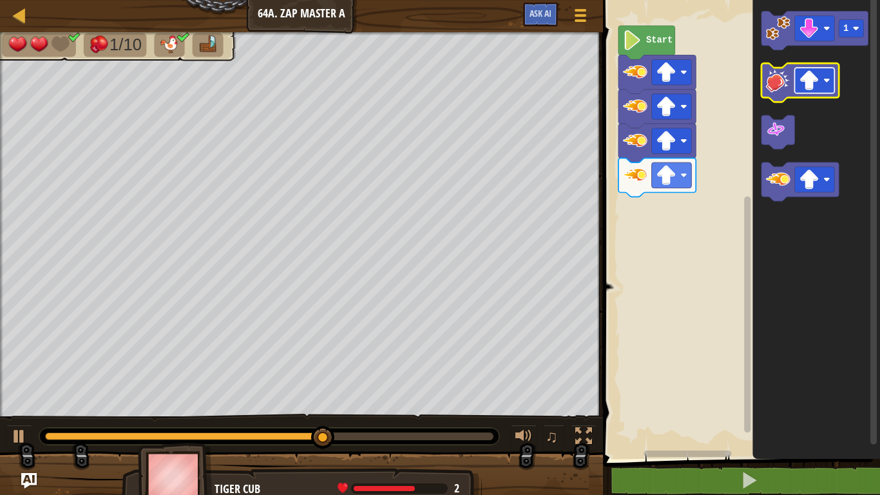
click at [805, 76] on image "Blockly Workspace" at bounding box center [809, 80] width 20 height 20
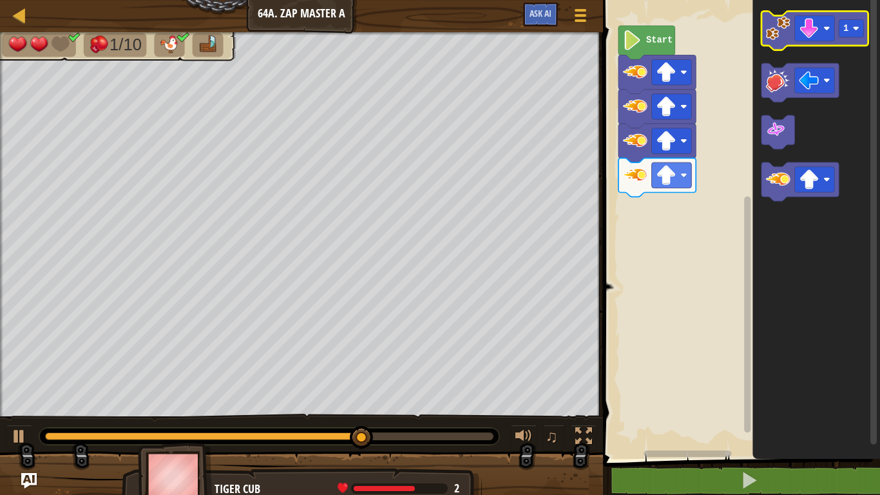
click at [775, 30] on image "Blockly Workspace" at bounding box center [778, 28] width 24 height 24
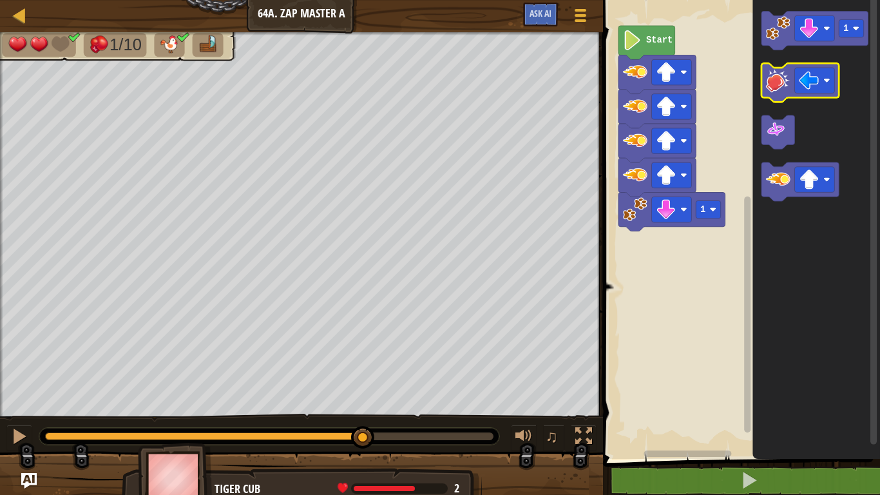
click at [785, 86] on image "Blockly Workspace" at bounding box center [778, 80] width 24 height 24
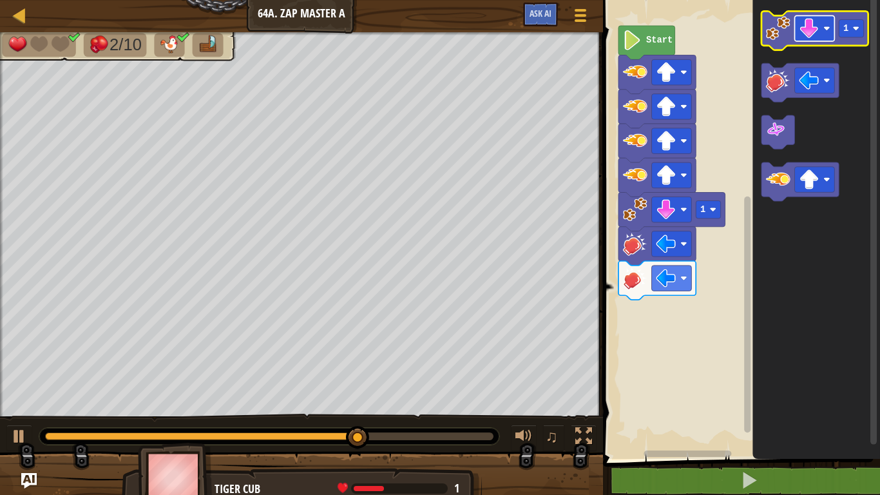
click at [805, 24] on image "Blockly Workspace" at bounding box center [809, 29] width 20 height 20
click at [777, 32] on image "Blockly Workspace" at bounding box center [778, 28] width 24 height 24
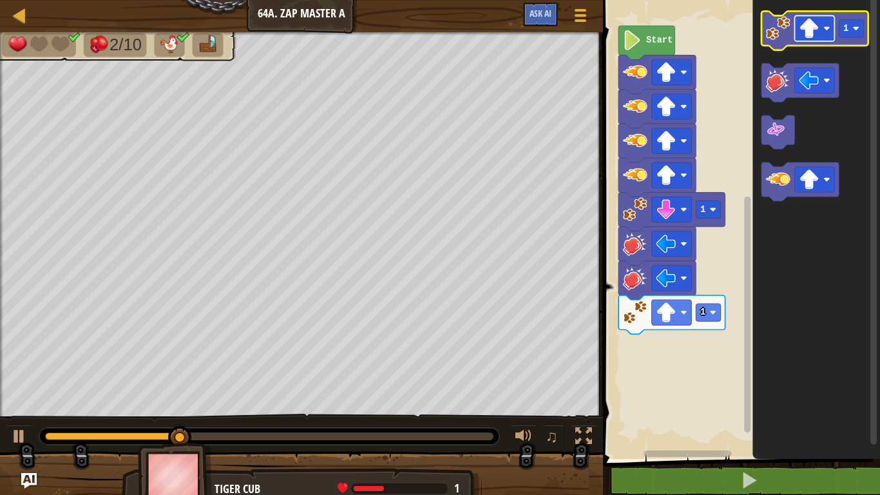
click at [812, 24] on image "Blockly Workspace" at bounding box center [809, 29] width 20 height 20
click at [779, 34] on image "Blockly Workspace" at bounding box center [778, 28] width 24 height 24
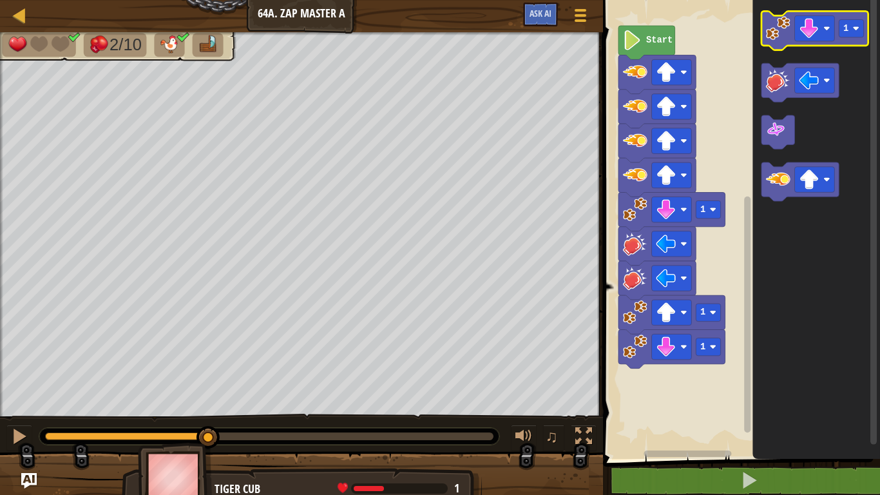
click at [779, 34] on image "Blockly Workspace" at bounding box center [778, 28] width 24 height 24
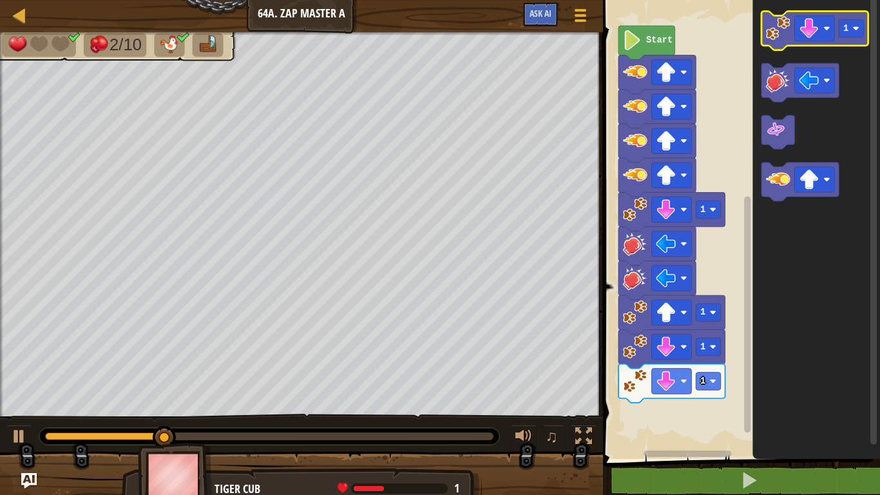
click at [784, 25] on image "Blockly Workspace" at bounding box center [778, 28] width 24 height 24
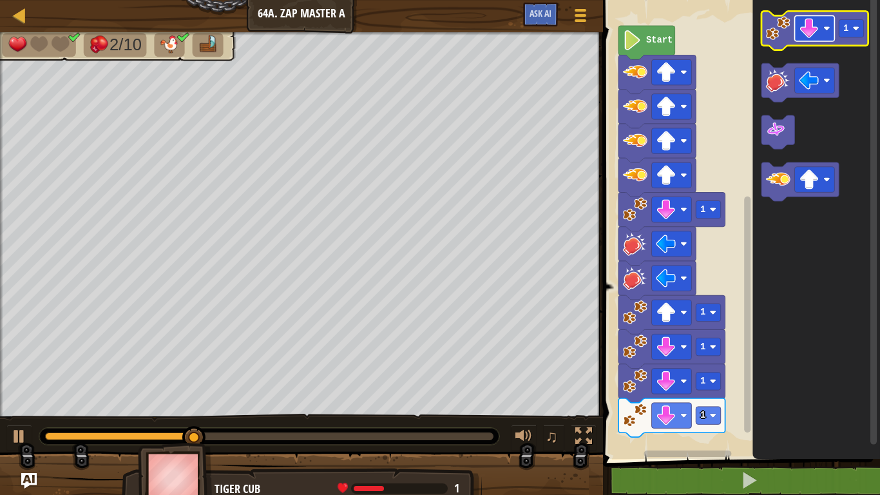
click at [803, 23] on image "Blockly Workspace" at bounding box center [809, 29] width 20 height 20
click at [768, 30] on image "Blockly Workspace" at bounding box center [778, 28] width 24 height 24
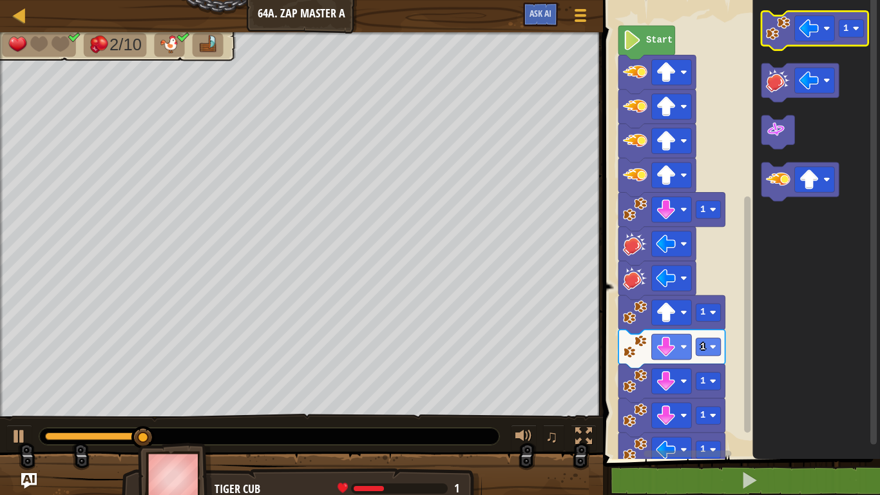
click at [765, 33] on icon "Blockly Workspace" at bounding box center [814, 30] width 107 height 39
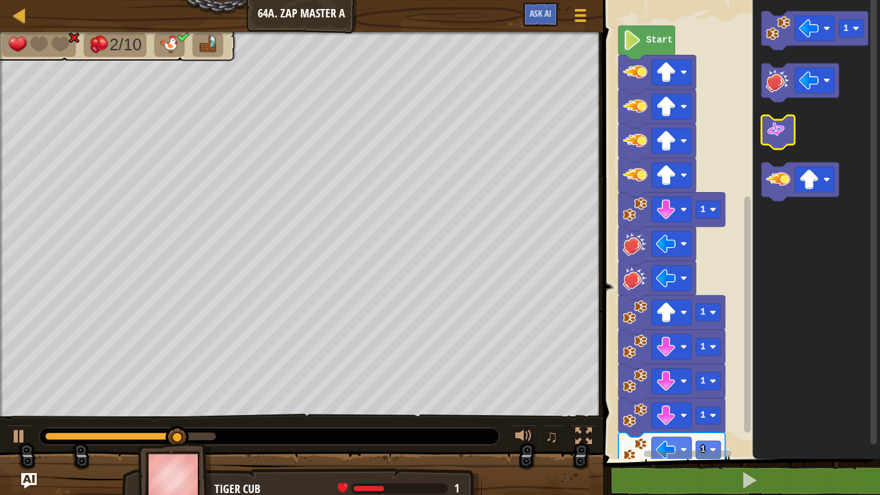
click at [784, 126] on image "Blockly Workspace" at bounding box center [776, 130] width 20 height 20
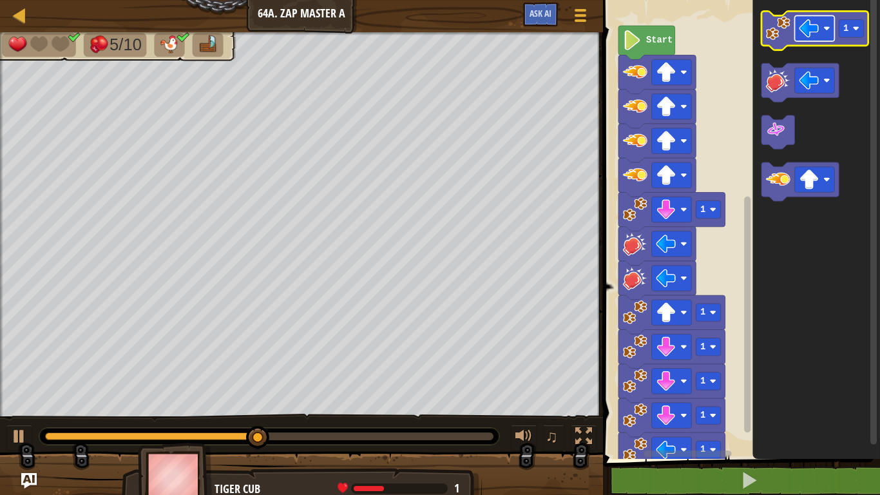
click at [804, 27] on image "Blockly Workspace" at bounding box center [809, 29] width 20 height 20
click at [774, 40] on image "Blockly Workspace" at bounding box center [778, 28] width 24 height 24
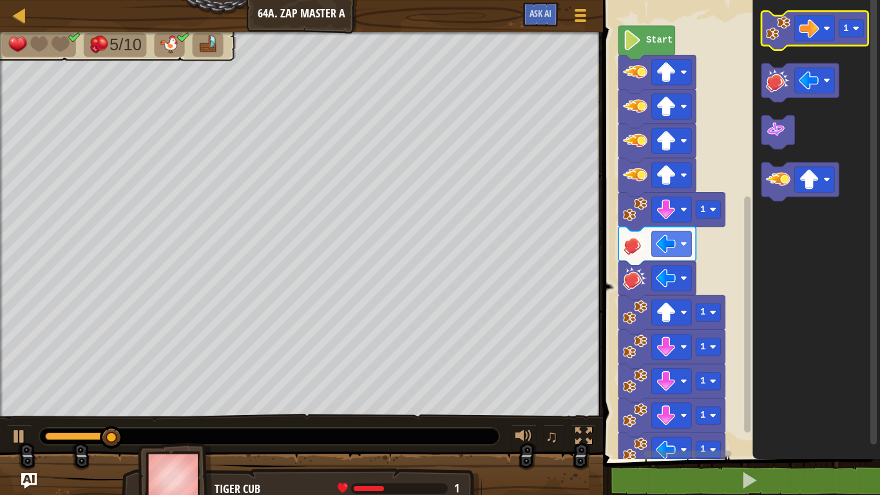
click at [774, 40] on image "Blockly Workspace" at bounding box center [778, 28] width 24 height 24
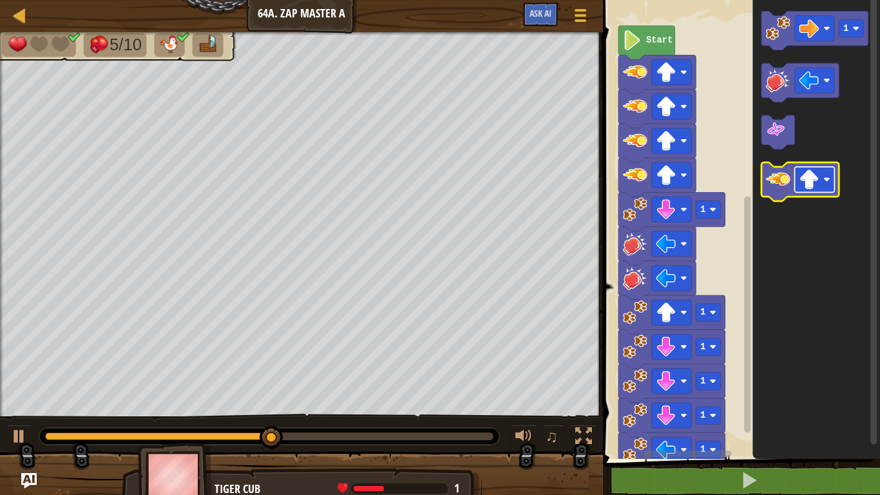
click at [813, 186] on image "Blockly Workspace" at bounding box center [809, 179] width 20 height 20
click at [780, 189] on image "Blockly Workspace" at bounding box center [778, 179] width 24 height 24
click at [781, 189] on image "Blockly Workspace" at bounding box center [778, 179] width 24 height 24
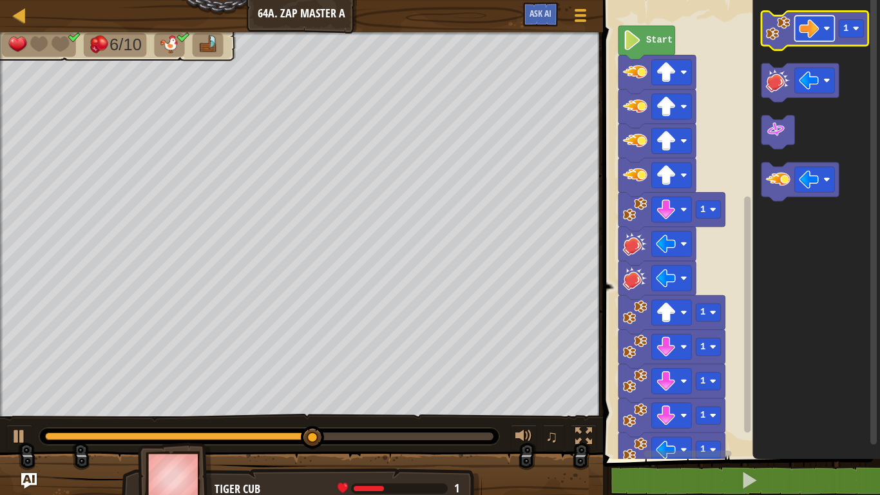
click at [817, 28] on image "Blockly Workspace" at bounding box center [809, 29] width 20 height 20
click at [779, 33] on image "Blockly Workspace" at bounding box center [778, 28] width 24 height 24
click at [781, 33] on image "Blockly Workspace" at bounding box center [778, 28] width 24 height 24
click at [782, 33] on image "Blockly Workspace" at bounding box center [778, 28] width 24 height 24
click at [776, 35] on image "Blockly Workspace" at bounding box center [778, 28] width 24 height 24
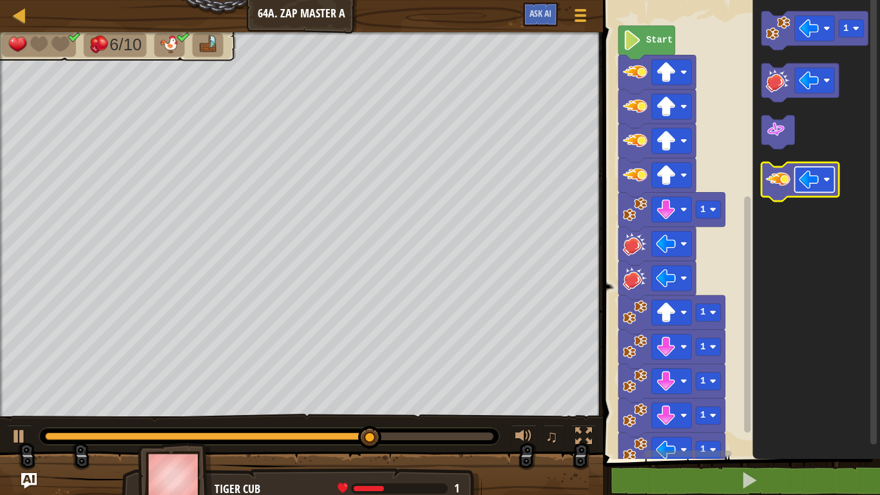
click at [808, 180] on image "Blockly Workspace" at bounding box center [809, 179] width 20 height 20
click at [777, 184] on image "Blockly Workspace" at bounding box center [778, 179] width 24 height 24
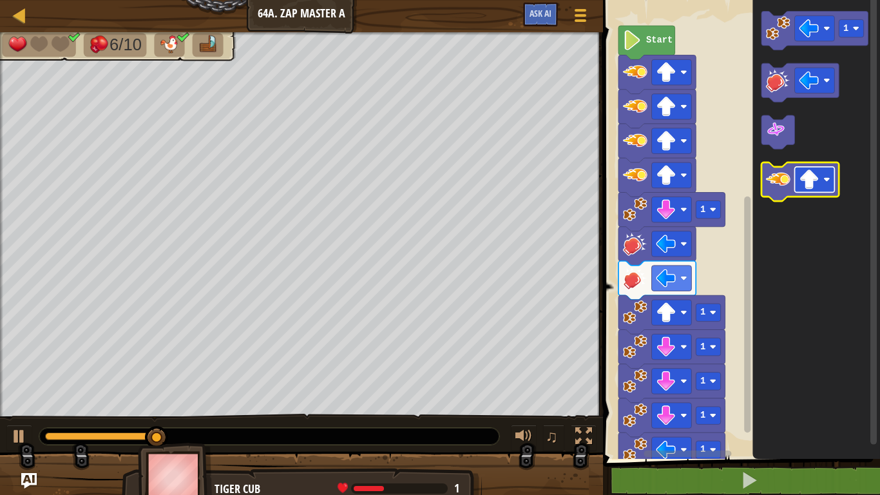
click at [806, 190] on rect "Blockly Workspace" at bounding box center [815, 180] width 40 height 26
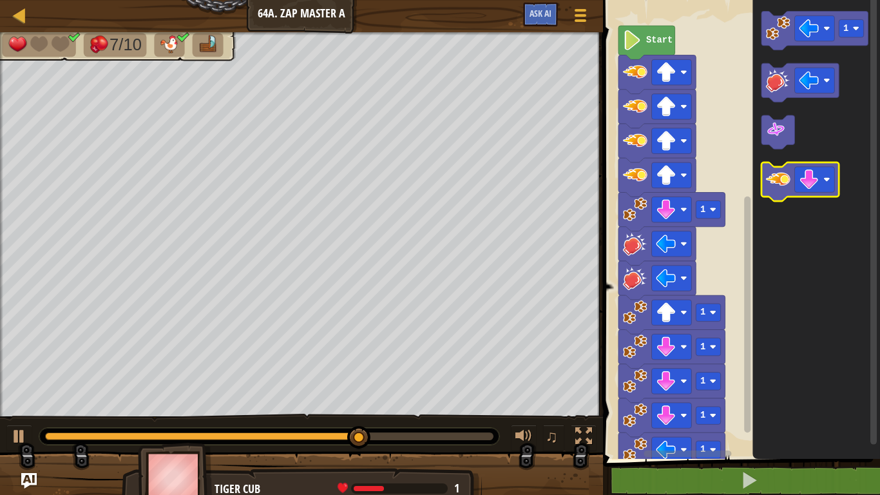
click at [776, 192] on icon "Blockly Workspace" at bounding box center [799, 181] width 77 height 39
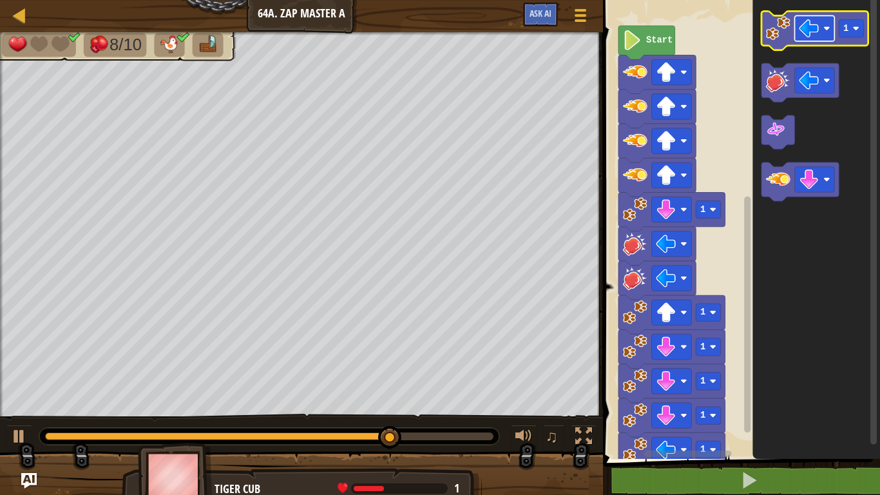
click at [804, 29] on image "Blockly Workspace" at bounding box center [809, 29] width 20 height 20
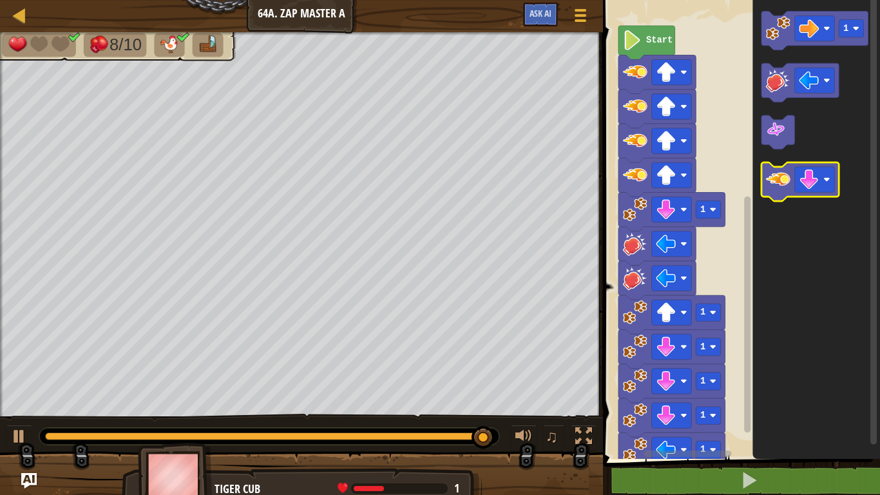
click at [768, 185] on image "Blockly Workspace" at bounding box center [778, 179] width 24 height 24
click at [805, 182] on image "Blockly Workspace" at bounding box center [809, 179] width 20 height 20
click at [767, 167] on g "Blockly Workspace" at bounding box center [799, 181] width 77 height 39
click at [788, 186] on image "Blockly Workspace" at bounding box center [778, 179] width 24 height 24
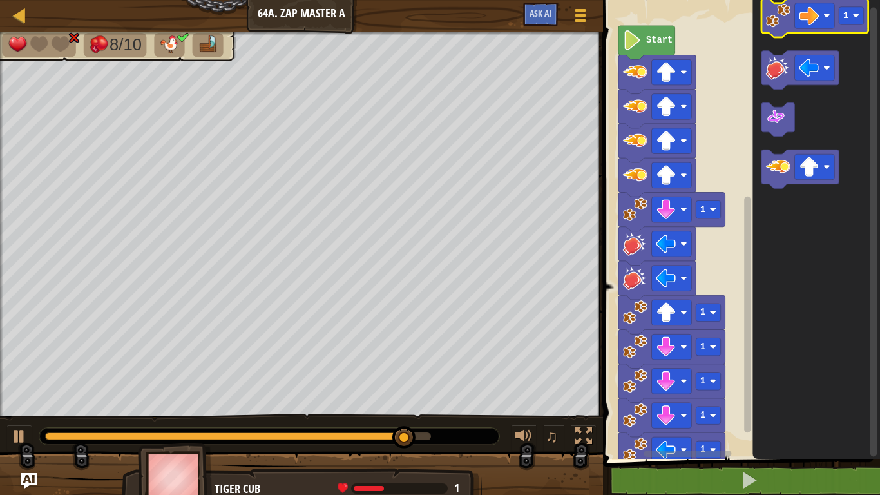
click at [781, 35] on icon "Blockly Workspace" at bounding box center [814, 18] width 107 height 39
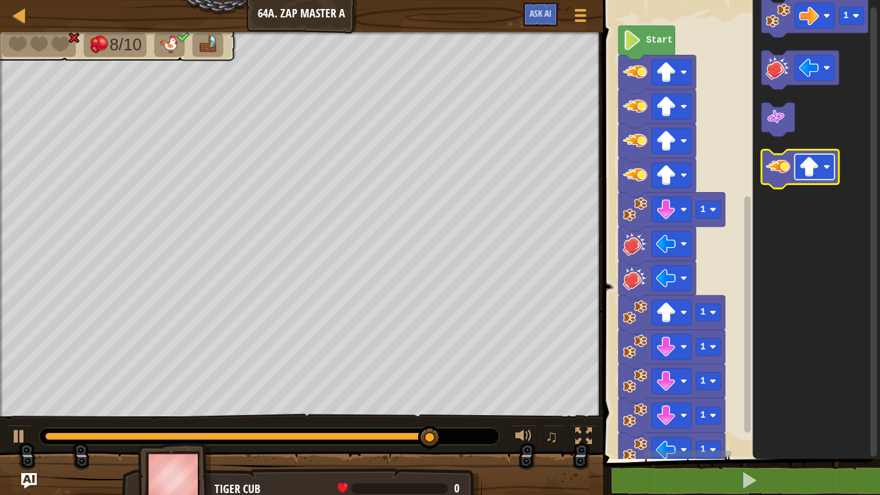
click at [806, 157] on image "Blockly Workspace" at bounding box center [809, 167] width 20 height 20
click at [782, 164] on image "Blockly Workspace" at bounding box center [778, 167] width 24 height 24
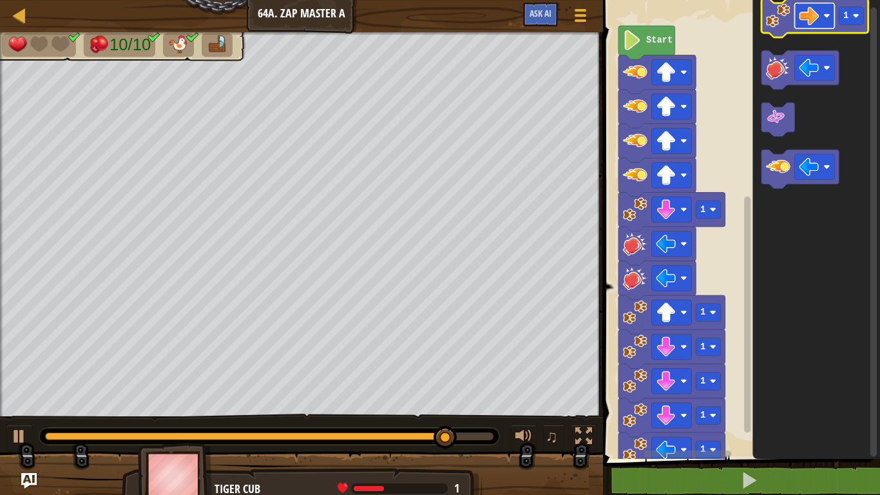
click at [809, 12] on image "Blockly Workspace" at bounding box center [809, 16] width 20 height 20
click at [777, 19] on image "Blockly Workspace" at bounding box center [778, 15] width 24 height 24
click at [782, 21] on image "Blockly Workspace" at bounding box center [778, 15] width 24 height 24
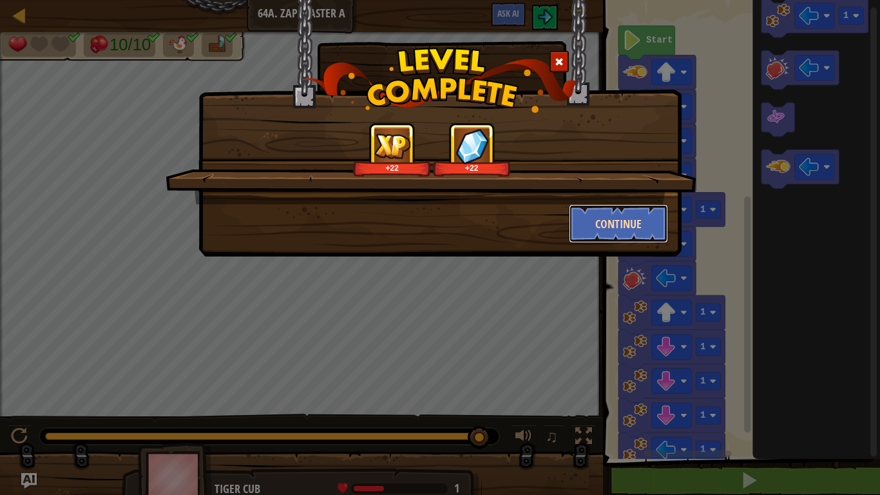
click at [609, 219] on button "Continue" at bounding box center [619, 223] width 100 height 39
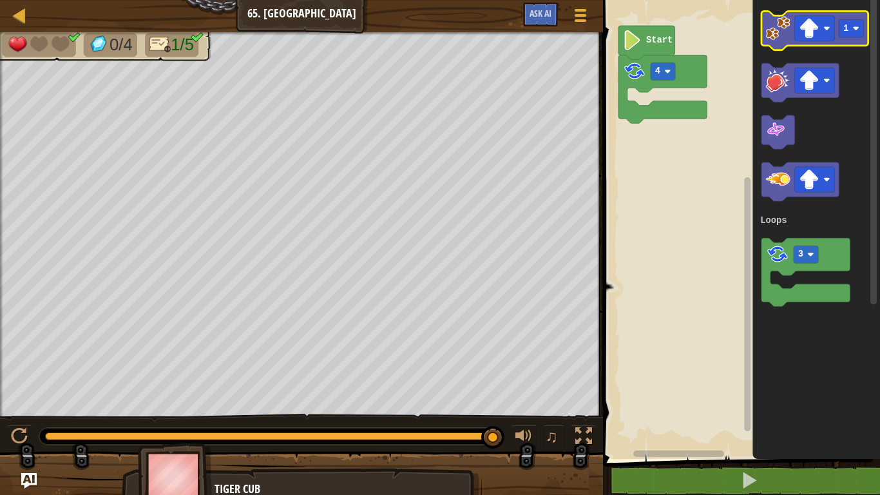
click at [786, 32] on image "Blockly Workspace" at bounding box center [778, 28] width 24 height 24
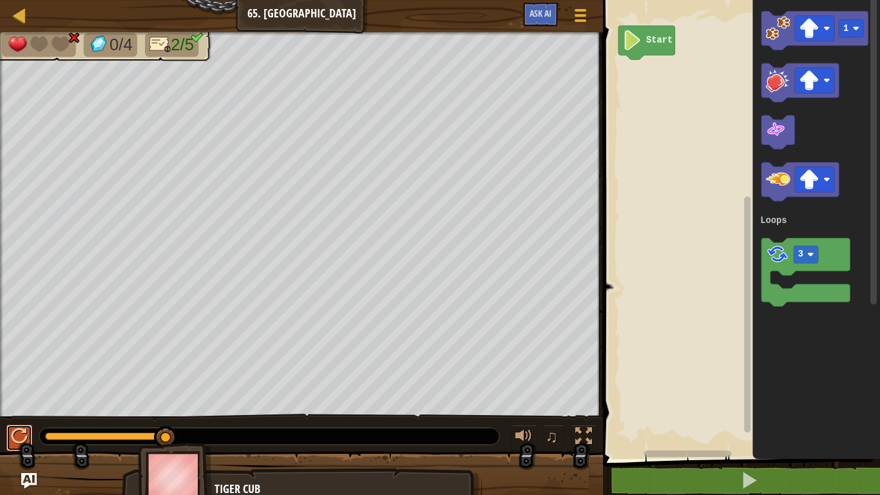
click at [19, 407] on div at bounding box center [19, 436] width 17 height 17
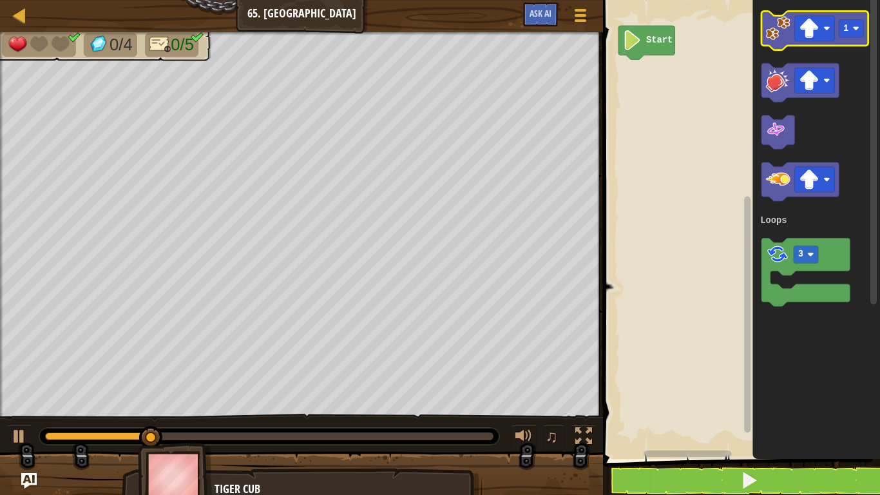
click at [778, 29] on image "Blockly Workspace" at bounding box center [778, 28] width 24 height 24
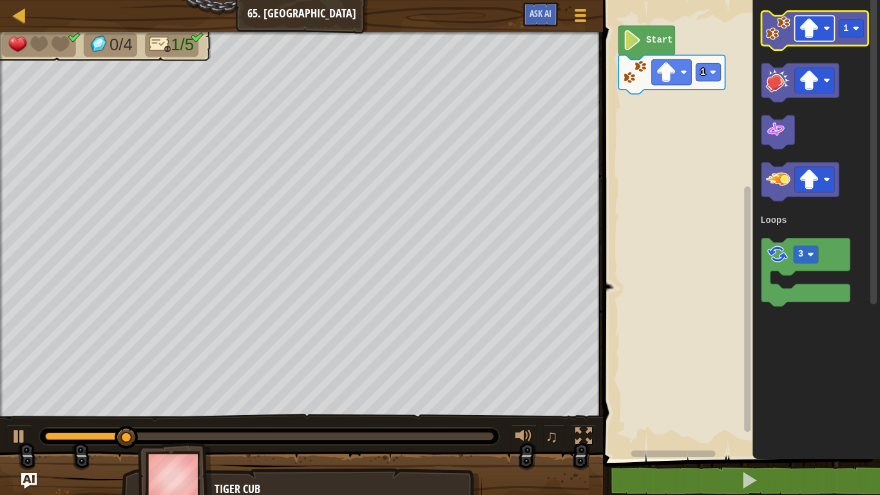
click at [804, 38] on image "Blockly Workspace" at bounding box center [809, 29] width 20 height 20
click at [787, 21] on image "Blockly Workspace" at bounding box center [778, 28] width 24 height 24
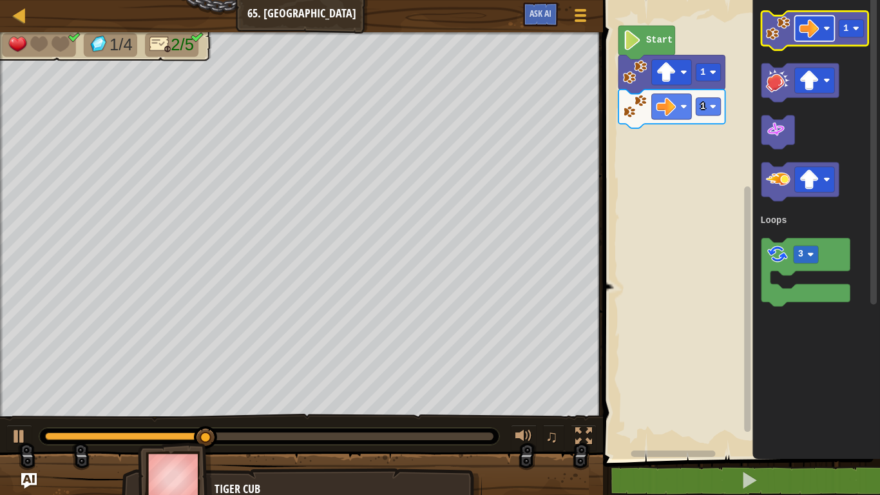
click at [799, 37] on rect "Blockly Workspace" at bounding box center [815, 28] width 40 height 26
click at [787, 47] on rect "Blockly Workspace" at bounding box center [814, 30] width 107 height 39
click at [781, 39] on image "Blockly Workspace" at bounding box center [778, 28] width 24 height 24
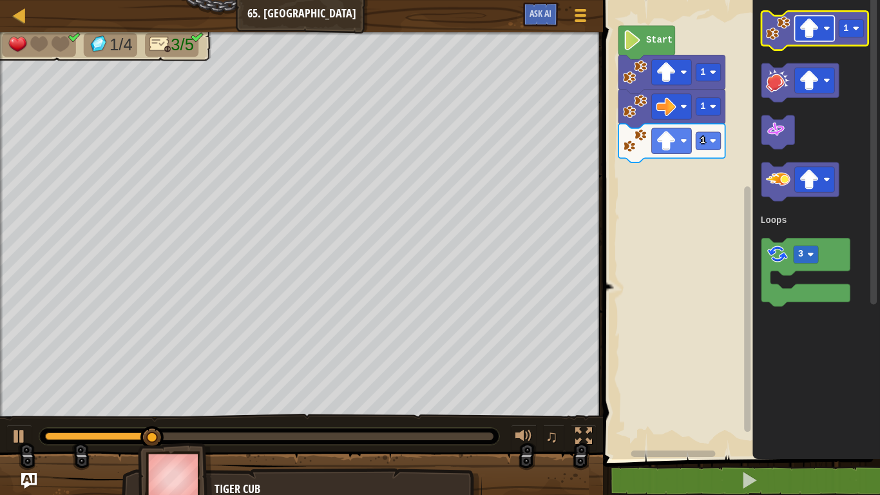
click at [806, 32] on image "Blockly Workspace" at bounding box center [809, 29] width 20 height 20
click at [774, 14] on rect "Blockly Workspace" at bounding box center [814, 30] width 107 height 39
click at [782, 35] on image "Blockly Workspace" at bounding box center [778, 28] width 24 height 24
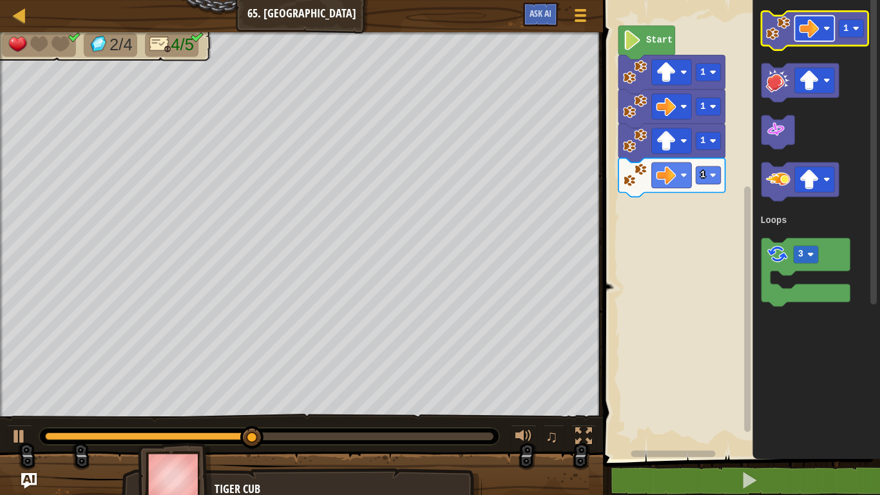
click at [808, 24] on image "Blockly Workspace" at bounding box center [809, 29] width 20 height 20
click at [768, 33] on image "Blockly Workspace" at bounding box center [778, 28] width 24 height 24
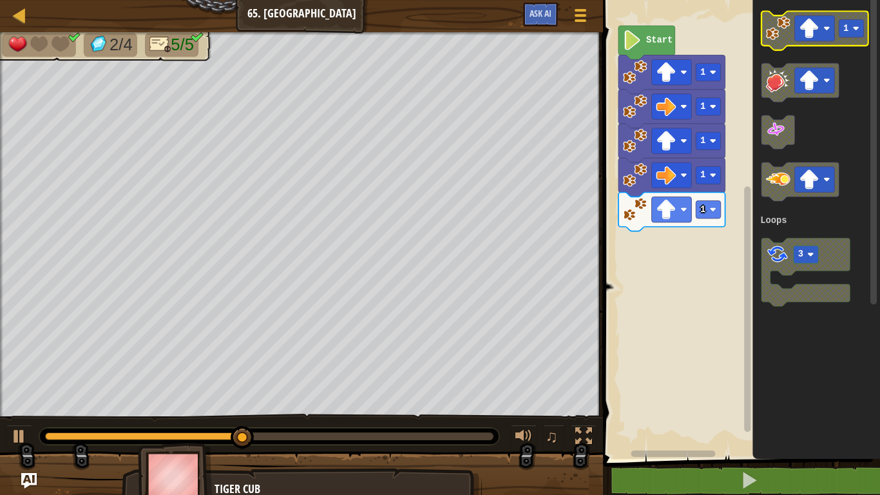
click at [808, 31] on image "Blockly Workspace" at bounding box center [809, 29] width 20 height 20
click at [773, 20] on image "Blockly Workspace" at bounding box center [778, 28] width 24 height 24
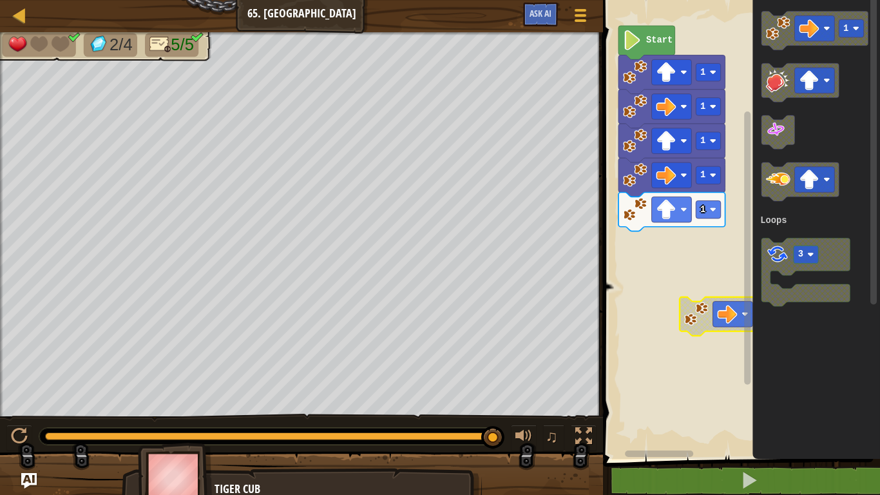
click at [777, 309] on icon "Blockly Workspace" at bounding box center [816, 226] width 128 height 465
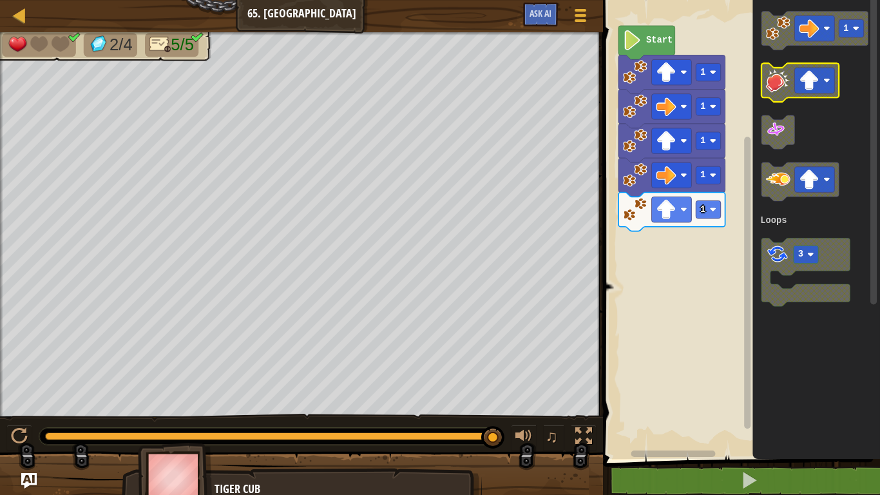
click at [777, 88] on image "Blockly Workspace" at bounding box center [778, 80] width 24 height 24
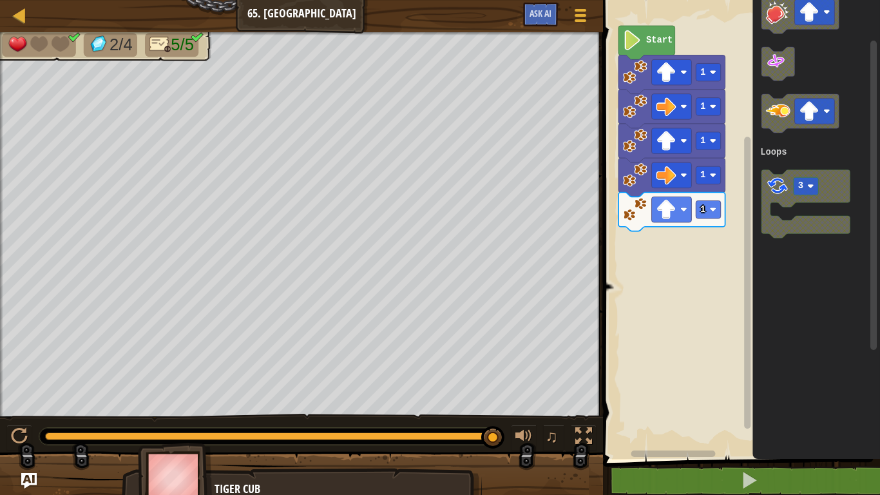
click at [698, 208] on div "Loops 1 1 1 1 1 Start 1 3 Loops" at bounding box center [739, 226] width 281 height 465
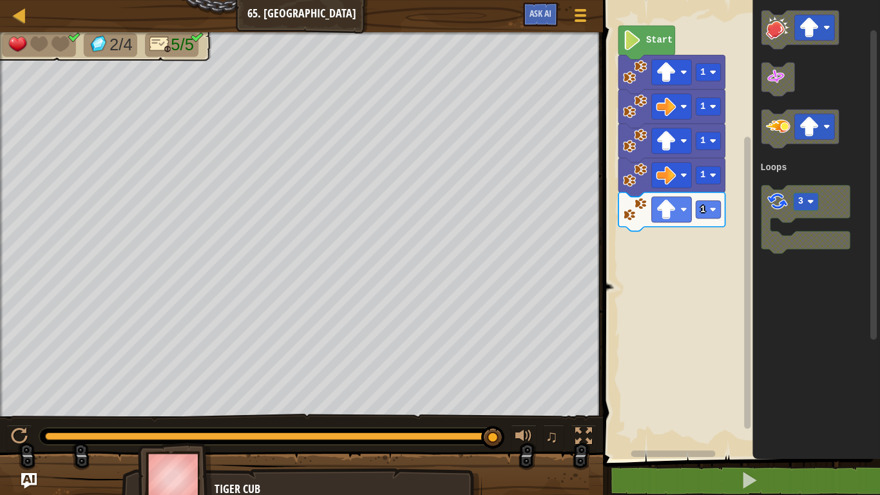
click at [761, 201] on icon "1 3 Loops" at bounding box center [816, 226] width 128 height 465
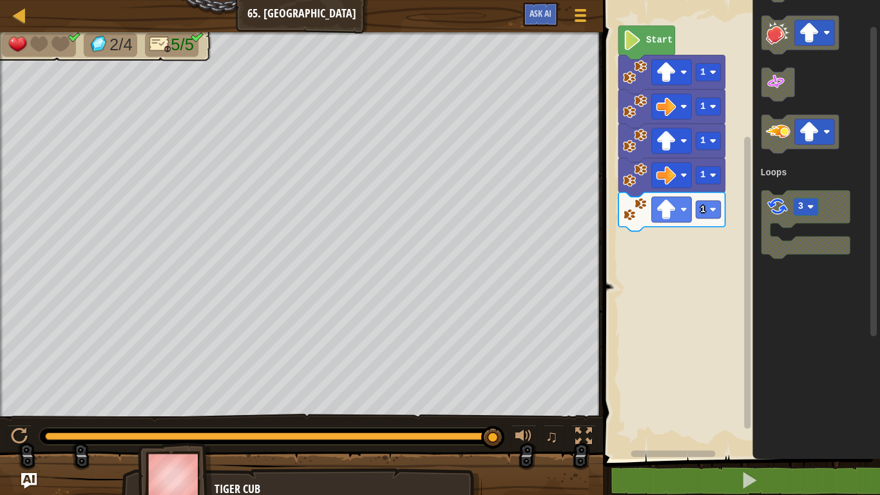
click at [754, 202] on icon "1 3 Loops" at bounding box center [816, 226] width 128 height 465
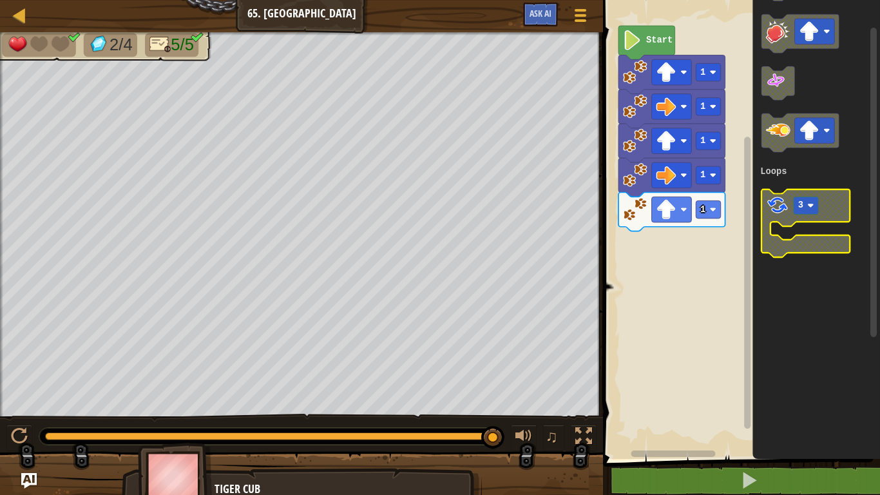
click at [786, 205] on image "Blockly Workspace" at bounding box center [777, 204] width 23 height 23
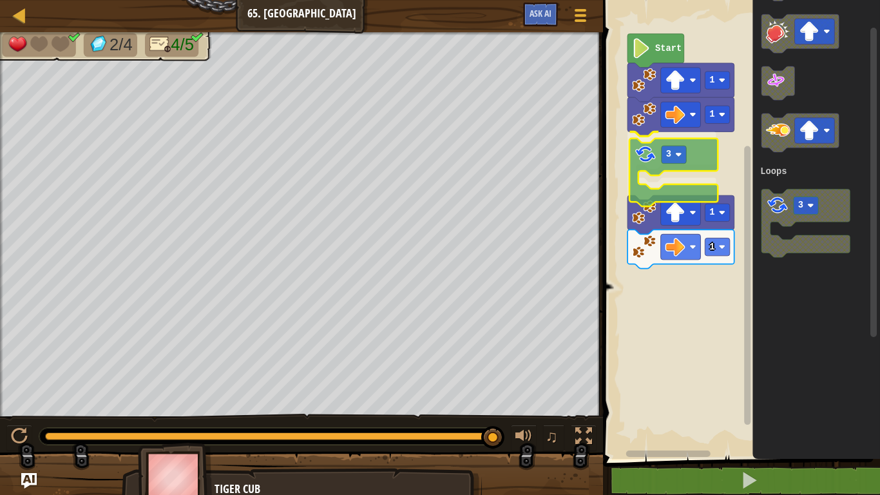
click at [649, 144] on div "Loops Start 1 1 3 1 1 1 3 Loops 3" at bounding box center [739, 226] width 281 height 465
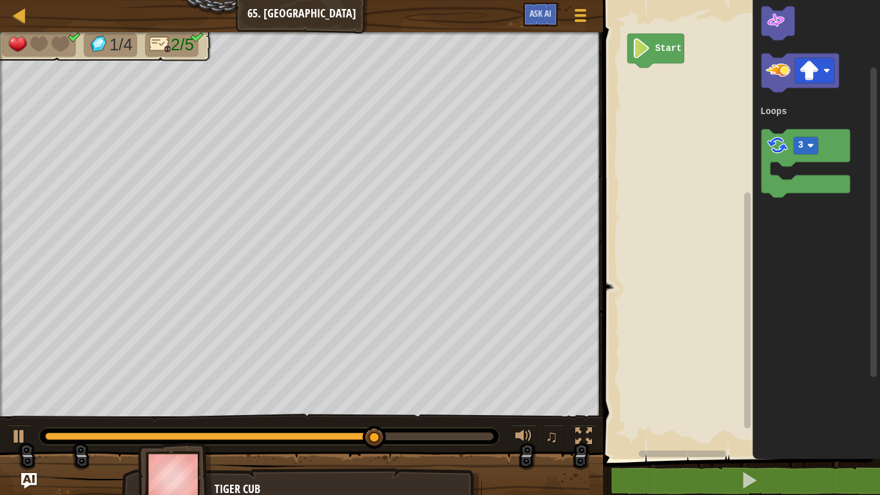
click at [736, 148] on div "Loops Start 1 3 Loops" at bounding box center [739, 226] width 281 height 465
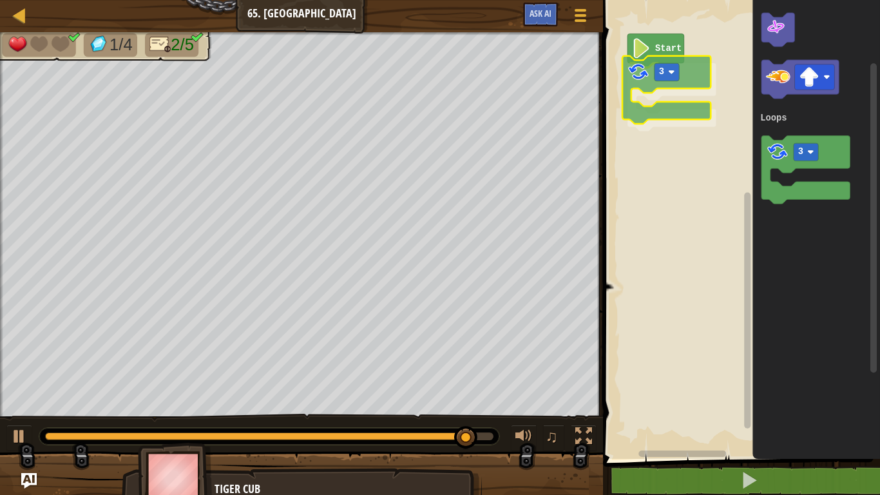
click at [648, 75] on div "Loops Start 3 1 3 Loops 3" at bounding box center [739, 226] width 281 height 465
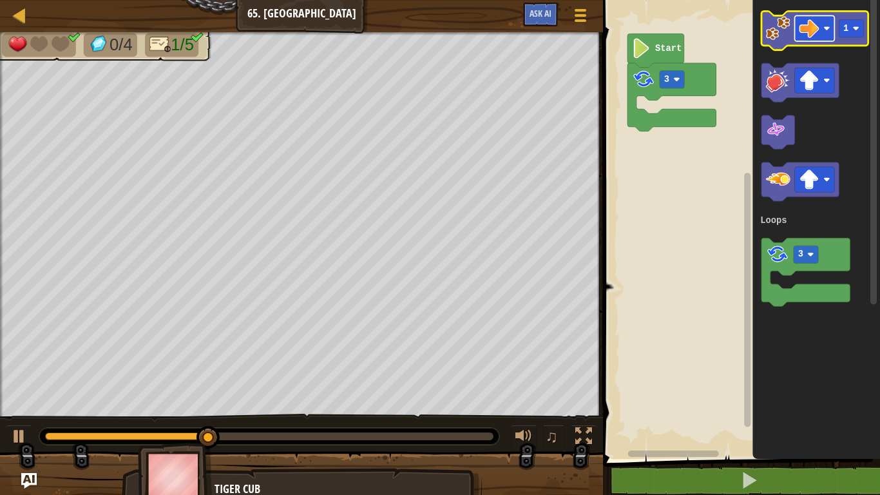
click at [797, 24] on rect "Blockly Workspace" at bounding box center [815, 28] width 40 height 26
click at [773, 36] on image "Blockly Workspace" at bounding box center [778, 28] width 24 height 24
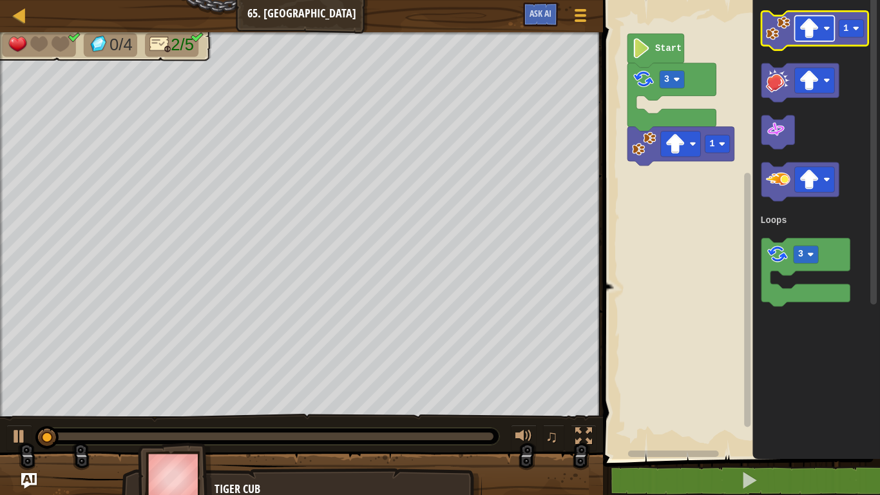
click at [812, 29] on image "Blockly Workspace" at bounding box center [809, 29] width 20 height 20
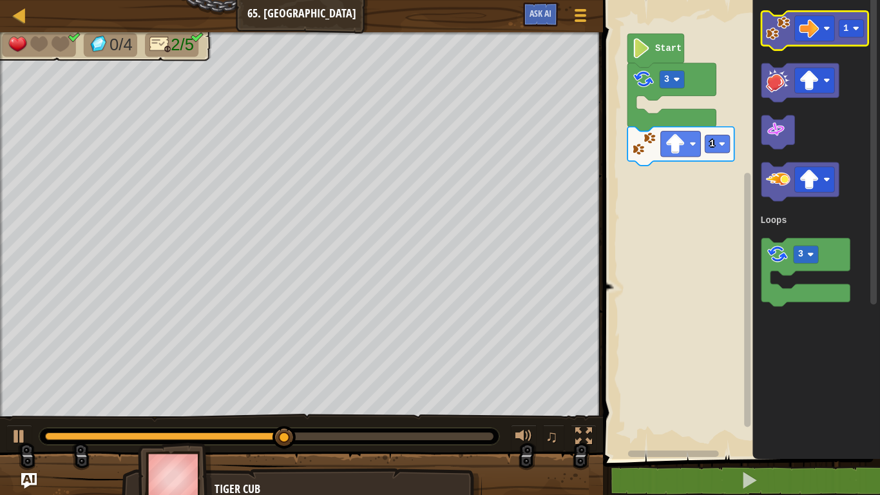
click at [785, 44] on icon "Blockly Workspace" at bounding box center [814, 30] width 107 height 39
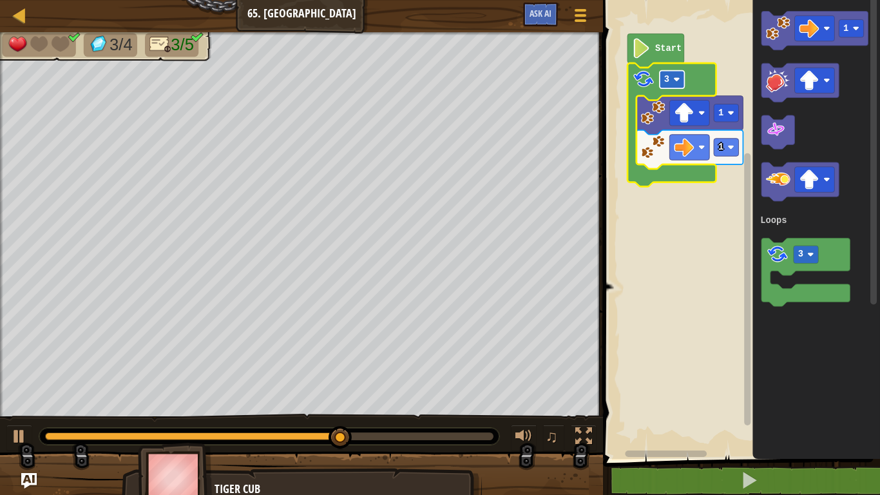
click at [671, 79] on rect "Blockly Workspace" at bounding box center [672, 79] width 24 height 17
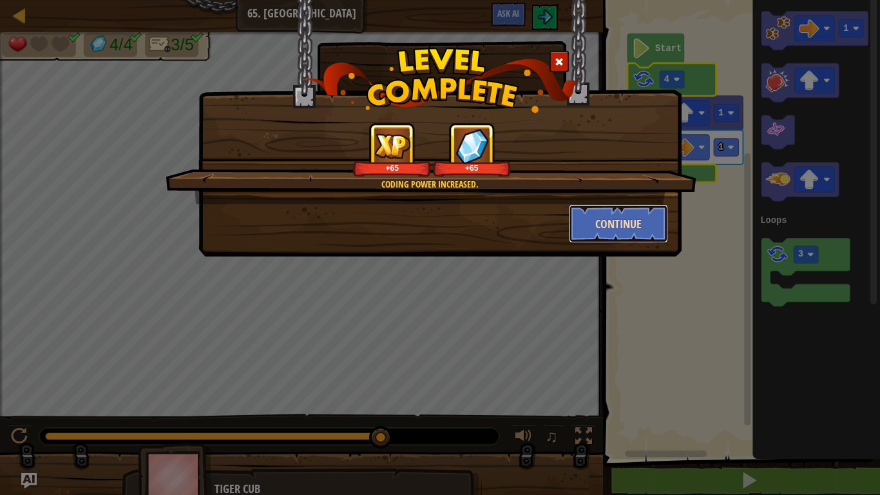
click at [602, 231] on button "Continue" at bounding box center [619, 223] width 100 height 39
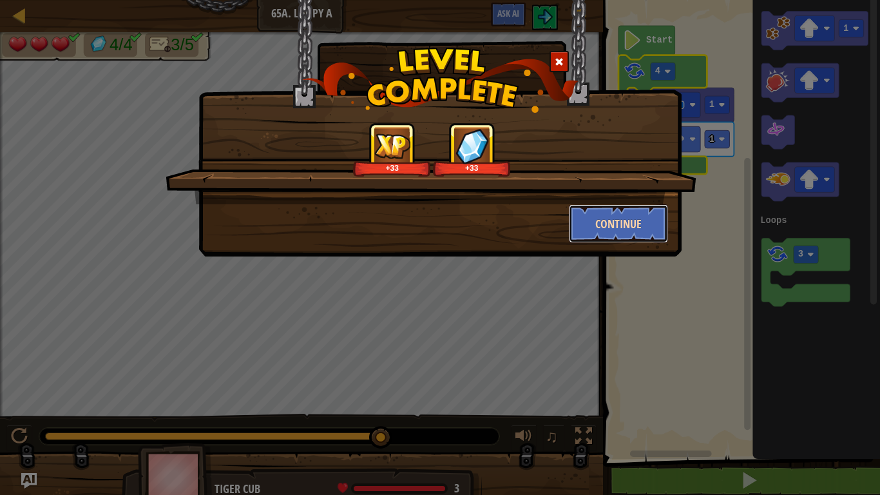
click at [616, 209] on button "Continue" at bounding box center [619, 223] width 100 height 39
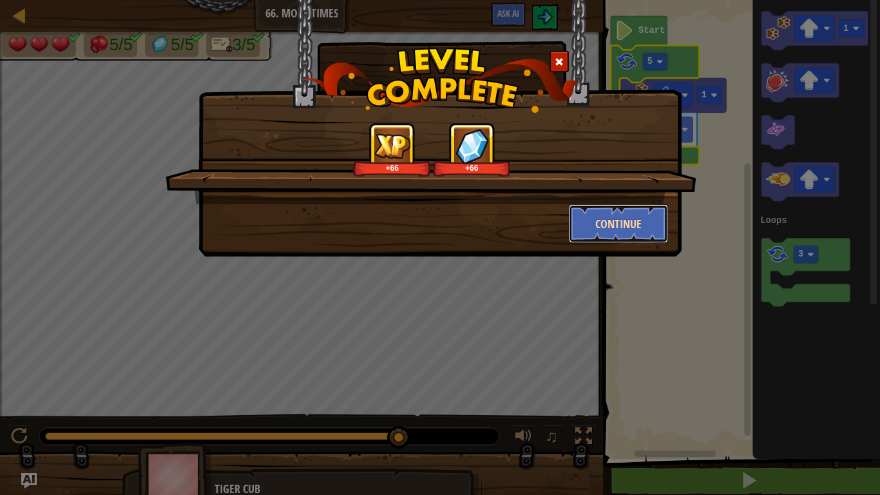
click at [632, 206] on button "Continue" at bounding box center [619, 223] width 100 height 39
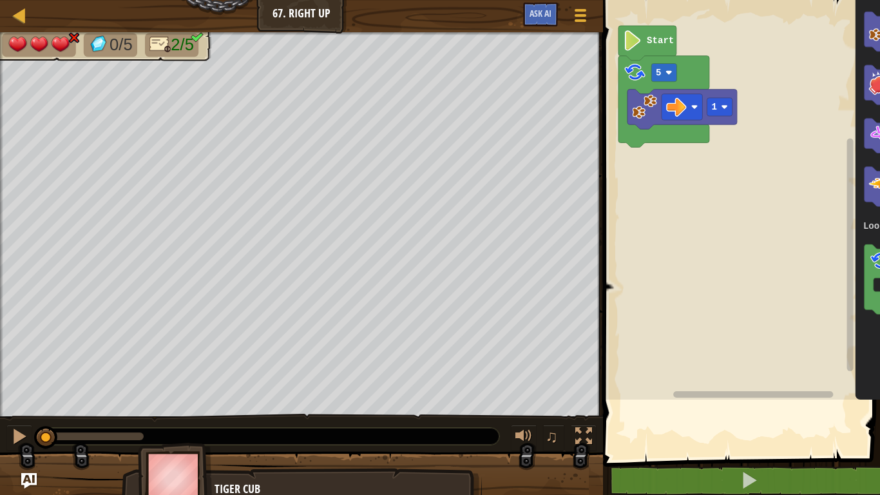
click at [632, 206] on rect "Blockly Workspace" at bounding box center [792, 197] width 386 height 406
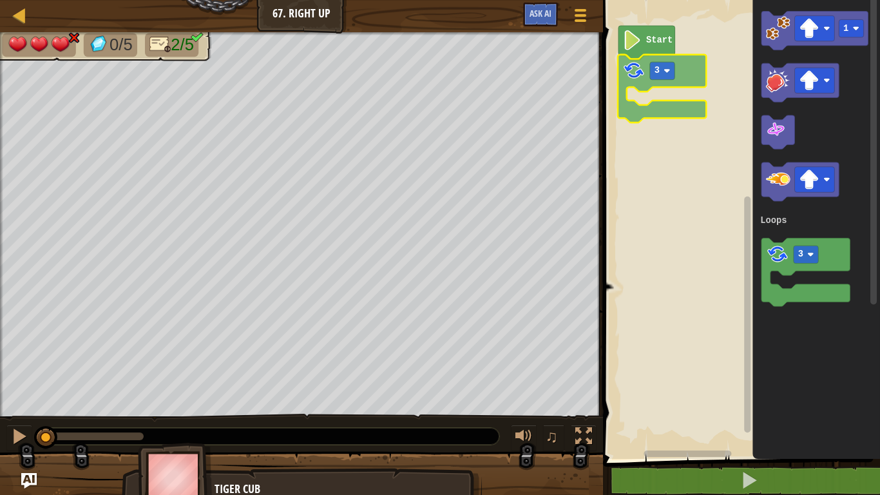
click at [637, 83] on div "Loops Start 3 1 3 Loops 3" at bounding box center [739, 226] width 281 height 465
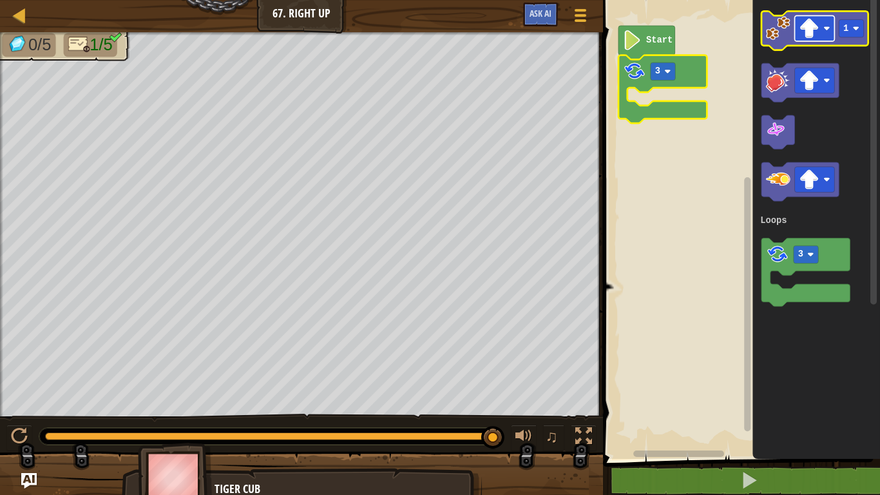
click at [807, 26] on image "Blockly Workspace" at bounding box center [809, 29] width 20 height 20
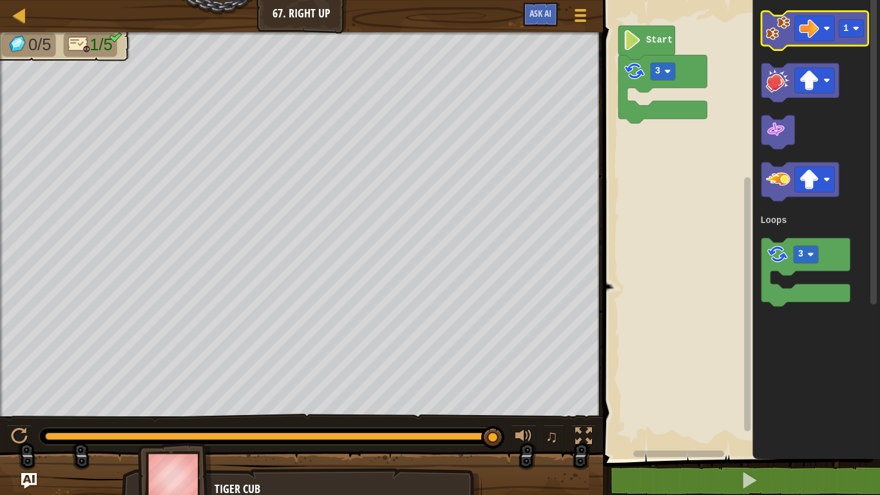
click at [777, 28] on image "Blockly Workspace" at bounding box center [778, 28] width 24 height 24
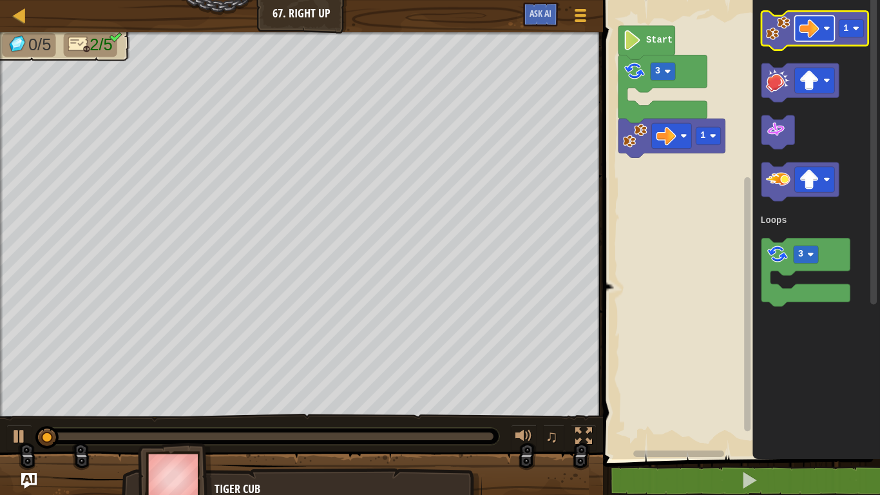
click at [801, 28] on image "Blockly Workspace" at bounding box center [809, 29] width 20 height 20
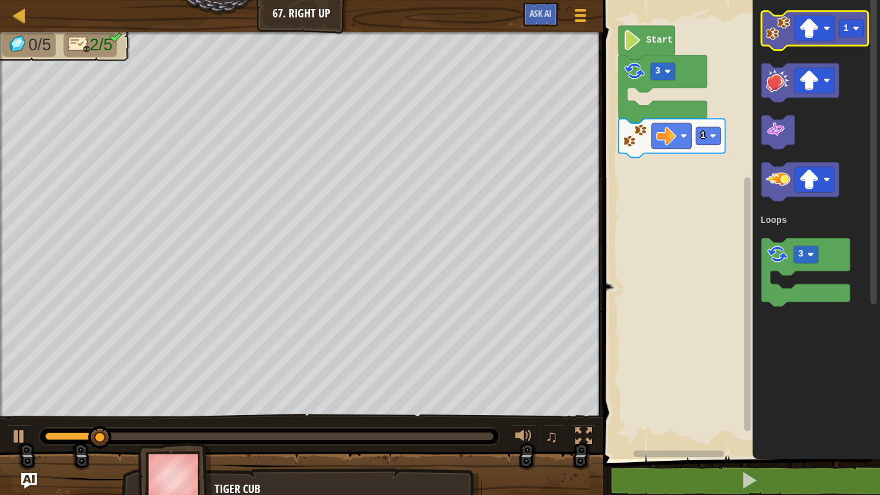
click at [786, 43] on icon "Blockly Workspace" at bounding box center [814, 30] width 107 height 39
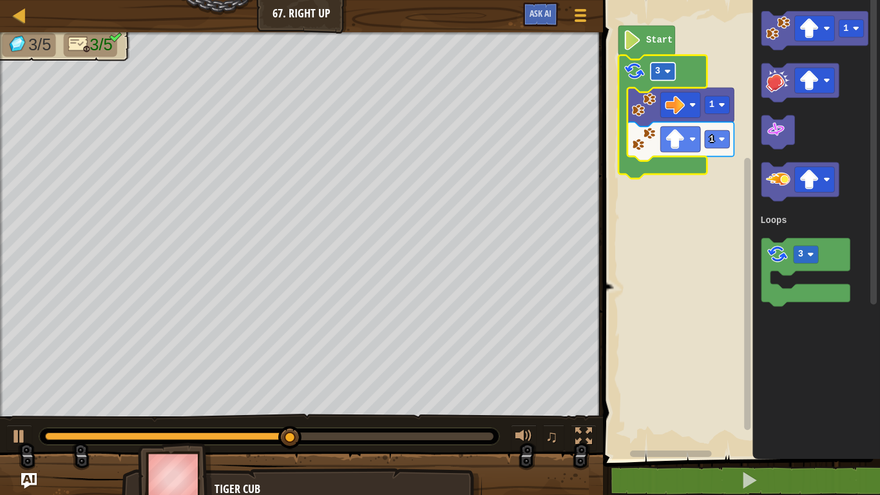
click at [657, 74] on text "3" at bounding box center [657, 71] width 5 height 10
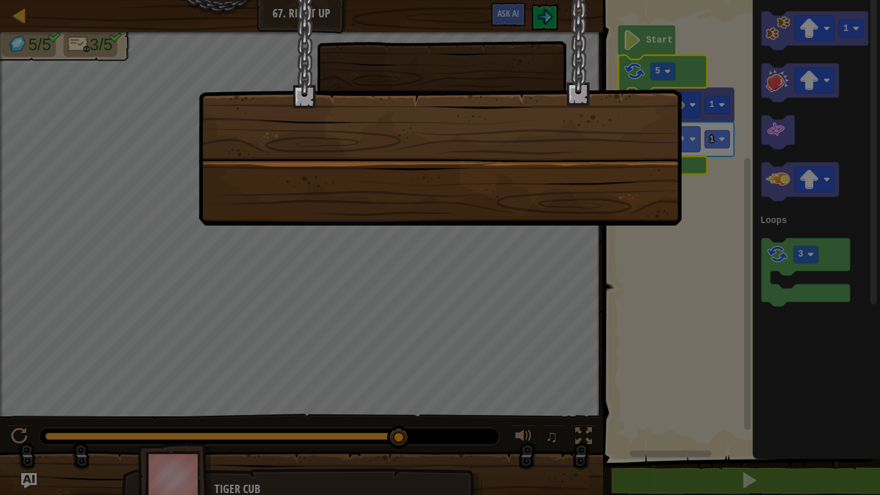
click at [526, 162] on div at bounding box center [439, 112] width 483 height 225
click at [584, 428] on div at bounding box center [440, 247] width 880 height 495
click at [587, 447] on div at bounding box center [440, 247] width 880 height 495
click at [584, 443] on div at bounding box center [440, 247] width 880 height 495
click at [575, 428] on div at bounding box center [440, 247] width 880 height 495
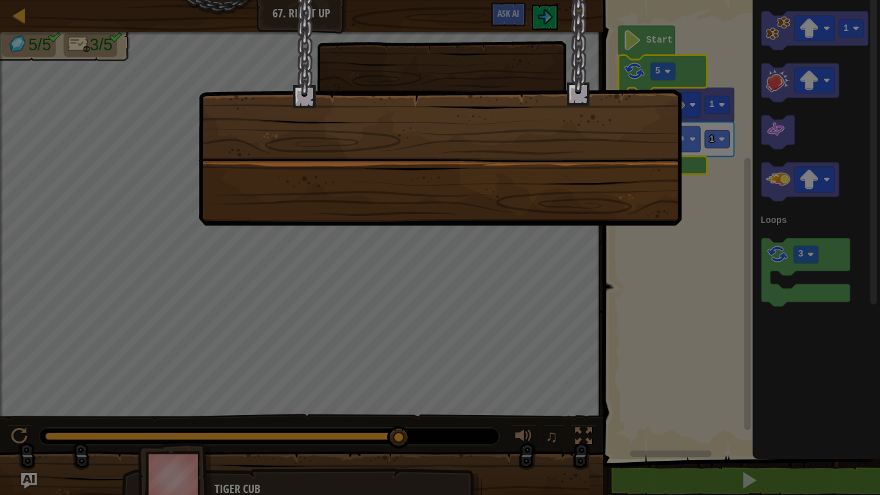
click at [578, 432] on div at bounding box center [440, 247] width 880 height 495
click at [560, 295] on div at bounding box center [440, 247] width 880 height 495
drag, startPoint x: 560, startPoint y: 295, endPoint x: 720, endPoint y: 357, distance: 171.3
click at [720, 357] on div at bounding box center [440, 247] width 880 height 495
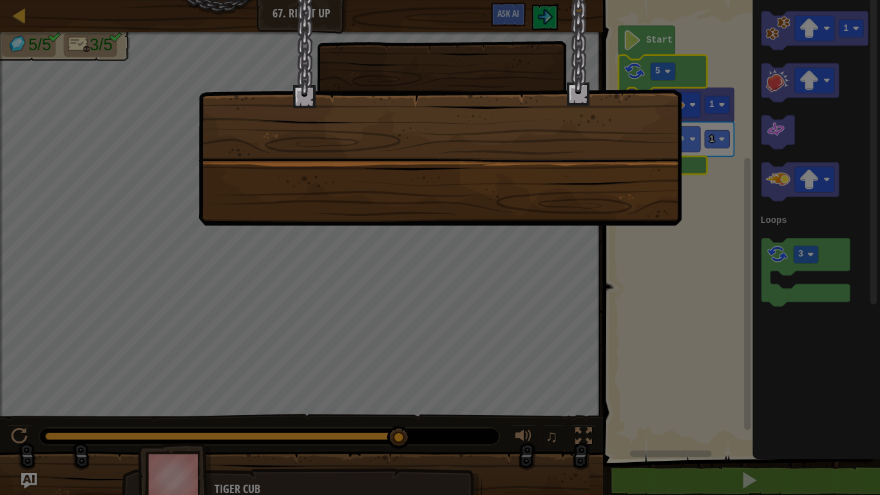
click at [351, 209] on div at bounding box center [439, 112] width 483 height 225
drag, startPoint x: 351, startPoint y: 209, endPoint x: 727, endPoint y: 182, distance: 376.5
click at [727, 182] on div at bounding box center [440, 247] width 880 height 495
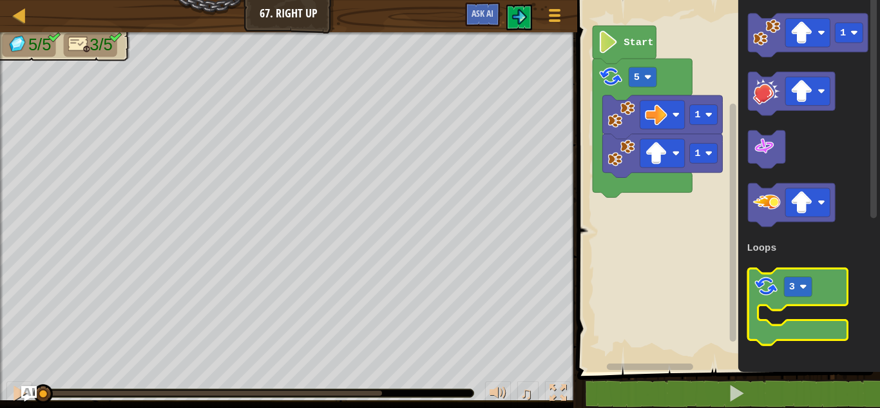
click at [753, 283] on icon "Blockly Workspace" at bounding box center [798, 306] width 99 height 77
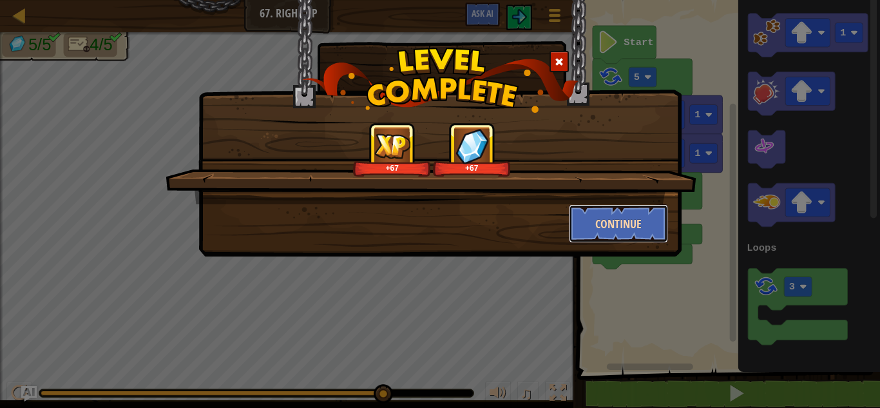
click at [622, 219] on button "Continue" at bounding box center [619, 223] width 100 height 39
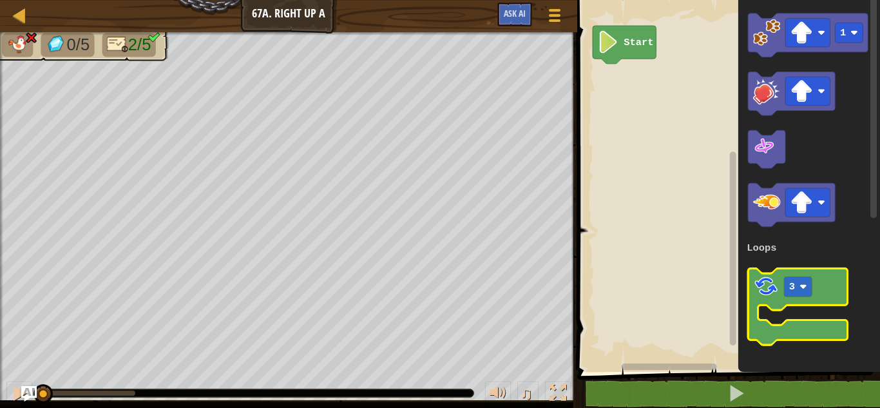
click at [769, 292] on image "Blockly Workspace" at bounding box center [766, 286] width 26 height 26
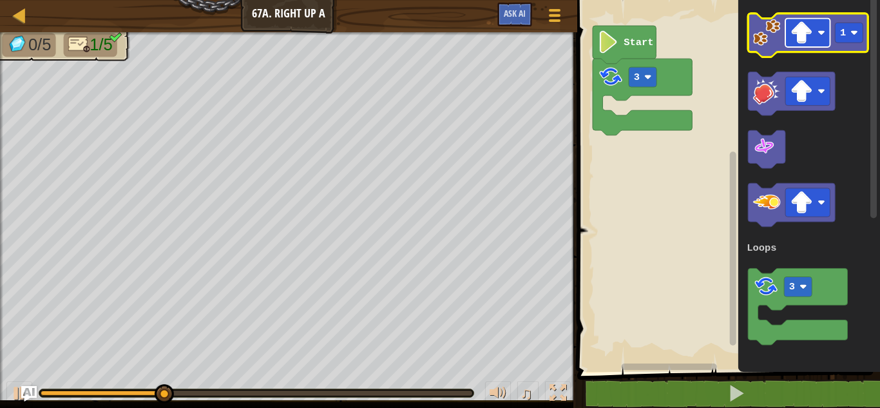
click at [805, 41] on image "Blockly Workspace" at bounding box center [801, 32] width 23 height 23
click at [770, 48] on icon "Blockly Workspace" at bounding box center [809, 36] width 120 height 44
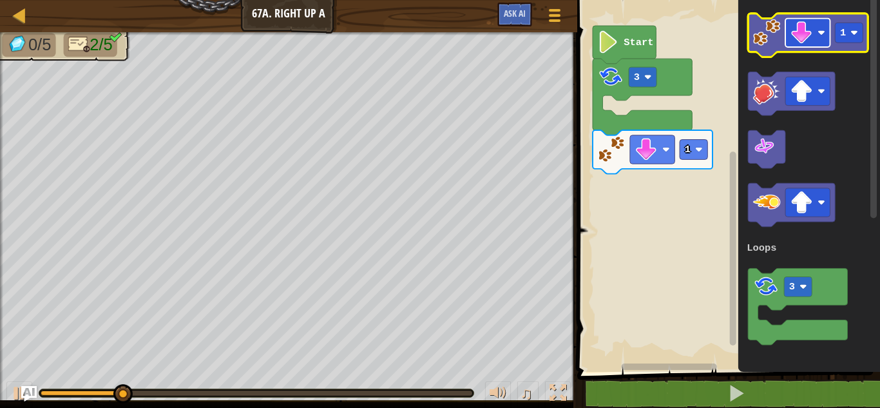
click at [798, 41] on image "Blockly Workspace" at bounding box center [801, 32] width 23 height 23
click at [770, 36] on image "Blockly Workspace" at bounding box center [766, 32] width 27 height 27
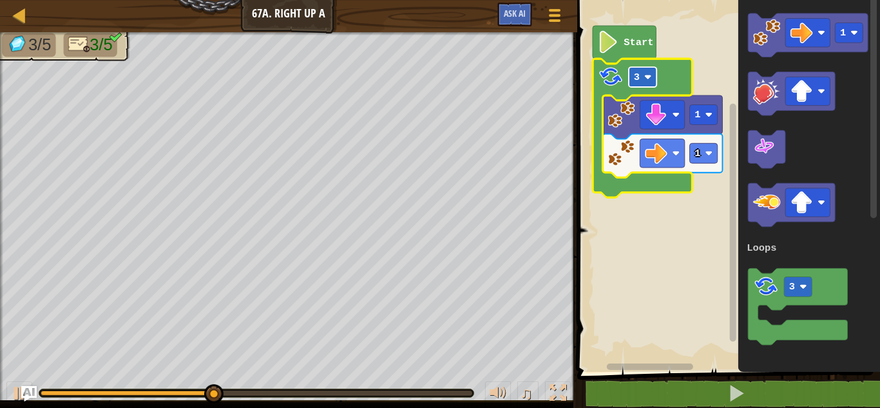
click at [641, 74] on rect "Blockly Workspace" at bounding box center [643, 77] width 28 height 20
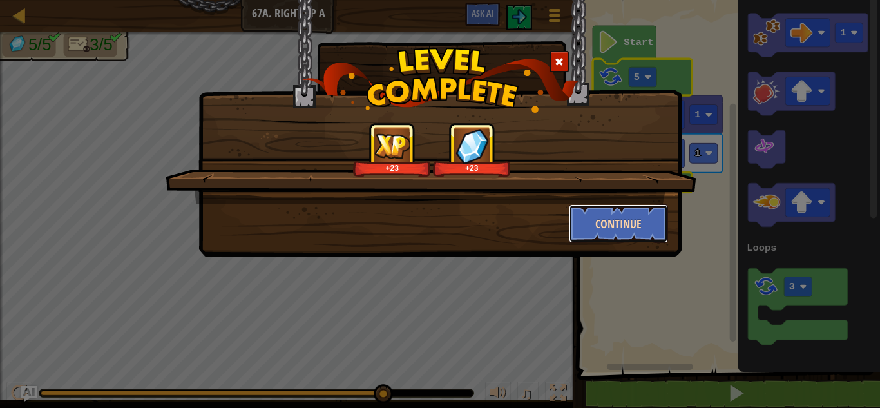
click at [596, 225] on button "Continue" at bounding box center [619, 223] width 100 height 39
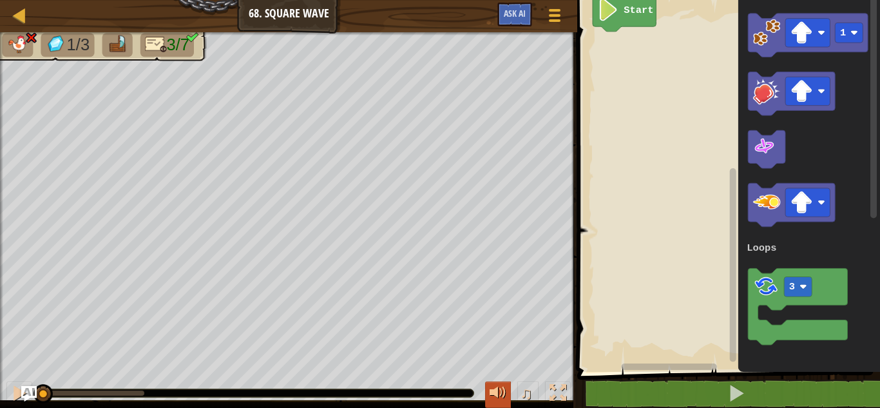
click at [487, 399] on button at bounding box center [498, 394] width 26 height 26
